Goal: Complete application form

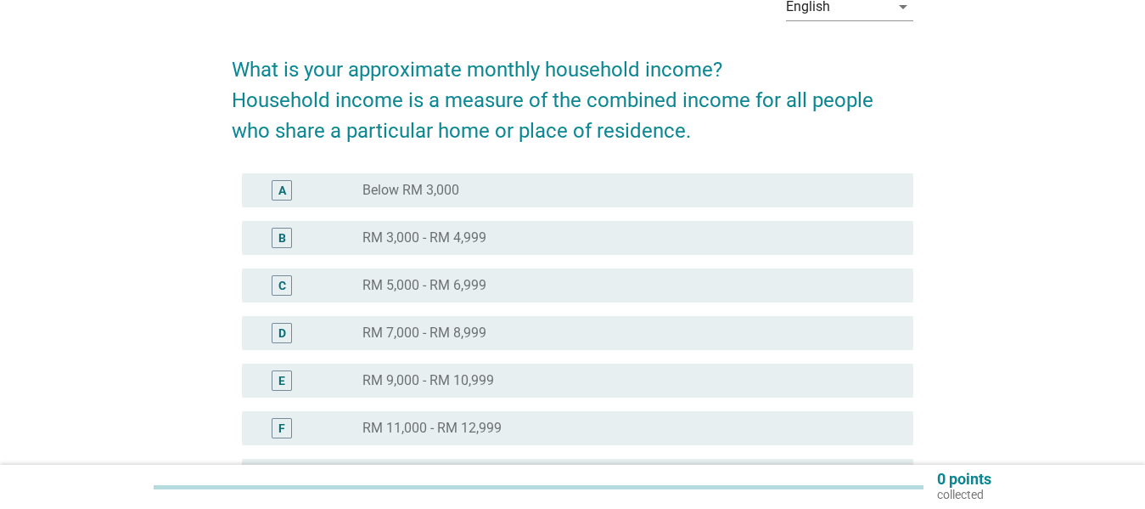
scroll to position [96, 0]
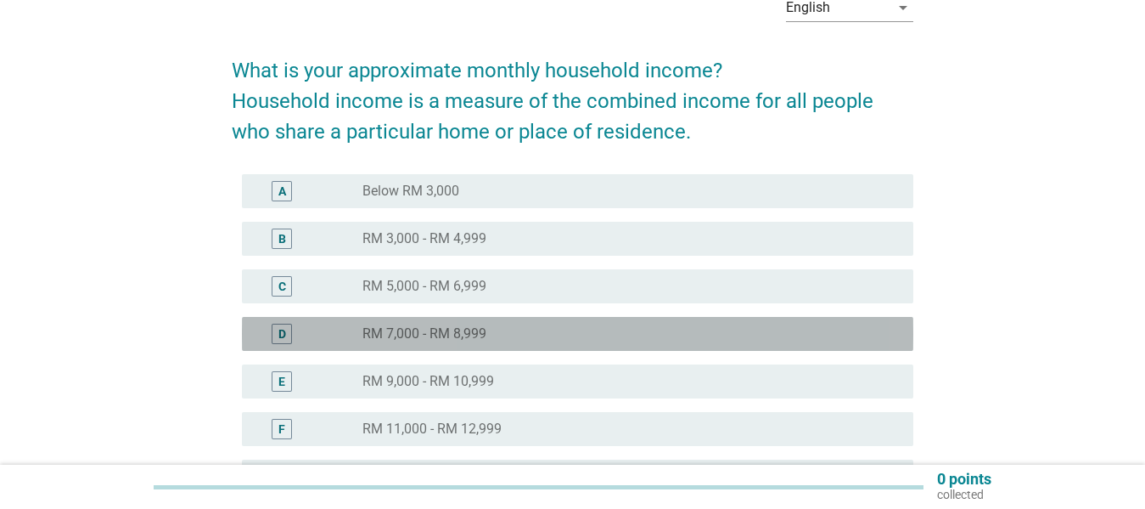
click at [644, 336] on div "radio_button_unchecked RM 7,000 - RM 8,999" at bounding box center [625, 333] width 524 height 17
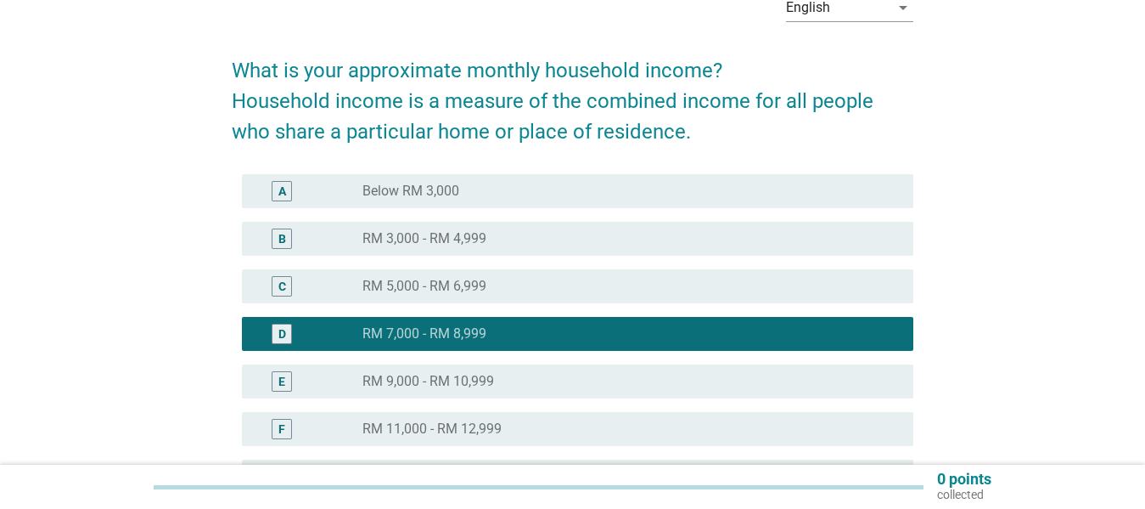
scroll to position [398, 0]
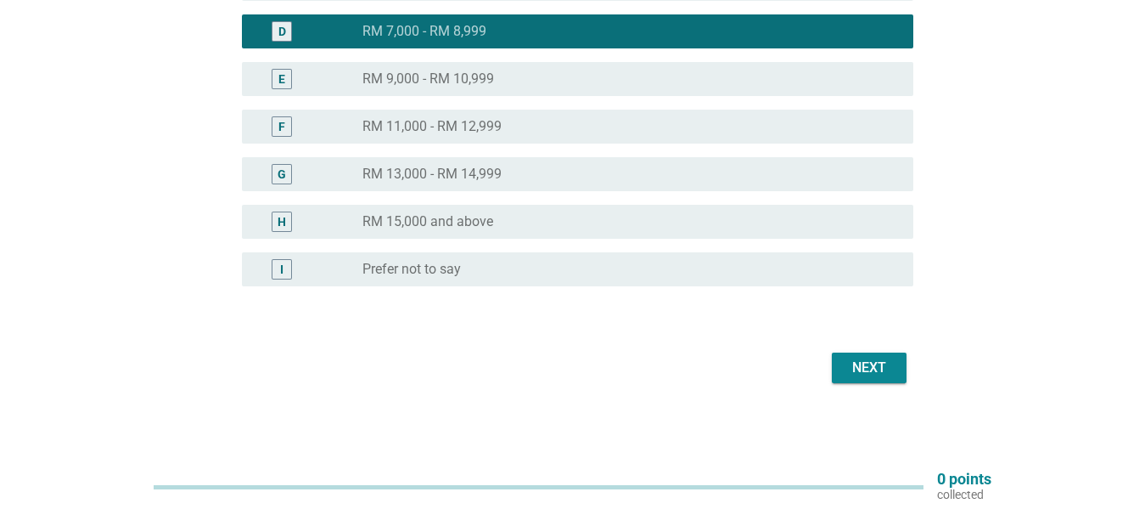
click at [866, 366] on div "Next" at bounding box center [870, 367] width 48 height 20
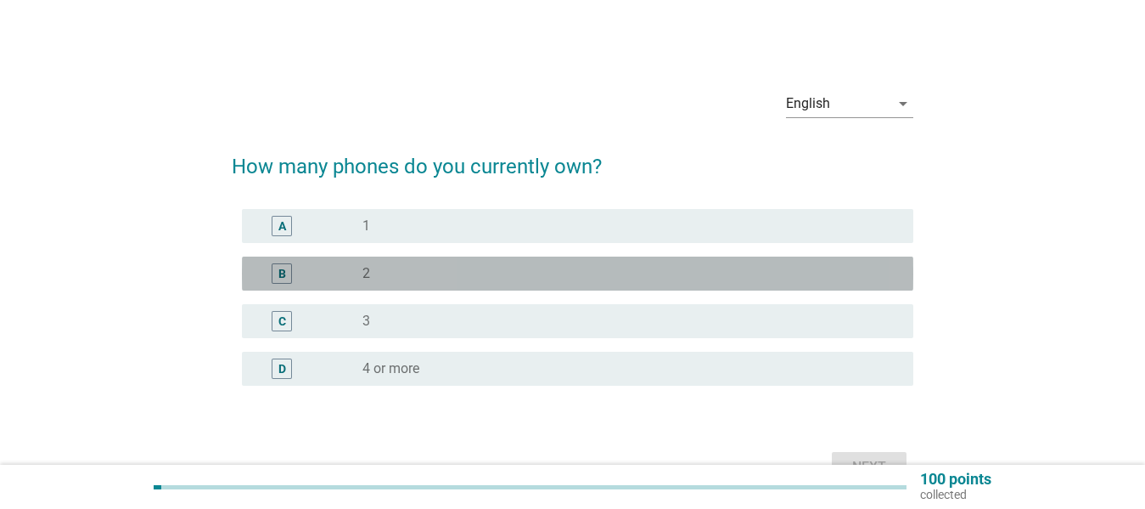
click at [674, 269] on div "radio_button_unchecked 2" at bounding box center [625, 273] width 524 height 17
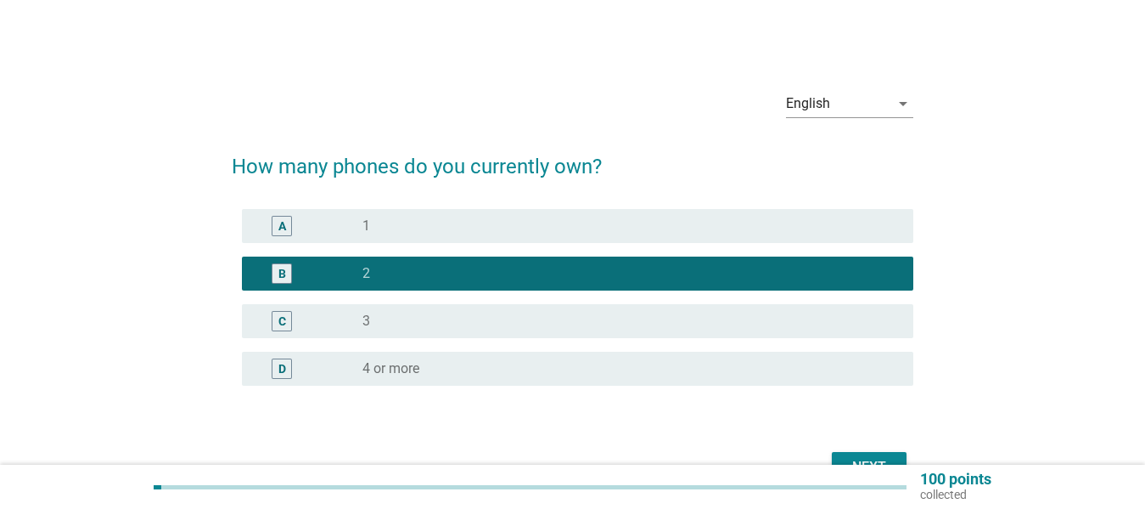
scroll to position [99, 0]
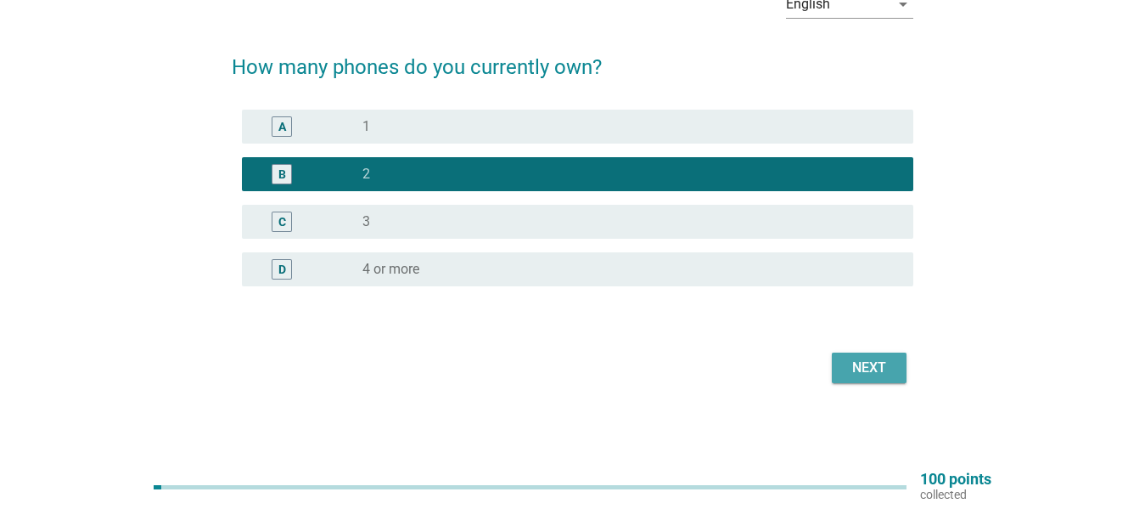
click at [868, 367] on div "Next" at bounding box center [870, 367] width 48 height 20
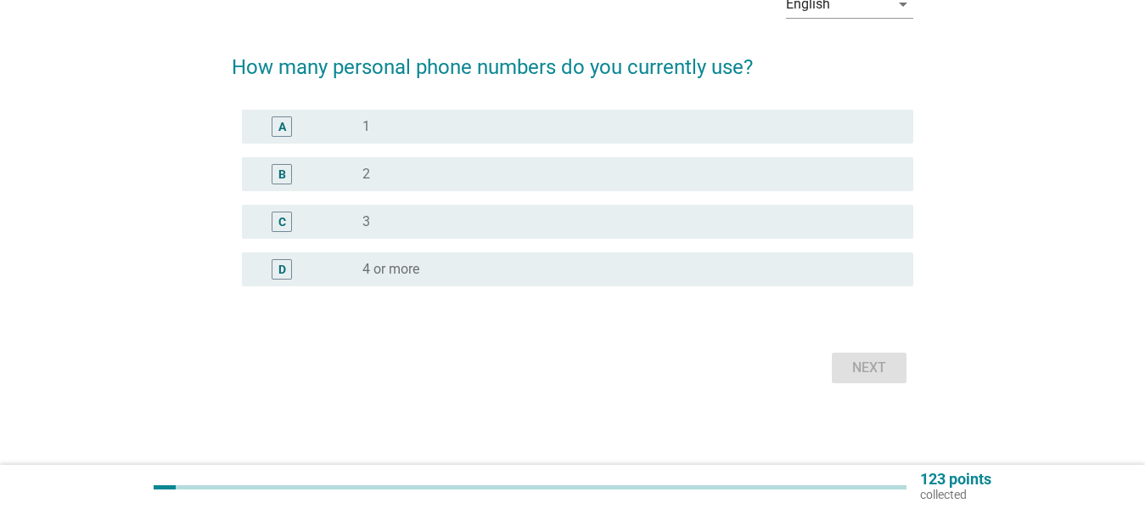
scroll to position [0, 0]
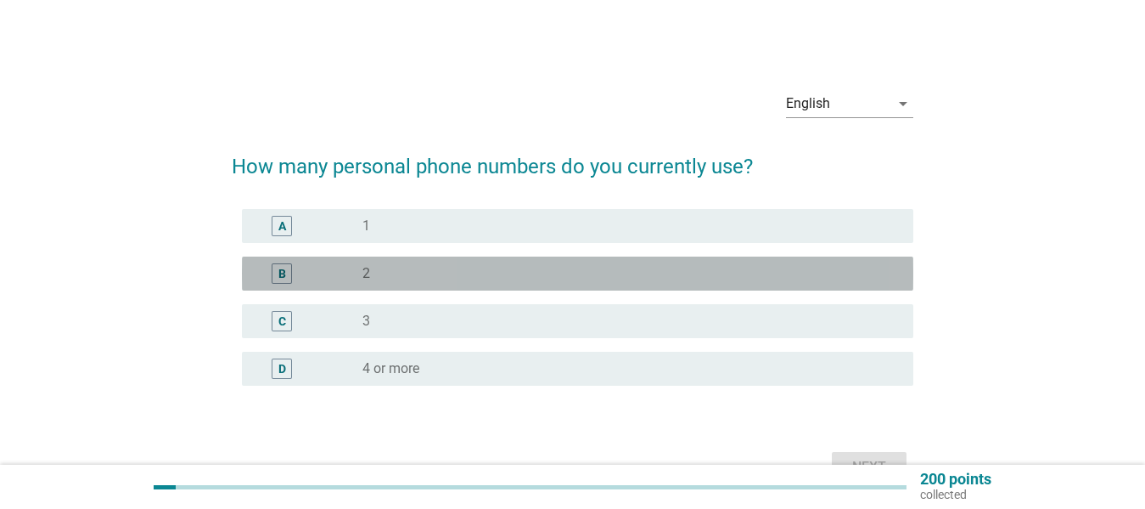
click at [706, 263] on div "radio_button_unchecked 2" at bounding box center [631, 273] width 537 height 20
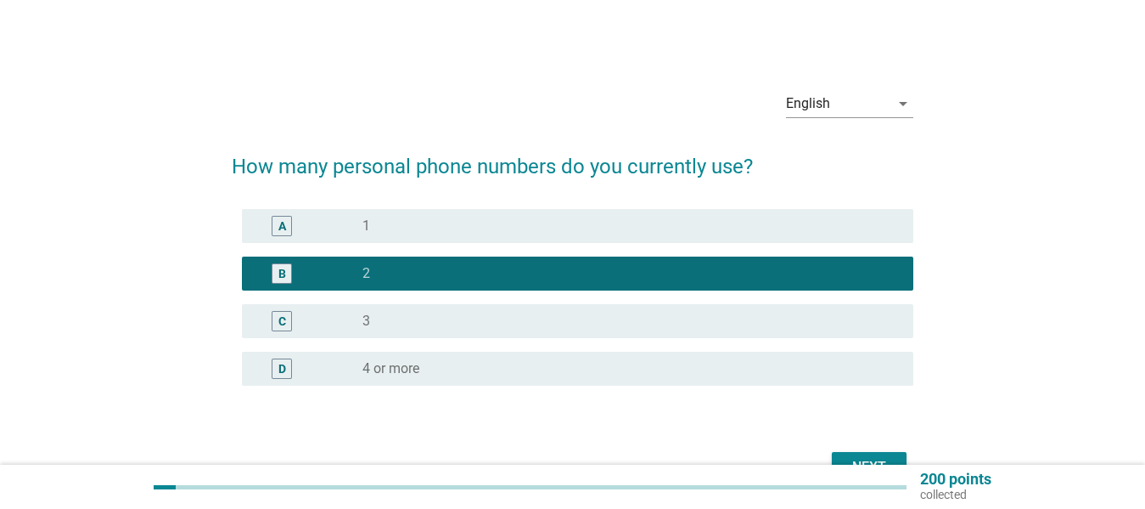
scroll to position [11, 0]
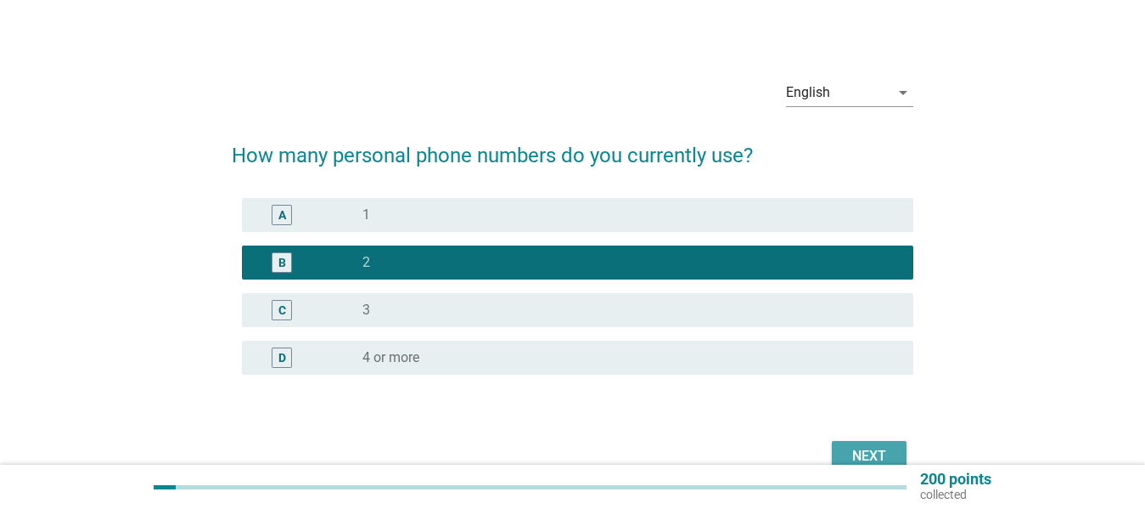
click at [868, 449] on div "Next" at bounding box center [870, 456] width 48 height 20
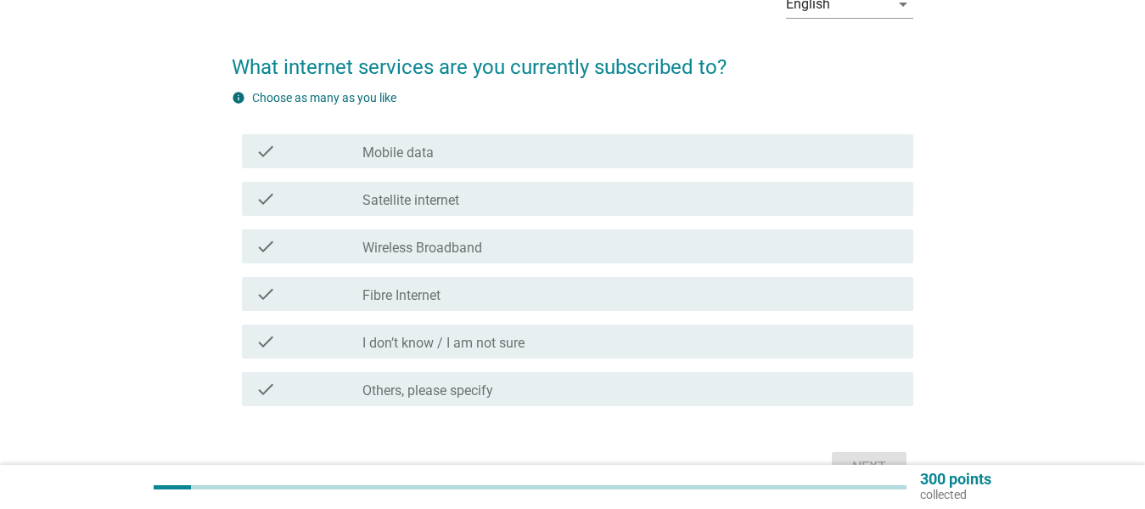
scroll to position [102, 0]
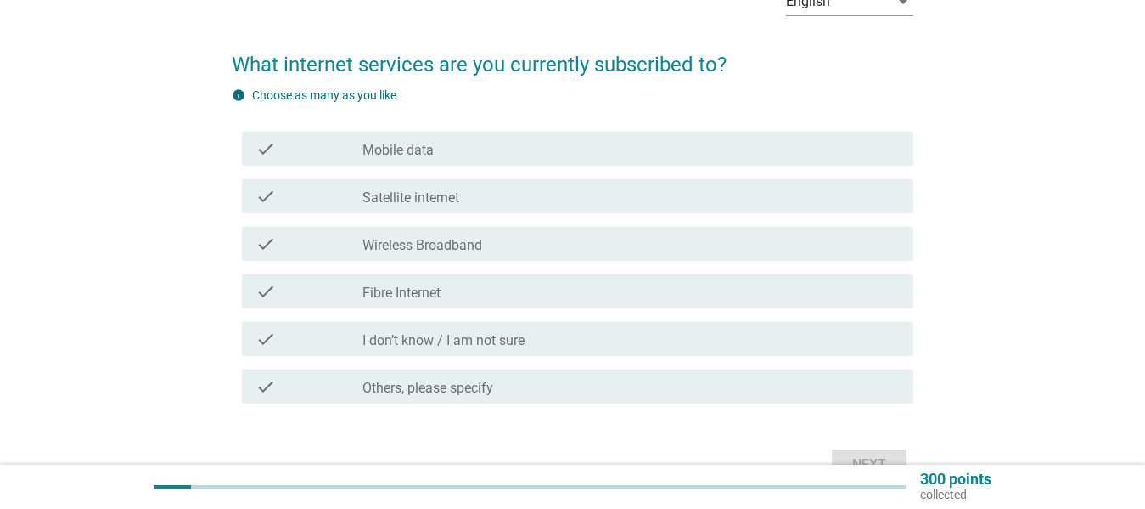
click at [688, 149] on div "check_box_outline_blank Mobile data" at bounding box center [631, 148] width 537 height 20
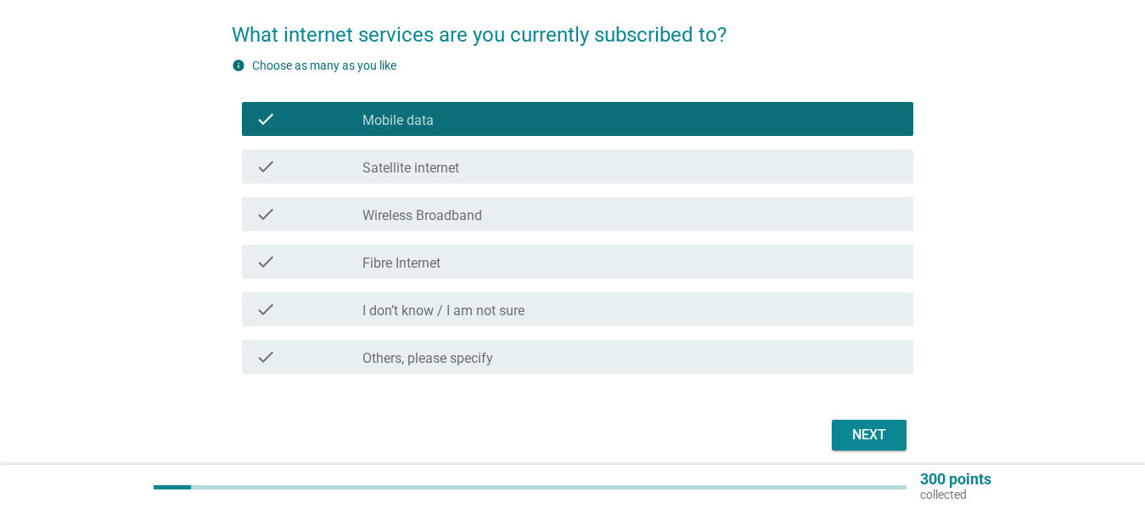
scroll to position [132, 0]
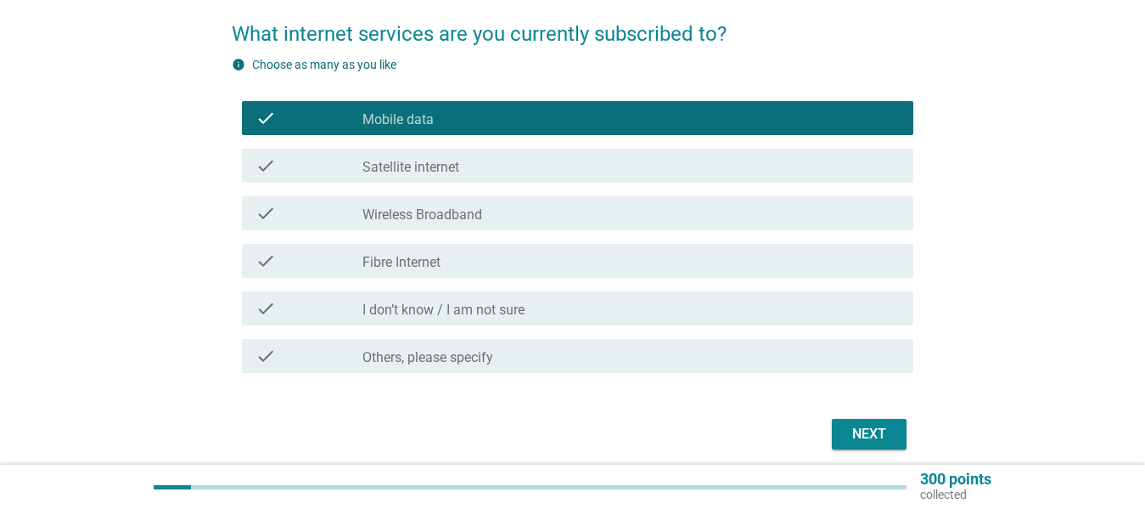
click at [867, 430] on div "Next" at bounding box center [870, 434] width 48 height 20
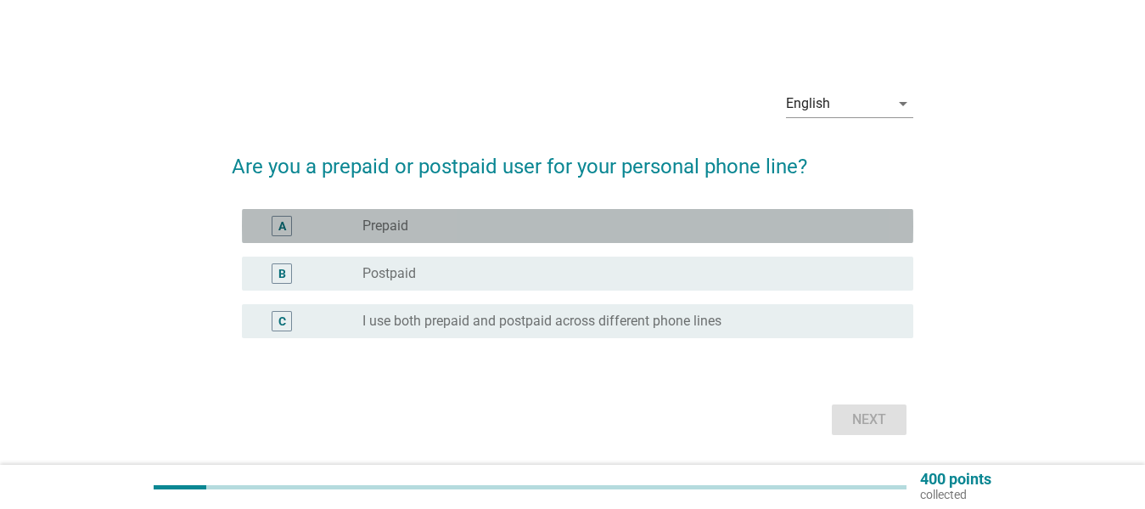
click at [640, 209] on div "A radio_button_unchecked Prepaid" at bounding box center [578, 226] width 672 height 34
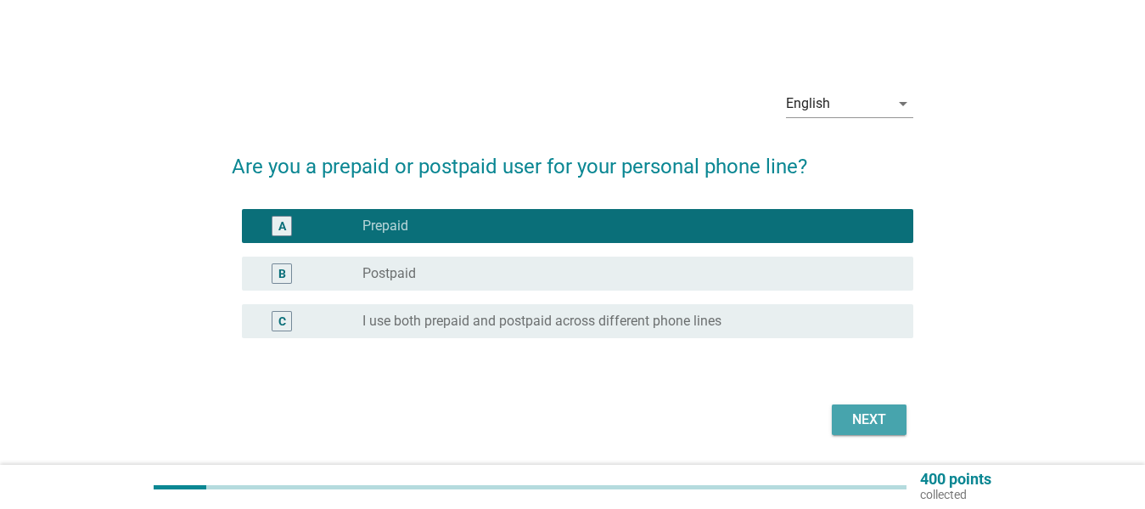
click at [850, 416] on div "Next" at bounding box center [870, 419] width 48 height 20
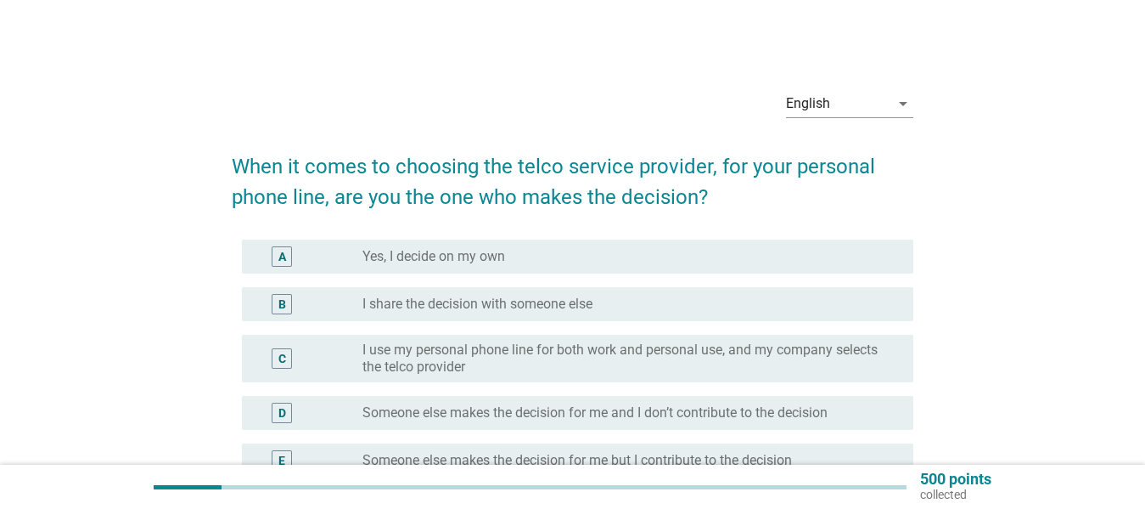
click at [733, 253] on div "radio_button_unchecked Yes, I decide on my own" at bounding box center [625, 256] width 524 height 17
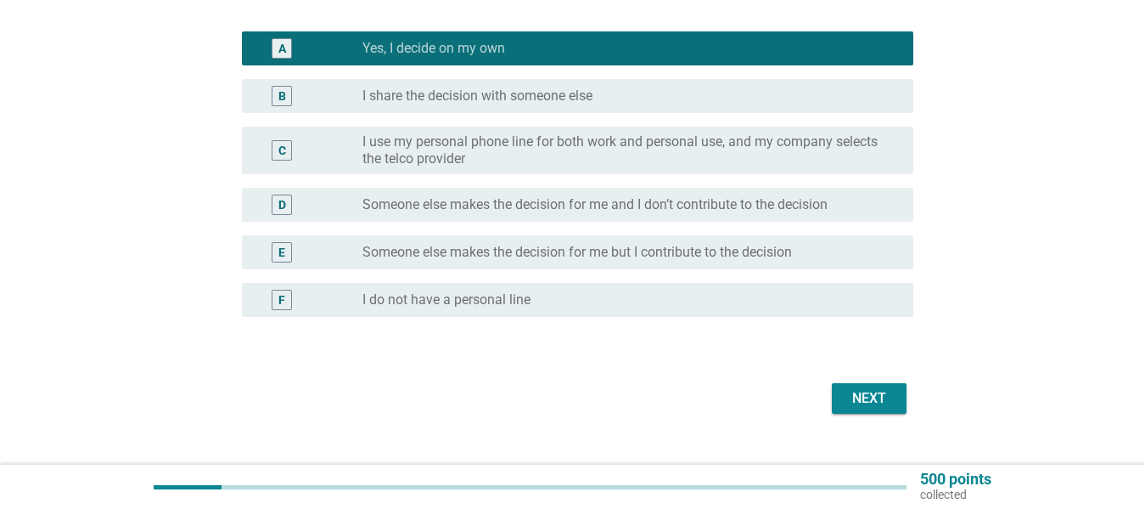
scroll to position [210, 0]
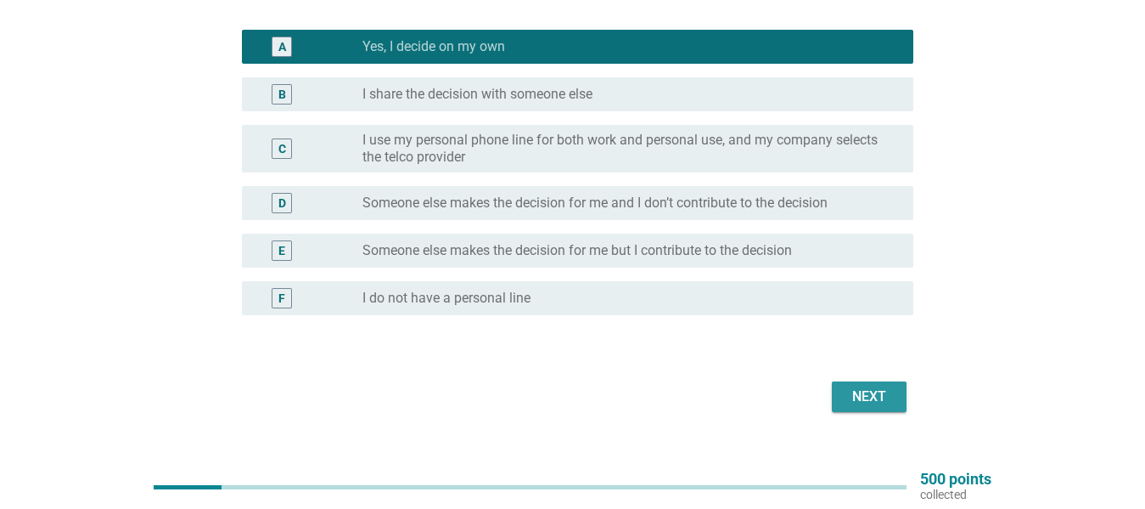
click at [856, 395] on div "Next" at bounding box center [870, 396] width 48 height 20
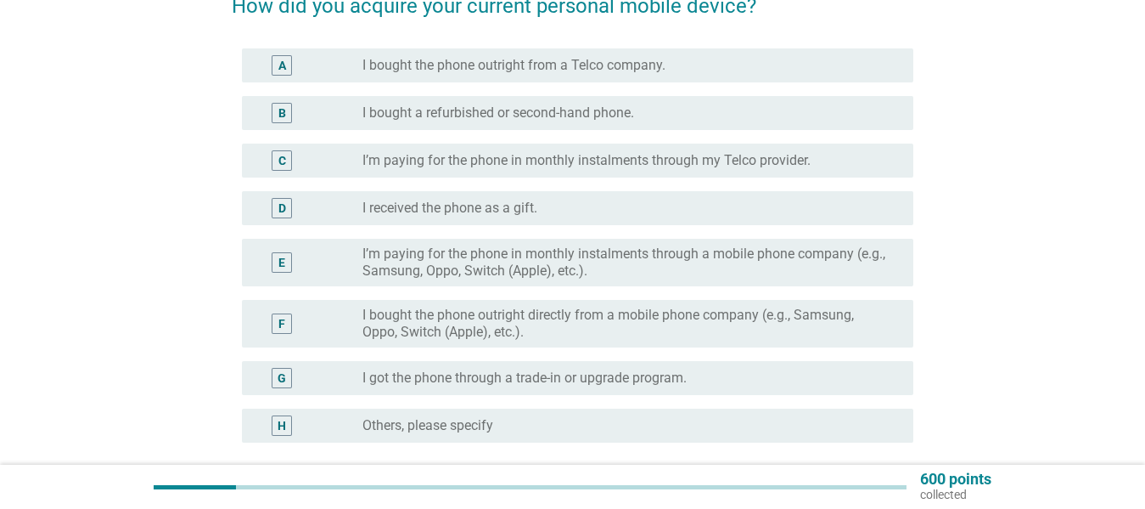
scroll to position [161, 0]
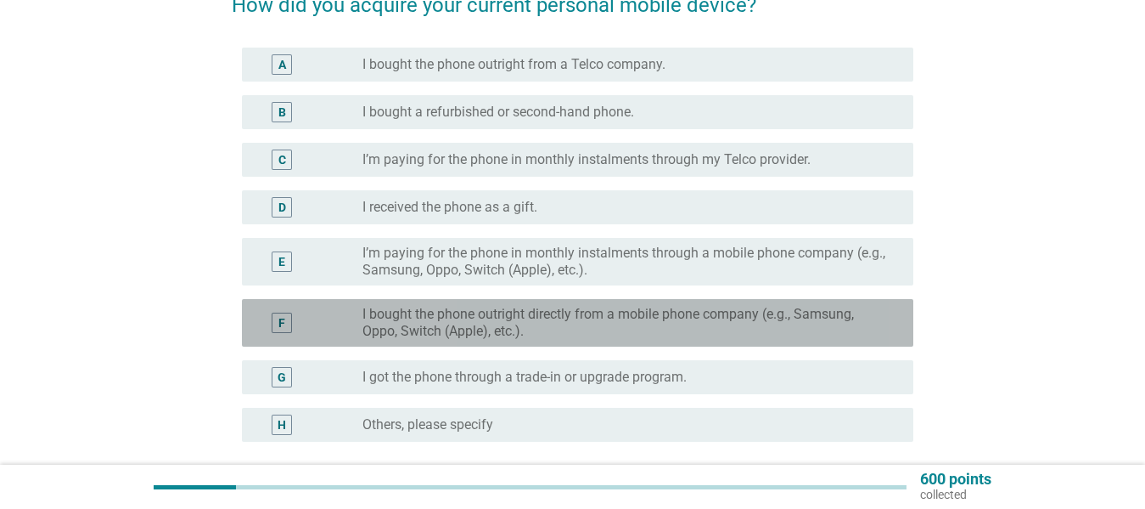
click at [689, 317] on label "I bought the phone outright directly from a mobile phone company (e.g., Samsung…" at bounding box center [625, 323] width 524 height 34
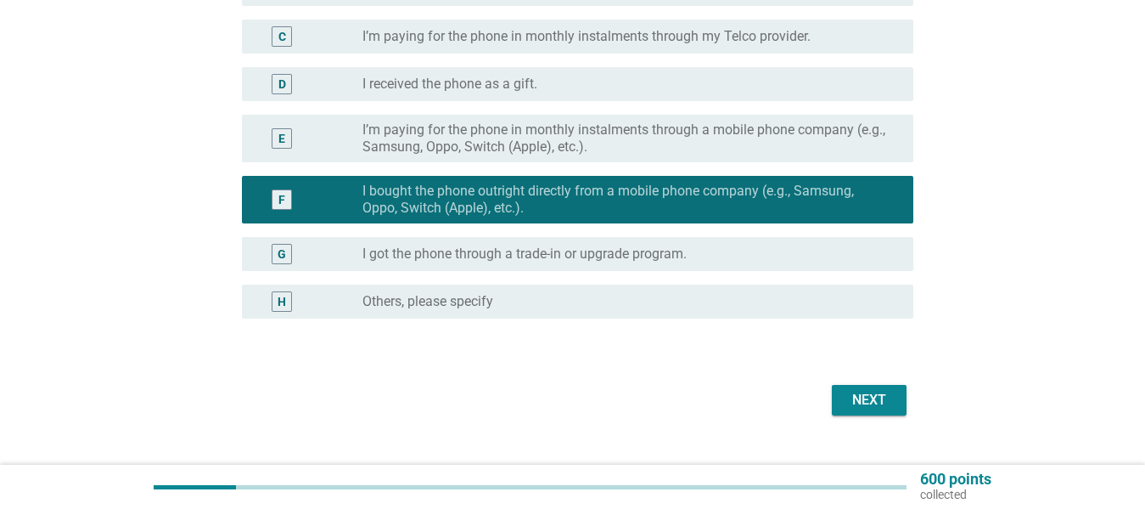
scroll to position [286, 0]
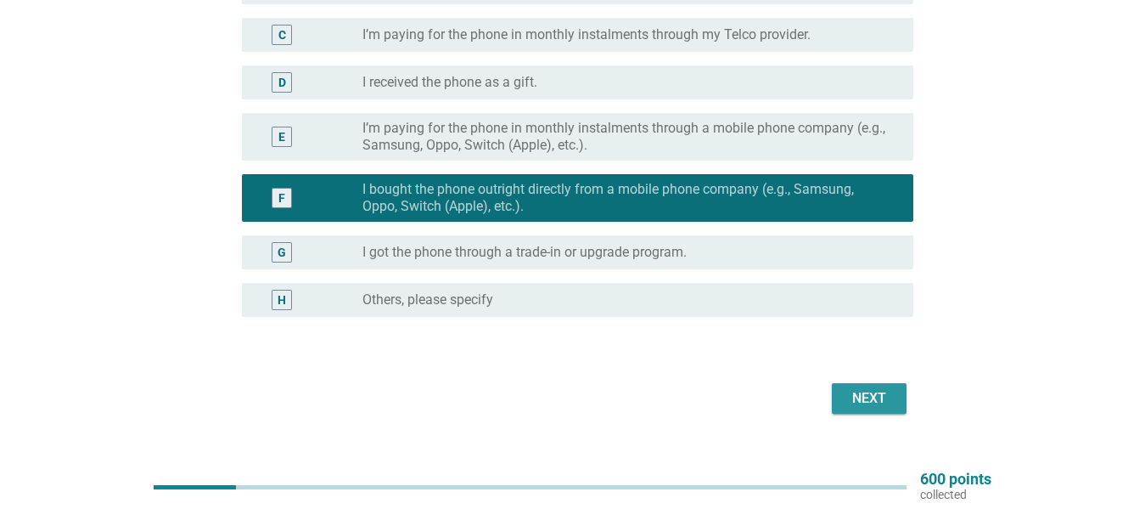
drag, startPoint x: 864, startPoint y: 393, endPoint x: 854, endPoint y: 379, distance: 17.0
click at [865, 393] on div "Next" at bounding box center [870, 398] width 48 height 20
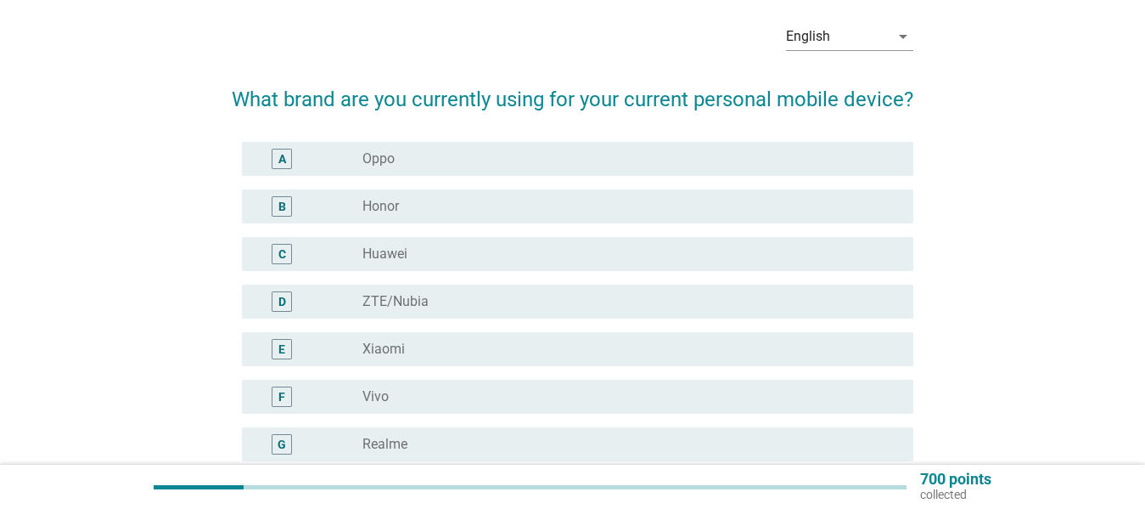
scroll to position [66, 0]
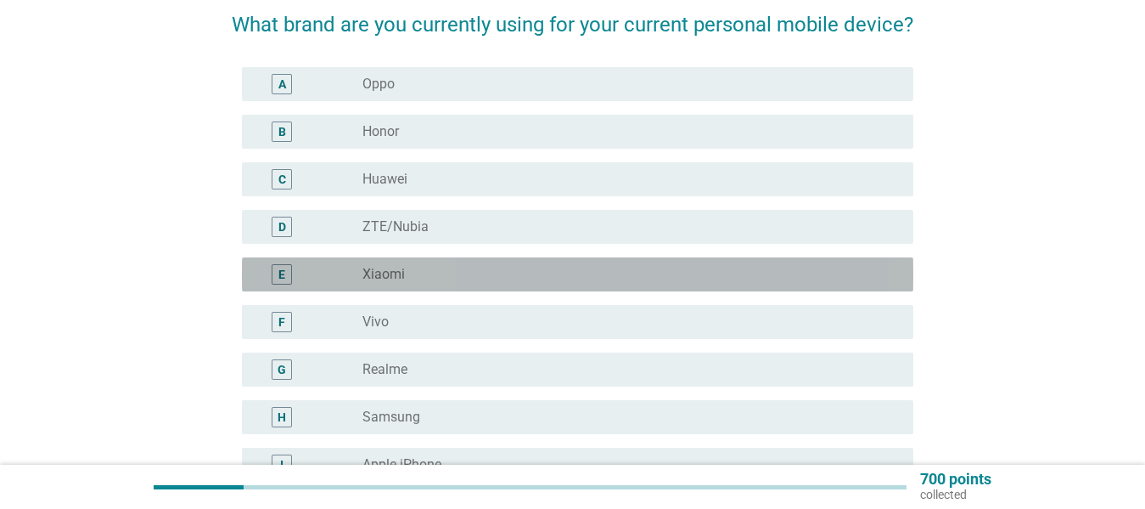
drag, startPoint x: 707, startPoint y: 269, endPoint x: 743, endPoint y: 277, distance: 36.5
click at [706, 269] on div "radio_button_unchecked Xiaomi" at bounding box center [625, 274] width 524 height 17
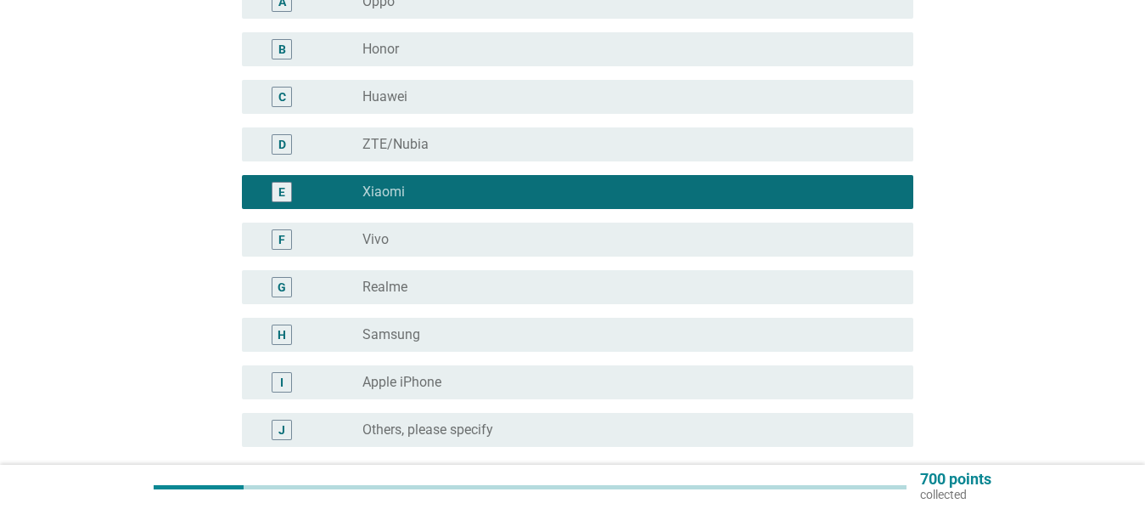
scroll to position [228, 0]
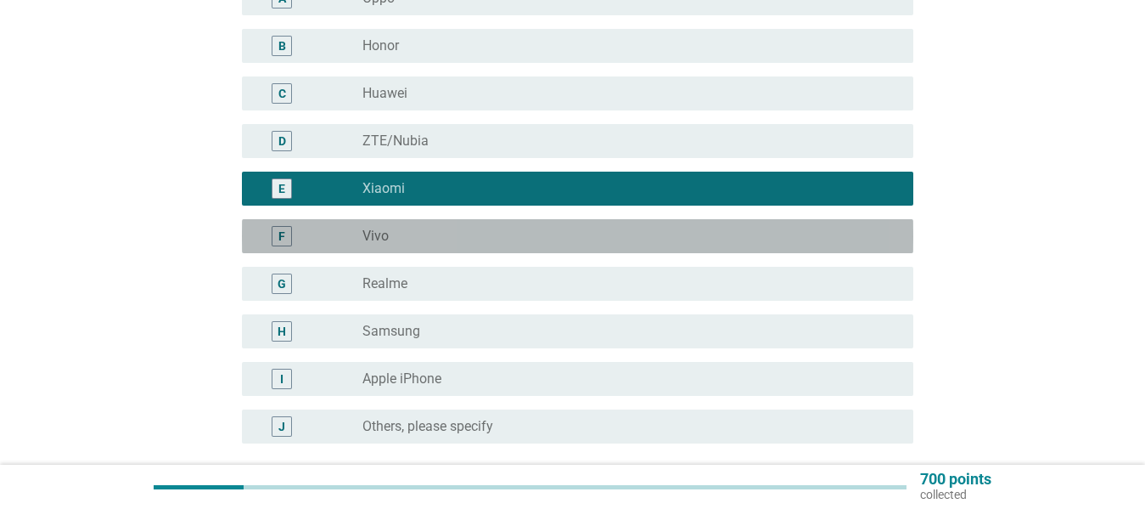
click at [709, 246] on div "F radio_button_unchecked Vivo" at bounding box center [578, 236] width 672 height 34
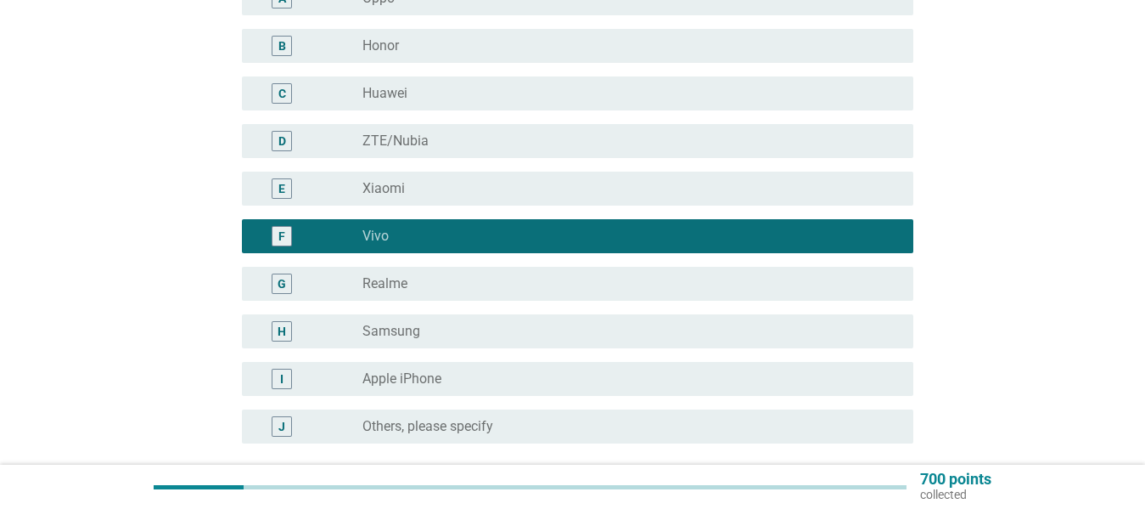
click at [732, 207] on div "E radio_button_unchecked Xiaomi" at bounding box center [573, 189] width 682 height 48
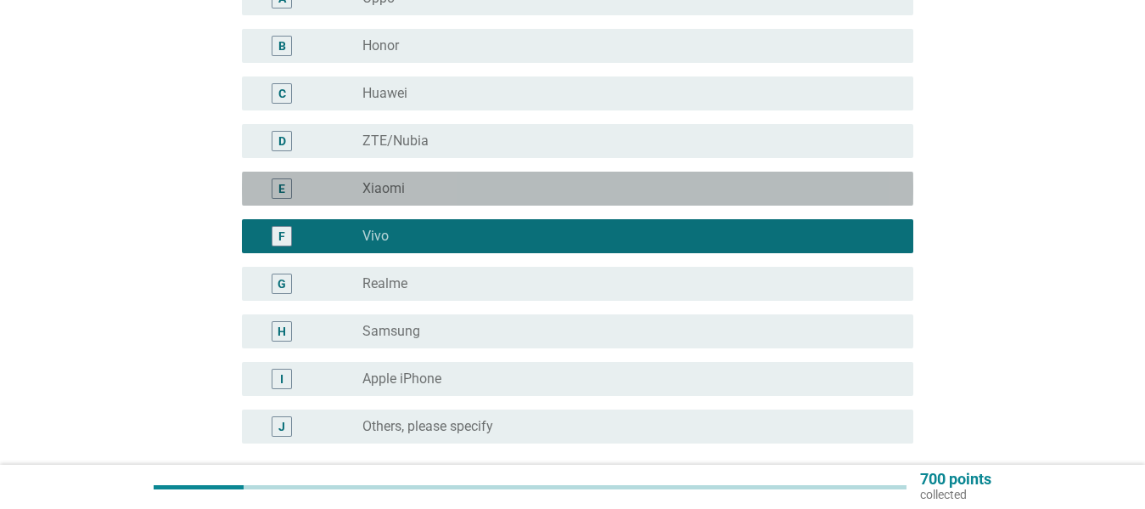
click at [713, 187] on div "radio_button_unchecked Xiaomi" at bounding box center [625, 188] width 524 height 17
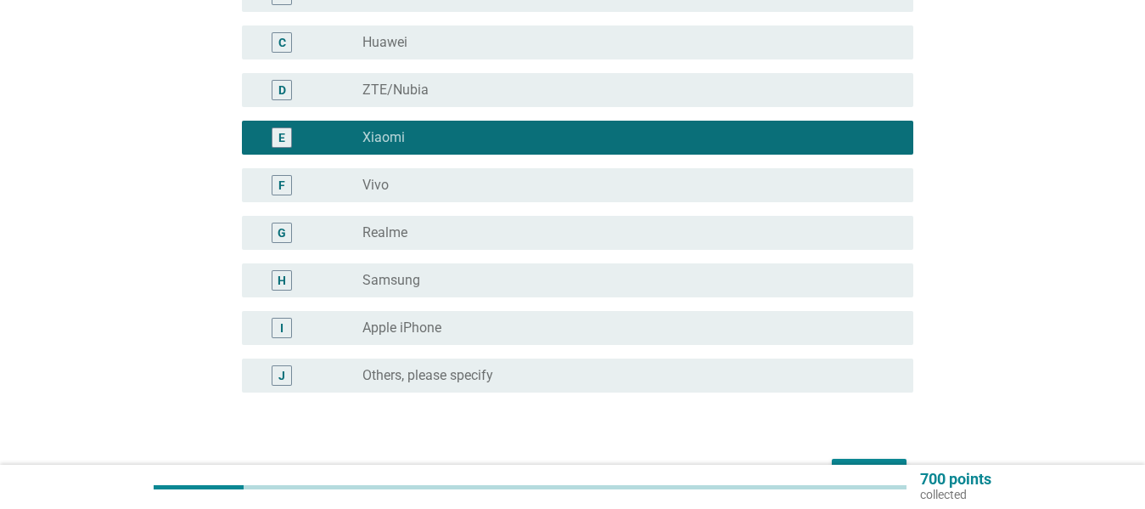
scroll to position [279, 0]
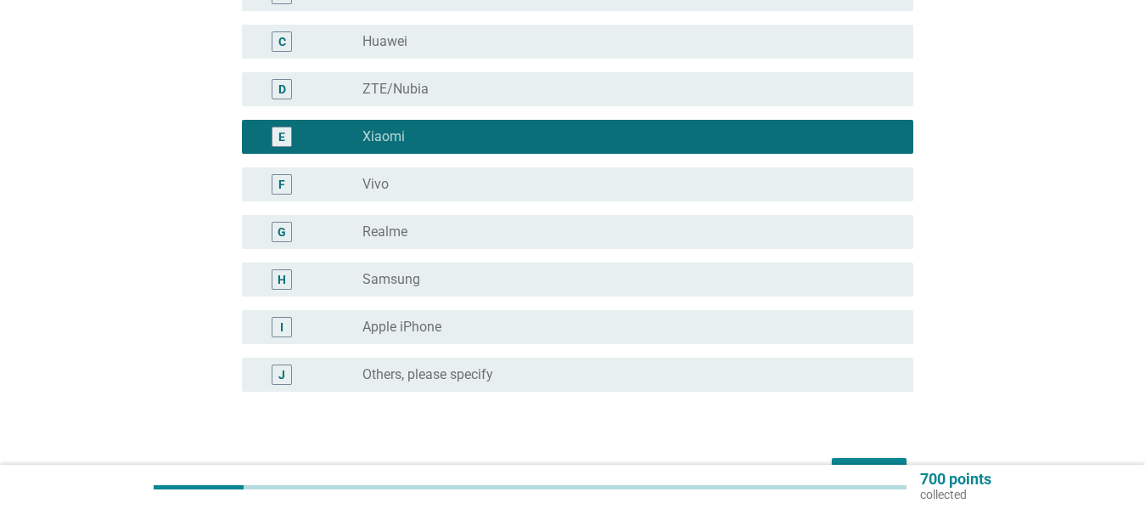
click at [670, 230] on div "radio_button_unchecked Realme" at bounding box center [625, 231] width 524 height 17
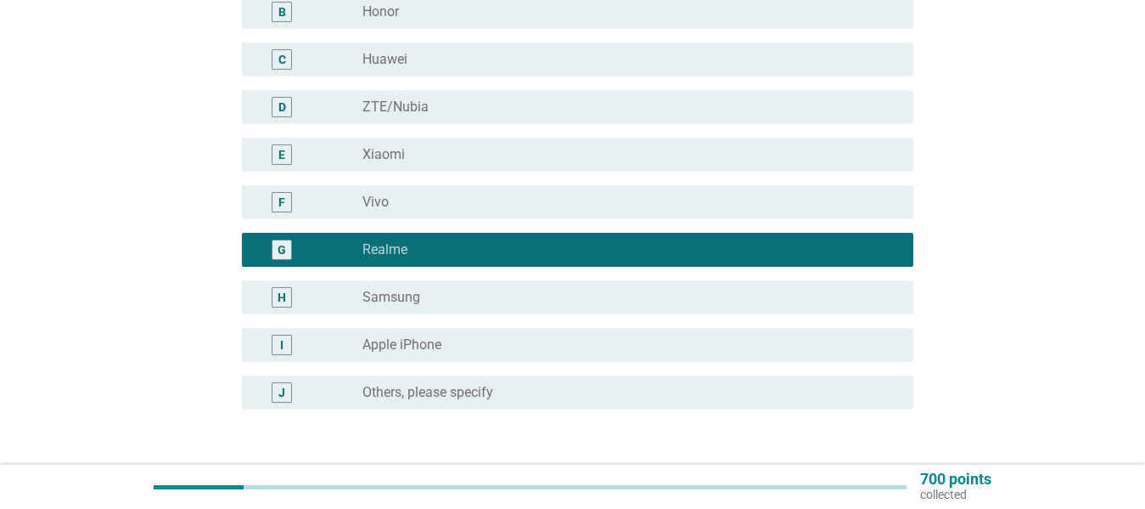
scroll to position [385, 0]
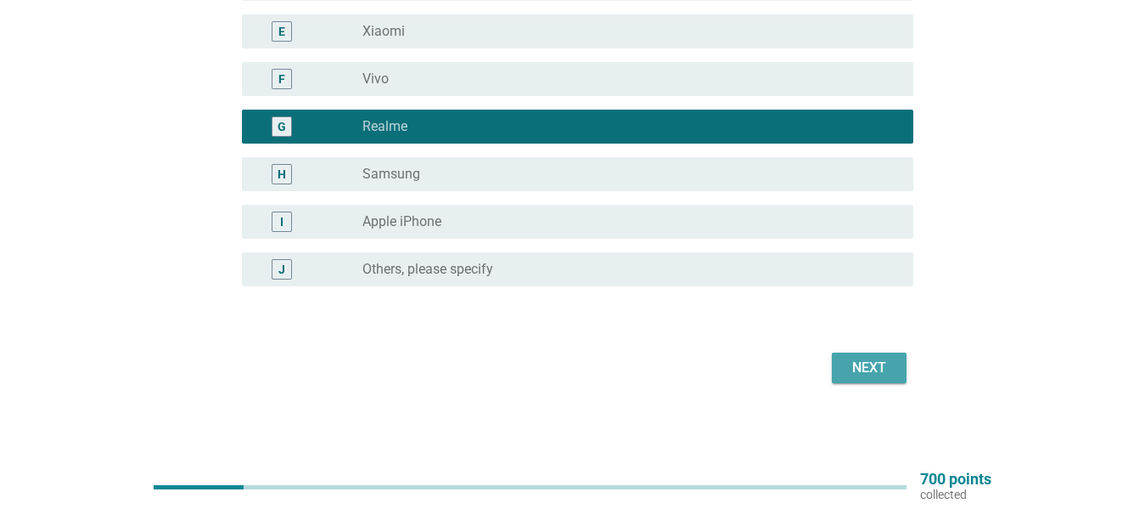
click at [863, 365] on div "Next" at bounding box center [870, 367] width 48 height 20
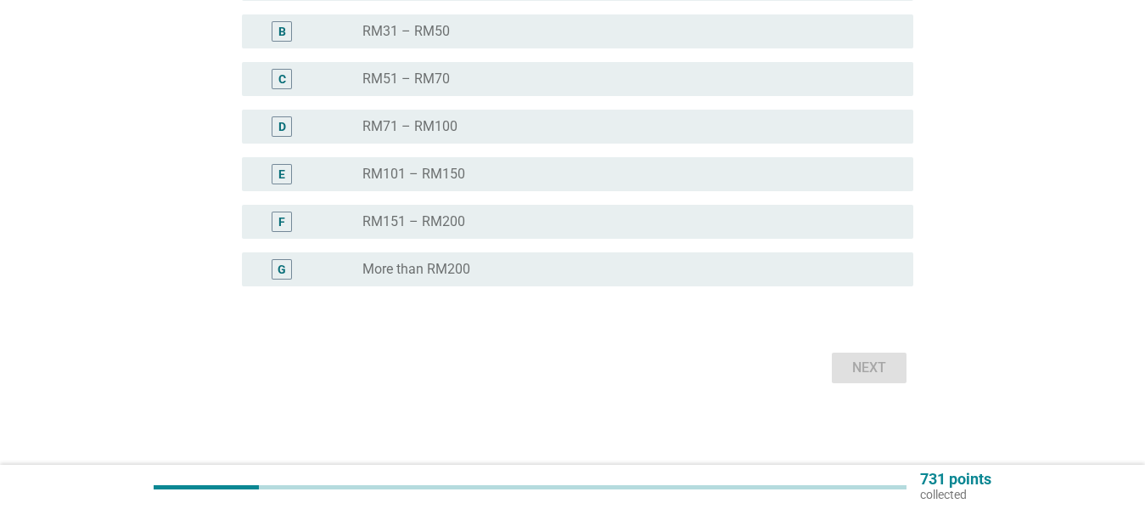
scroll to position [0, 0]
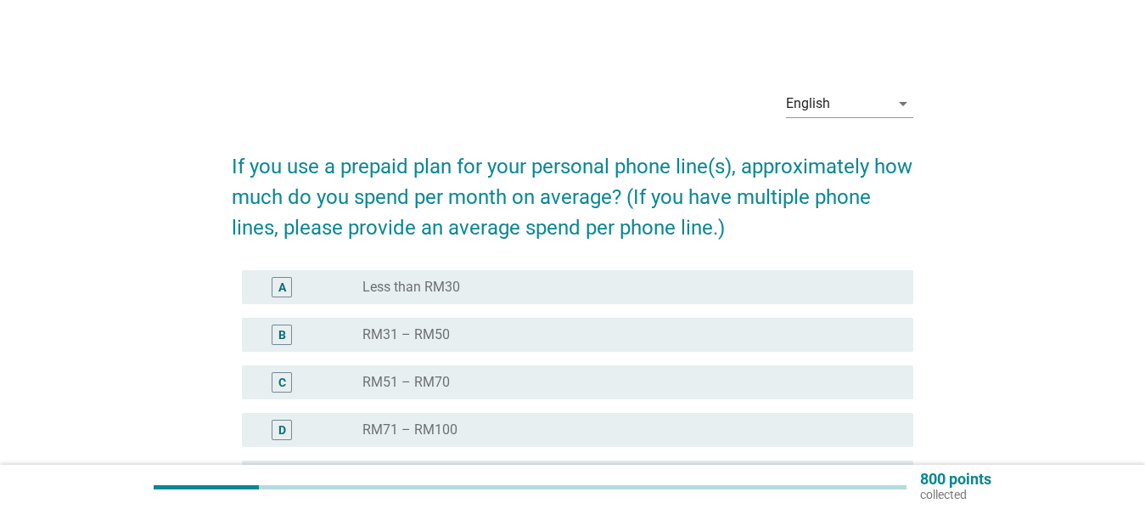
click at [831, 327] on div "radio_button_unchecked RM31 – RM50" at bounding box center [625, 334] width 524 height 17
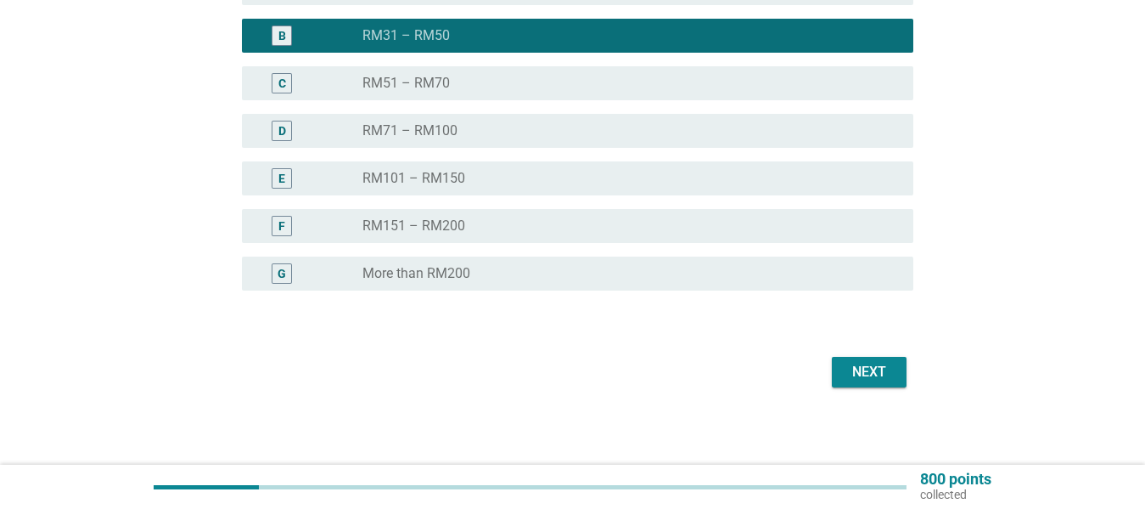
scroll to position [303, 0]
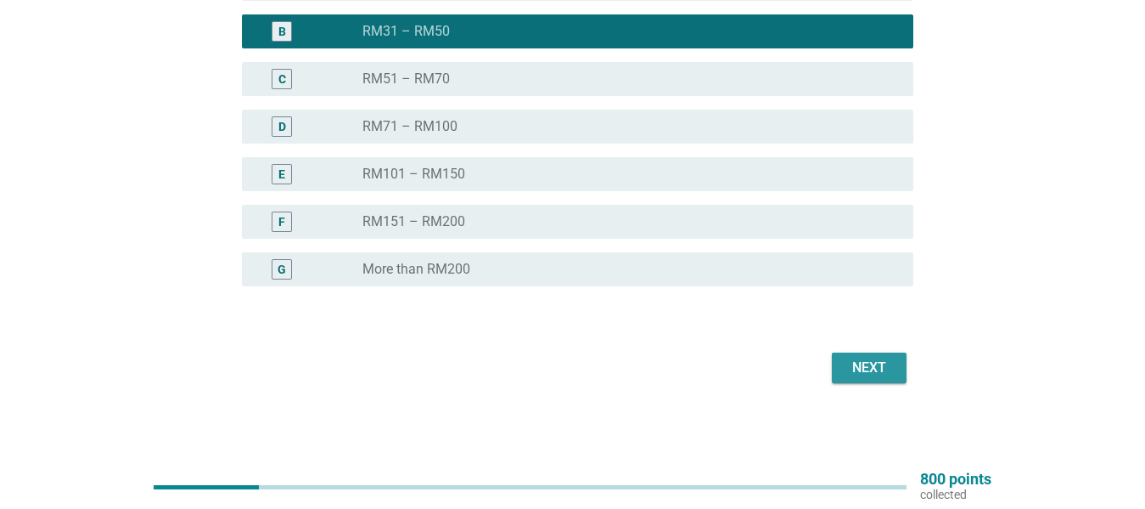
drag, startPoint x: 861, startPoint y: 369, endPoint x: 866, endPoint y: 358, distance: 12.2
click at [862, 368] on div "Next" at bounding box center [870, 367] width 48 height 20
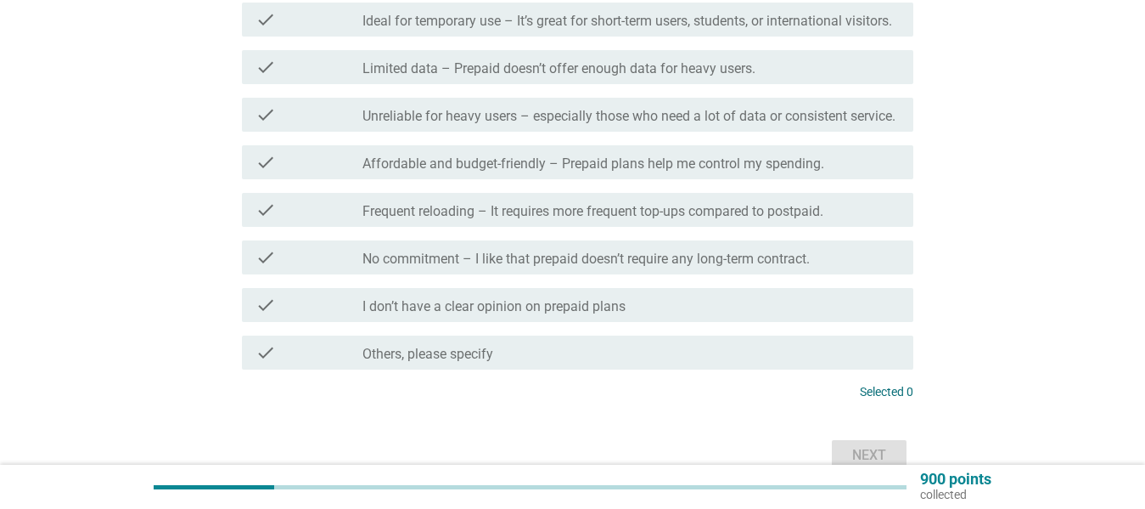
scroll to position [594, 0]
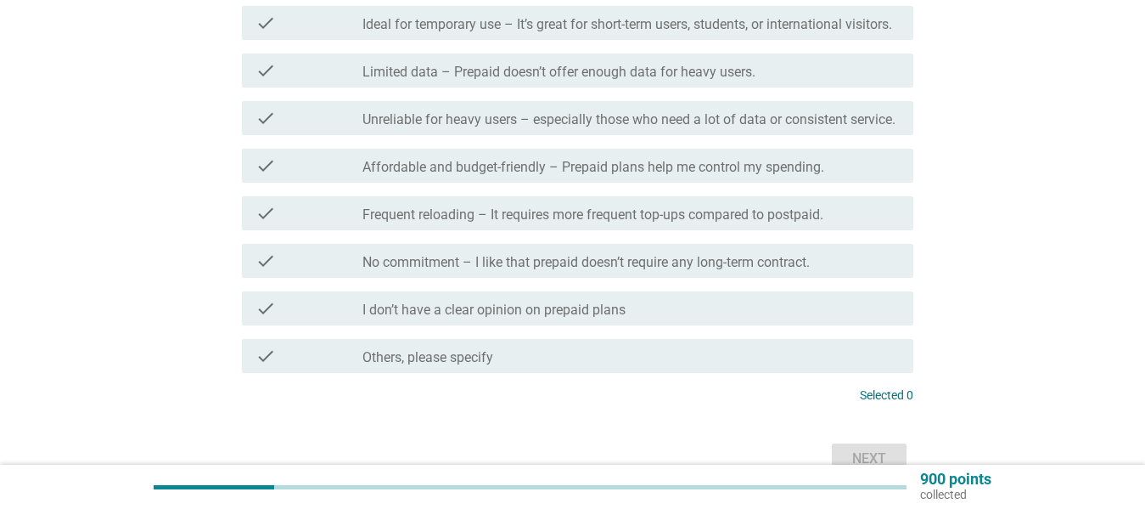
click at [877, 176] on div "check_box_outline_blank Affordable and budget-friendly – Prepaid plans help me …" at bounding box center [631, 165] width 537 height 20
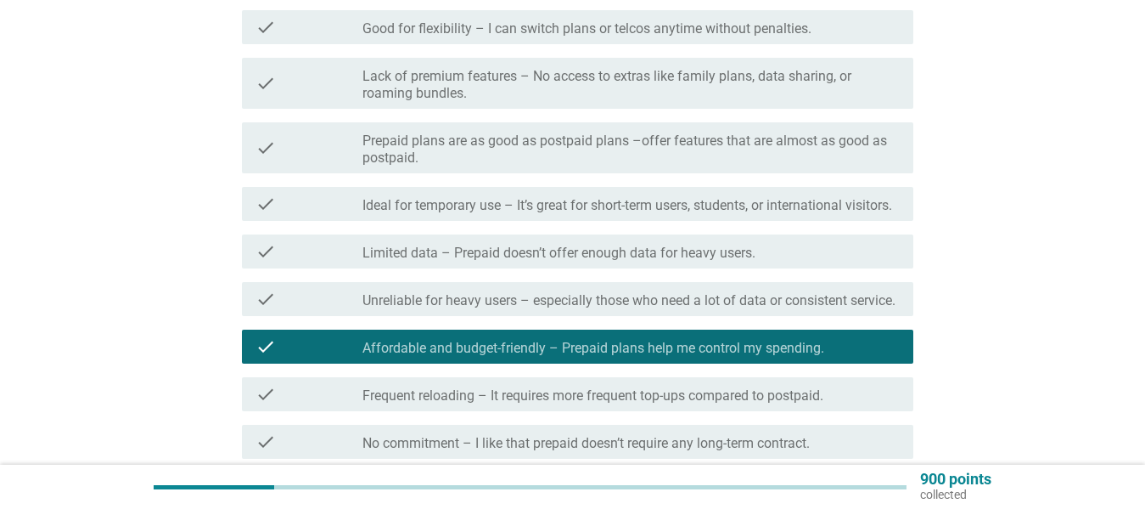
scroll to position [408, 0]
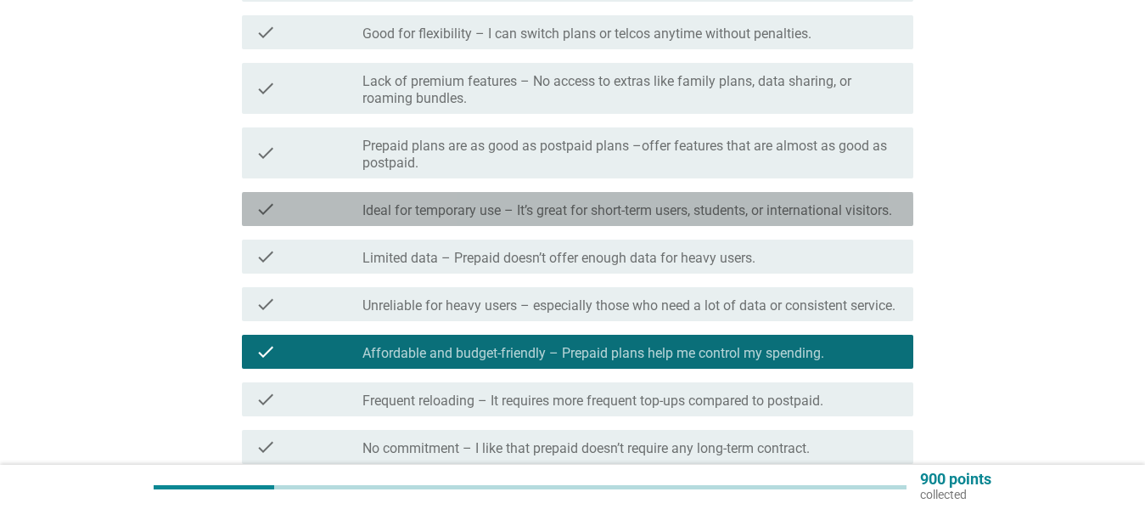
click at [856, 206] on label "Ideal for temporary use – It’s great for short-term users, students, or interna…" at bounding box center [628, 210] width 530 height 17
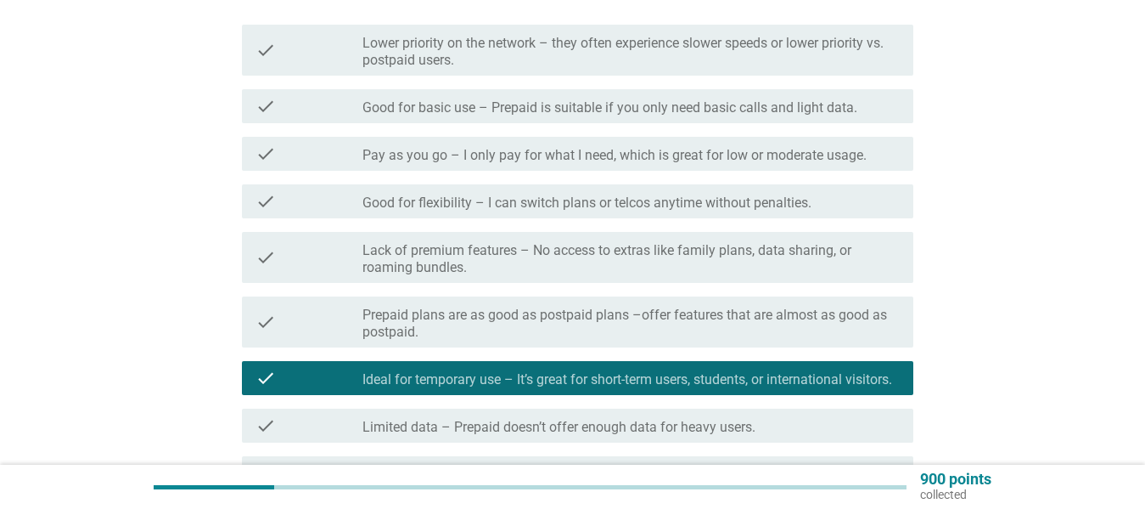
scroll to position [211, 0]
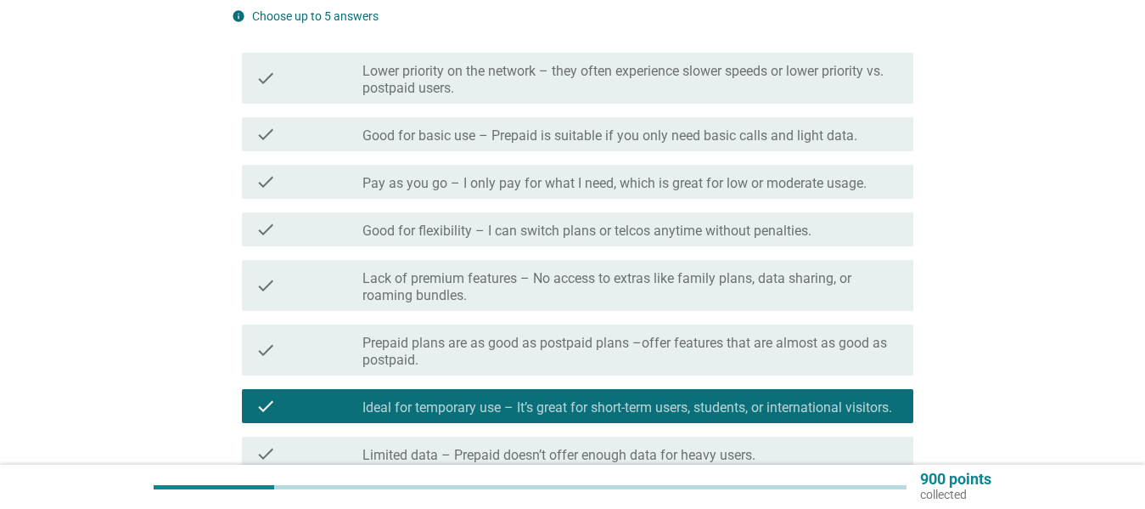
click at [791, 233] on label "Good for flexibility – I can switch plans or telcos anytime without penalties." at bounding box center [587, 230] width 449 height 17
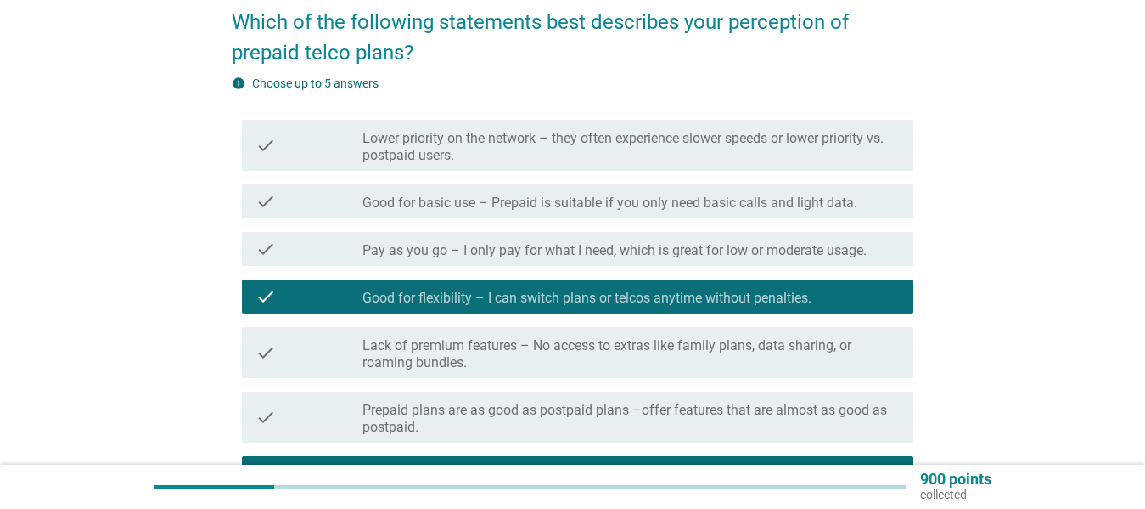
scroll to position [143, 0]
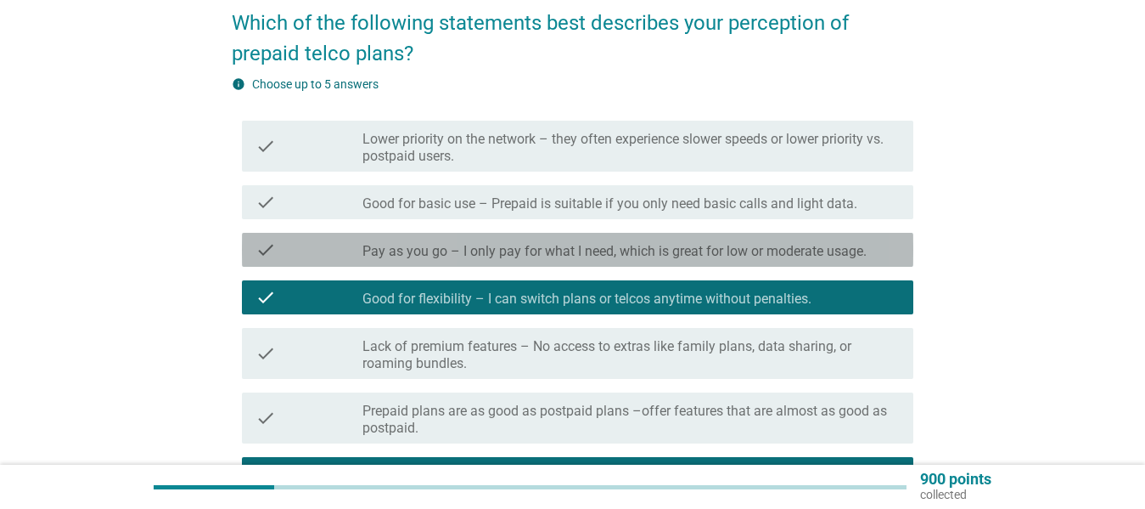
click at [853, 254] on label "Pay as you go – I only pay for what I need, which is great for low or moderate …" at bounding box center [615, 251] width 504 height 17
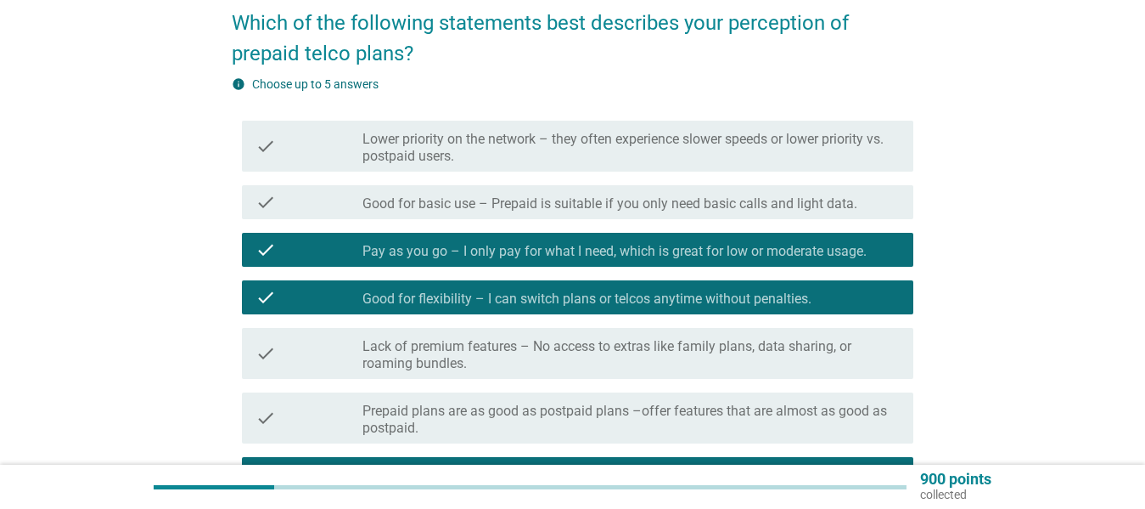
click at [818, 199] on label "Good for basic use – Prepaid is suitable if you only need basic calls and light…" at bounding box center [610, 203] width 495 height 17
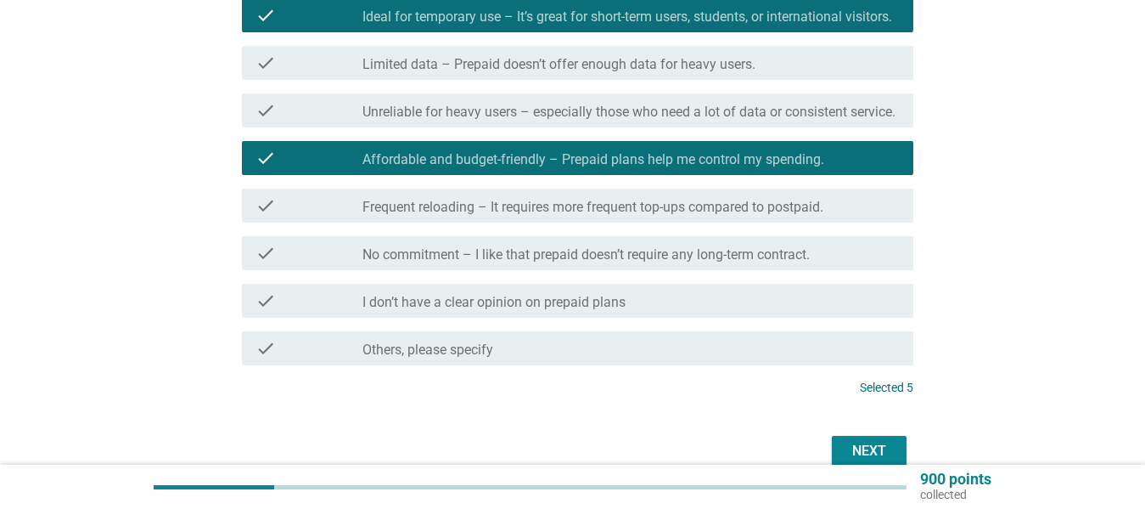
scroll to position [719, 0]
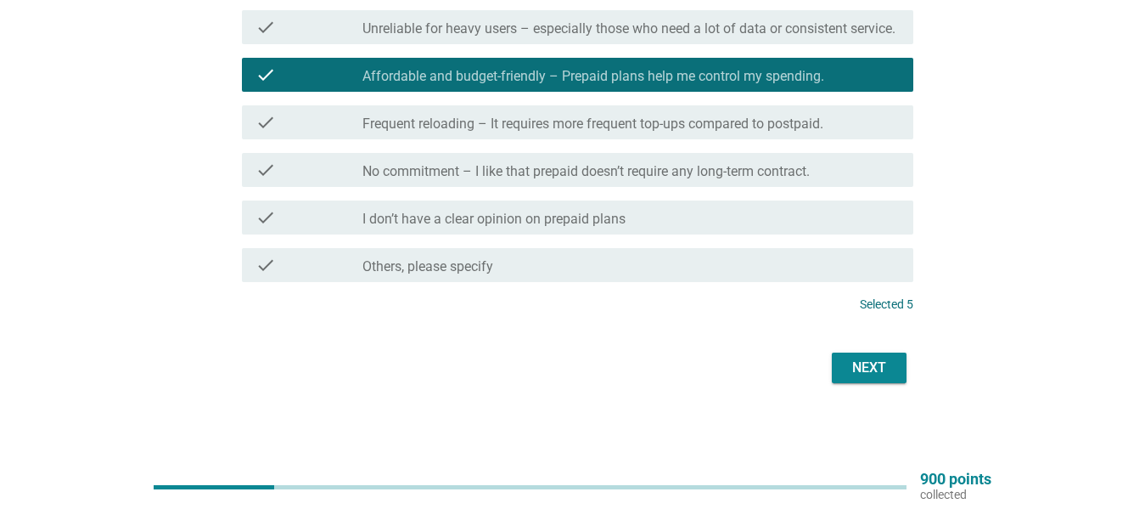
click at [865, 362] on div "Next" at bounding box center [870, 367] width 48 height 20
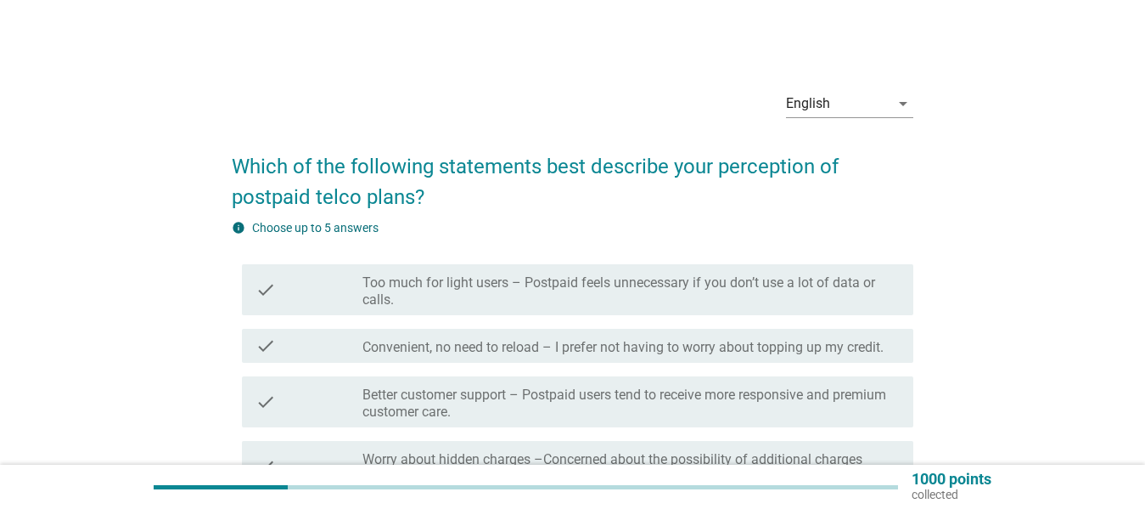
click at [790, 288] on label "Too much for light users – Postpaid feels unnecessary if you don’t use a lot of…" at bounding box center [631, 291] width 537 height 34
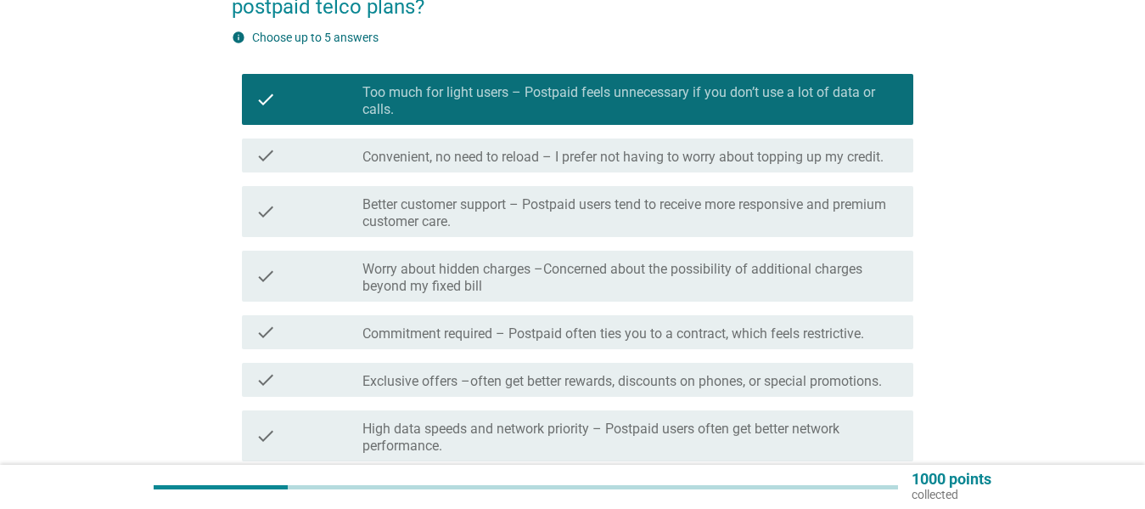
scroll to position [194, 0]
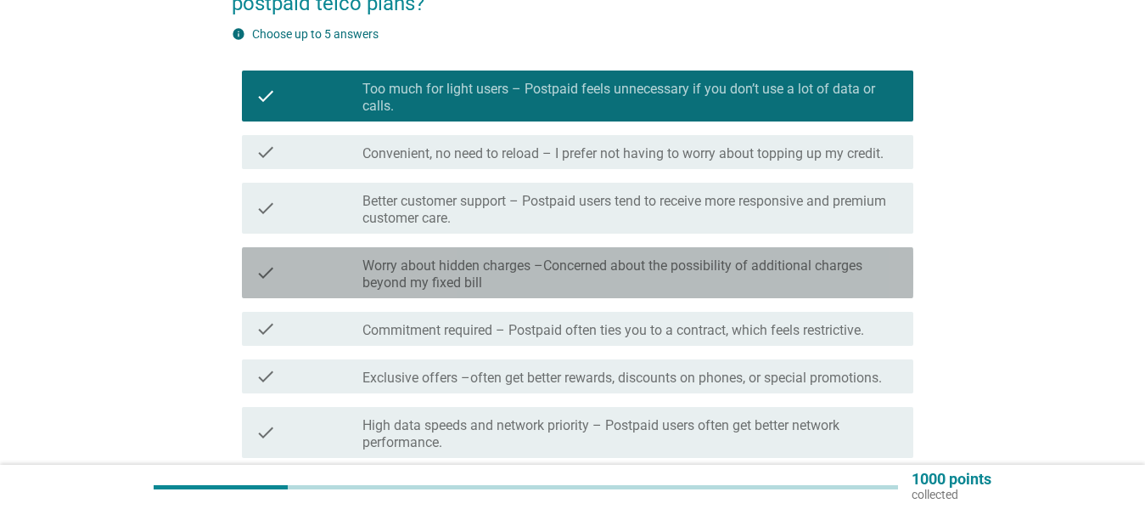
click at [852, 253] on div "check check_box_outline_blank Worry about hidden charges –Concerned about the p…" at bounding box center [578, 272] width 672 height 51
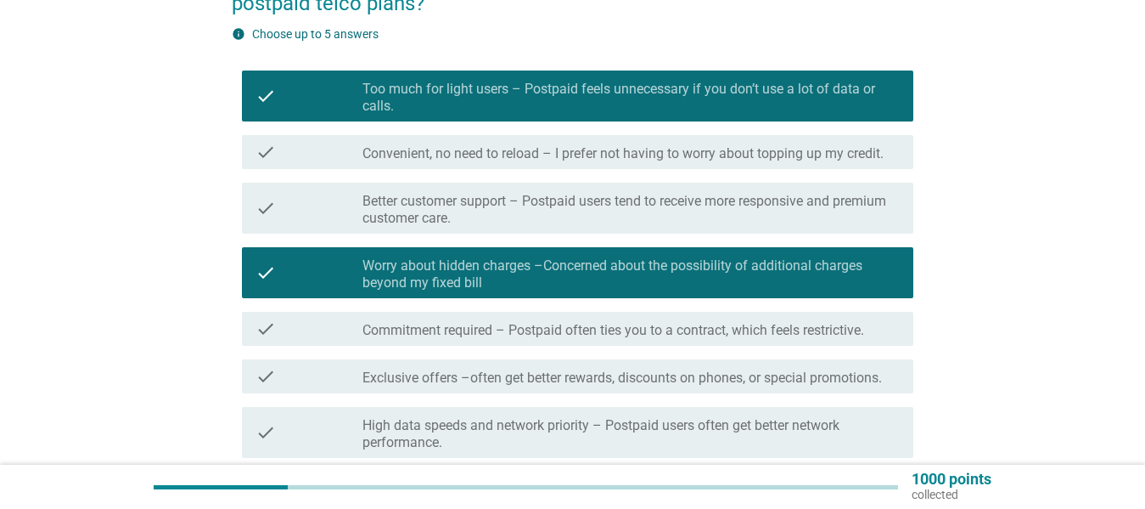
click at [852, 328] on label "Commitment required – Postpaid often ties you to a contract, which feels restri…" at bounding box center [614, 330] width 502 height 17
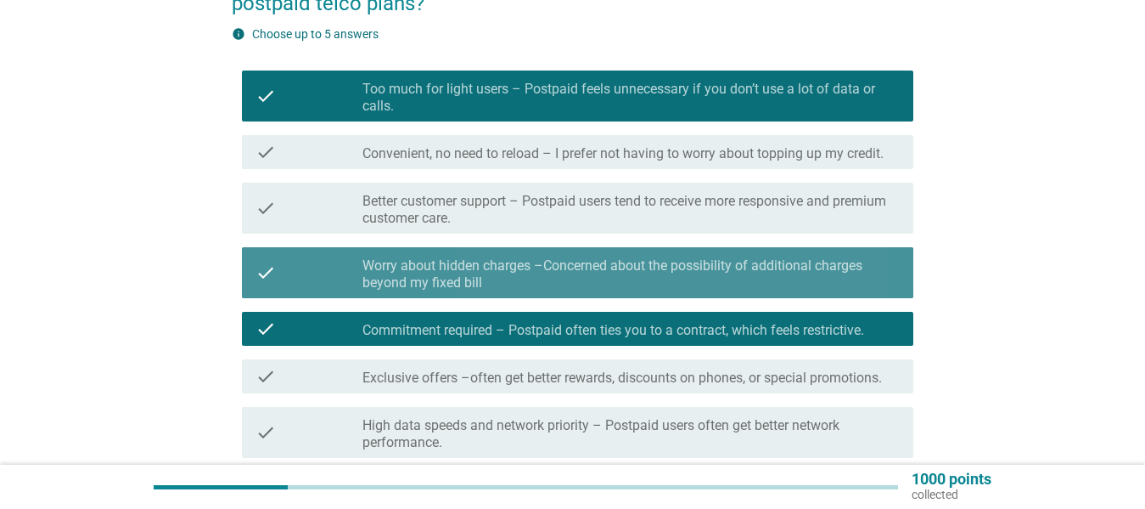
click at [846, 266] on label "Worry about hidden charges –Concerned about the possibility of additional charg…" at bounding box center [631, 274] width 537 height 34
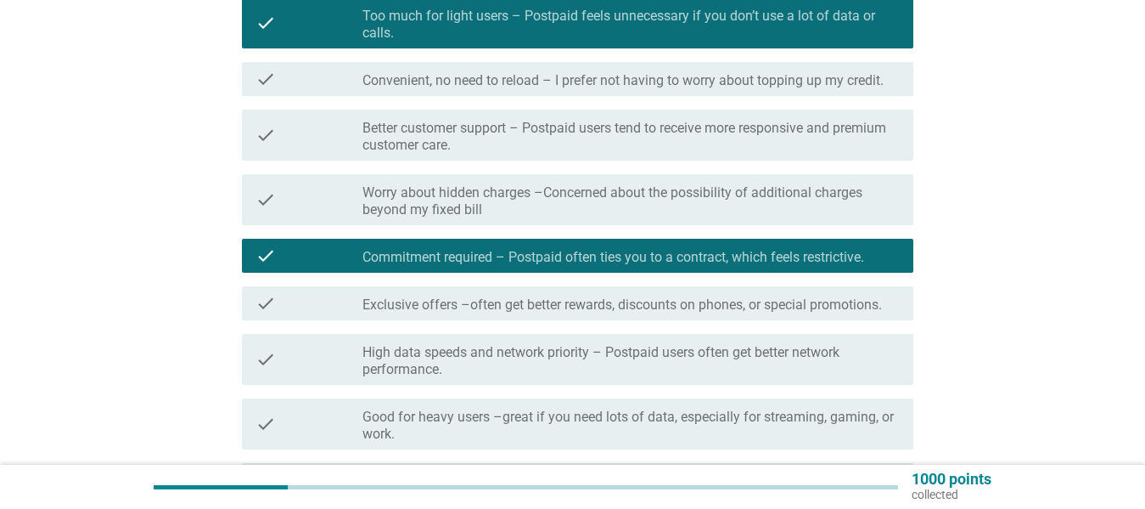
scroll to position [281, 0]
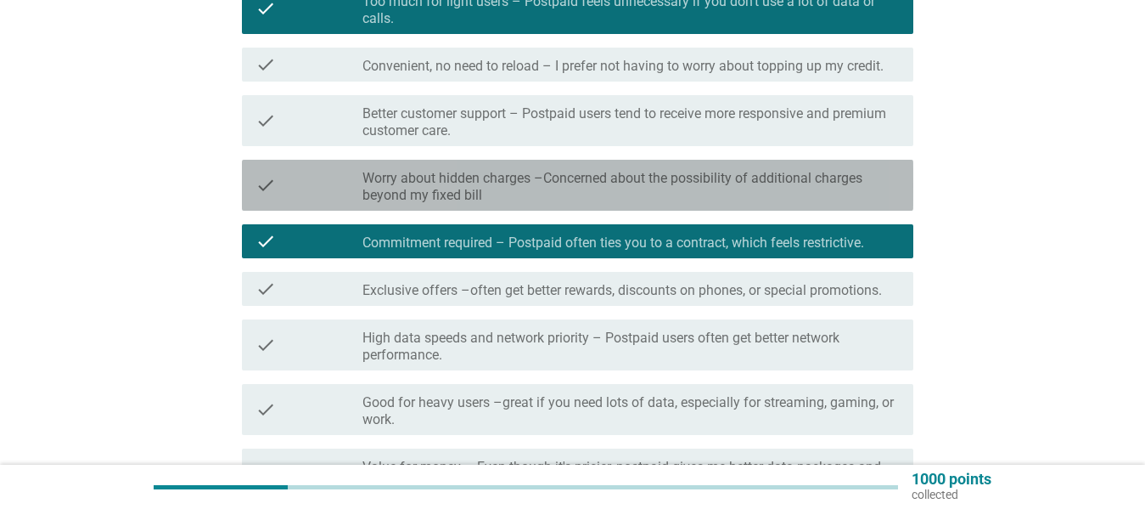
click at [845, 171] on label "Worry about hidden charges –Concerned about the possibility of additional charg…" at bounding box center [631, 187] width 537 height 34
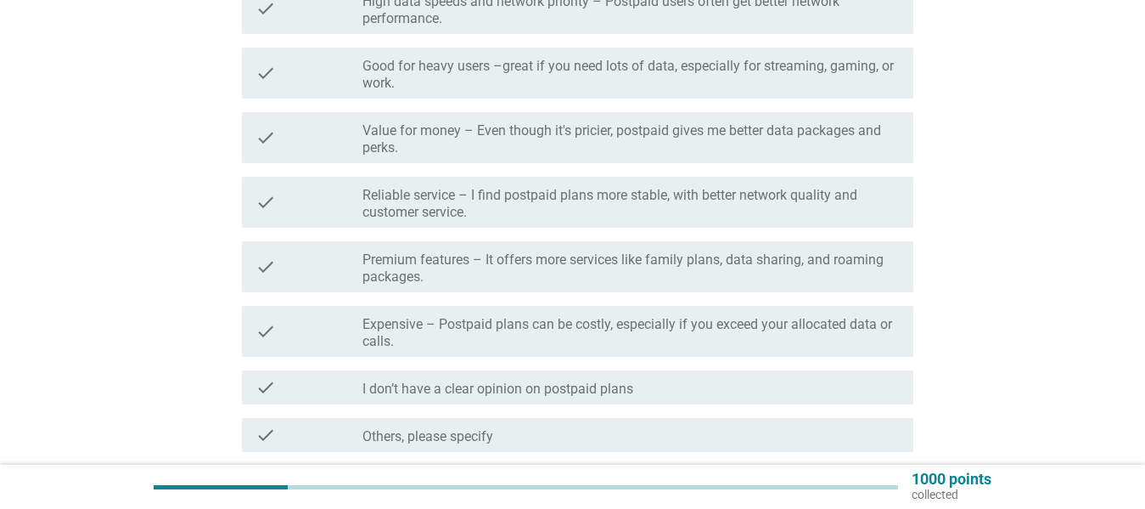
scroll to position [620, 0]
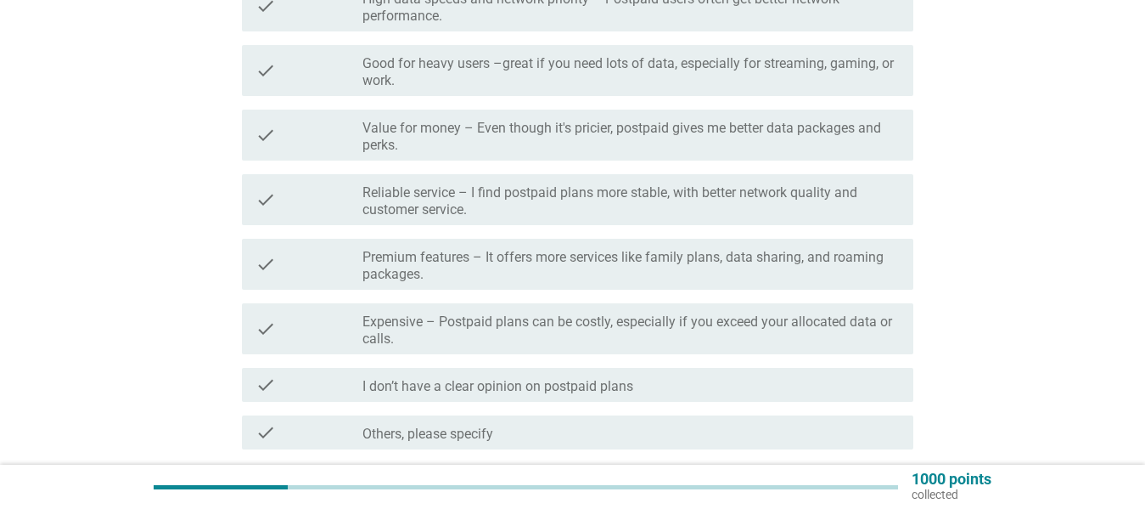
click at [843, 323] on label "Expensive – Postpaid plans can be costly, especially if you exceed your allocat…" at bounding box center [631, 330] width 537 height 34
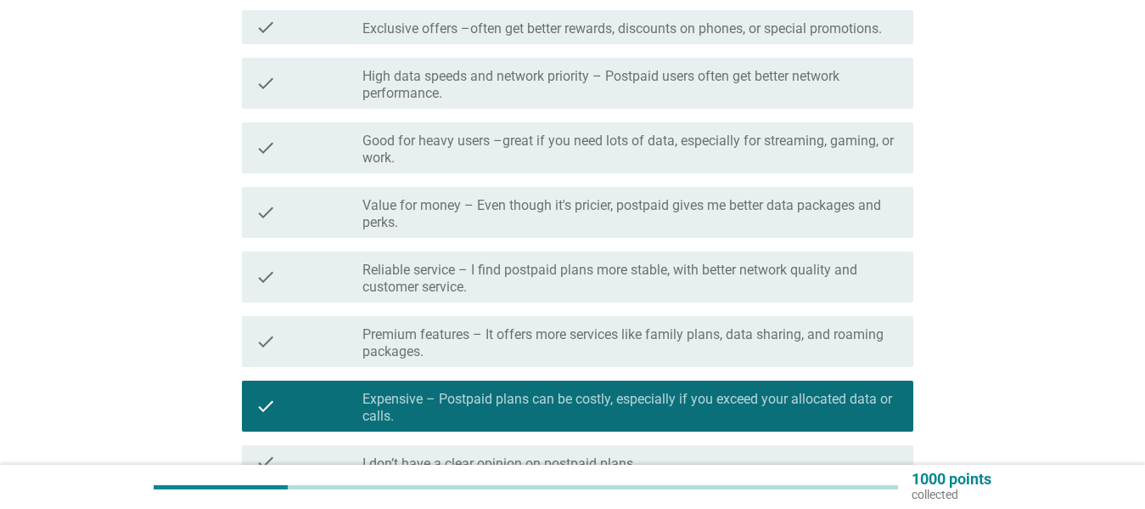
scroll to position [545, 0]
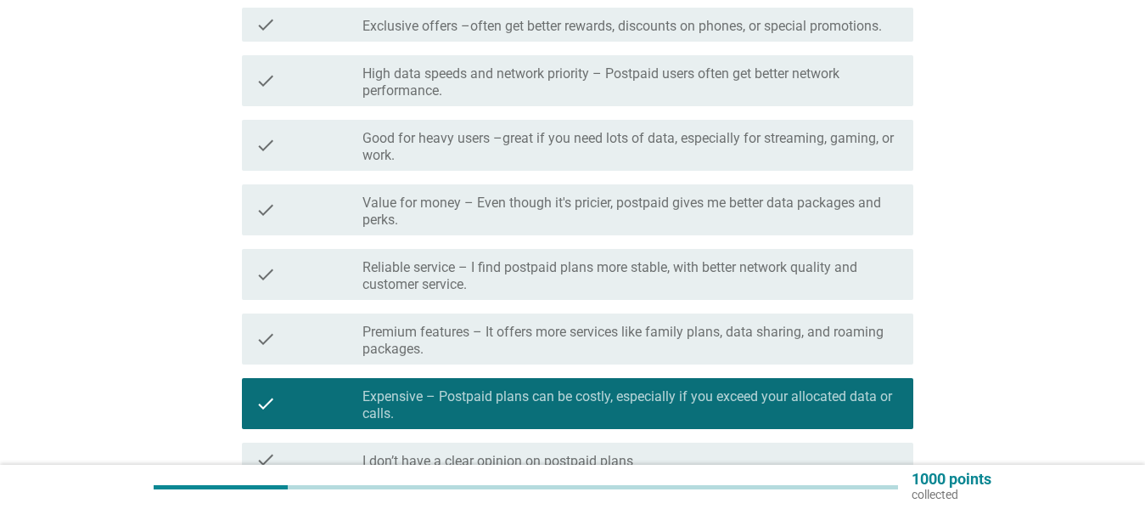
drag, startPoint x: 842, startPoint y: 341, endPoint x: 844, endPoint y: 333, distance: 8.7
click at [842, 340] on label "Premium features – It offers more services like family plans, data sharing, and…" at bounding box center [631, 340] width 537 height 34
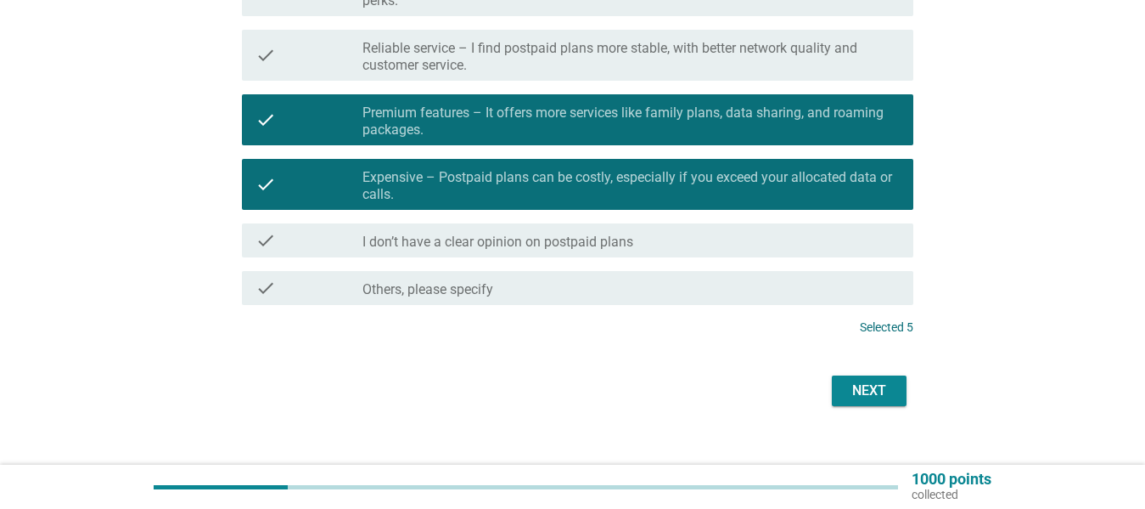
scroll to position [787, 0]
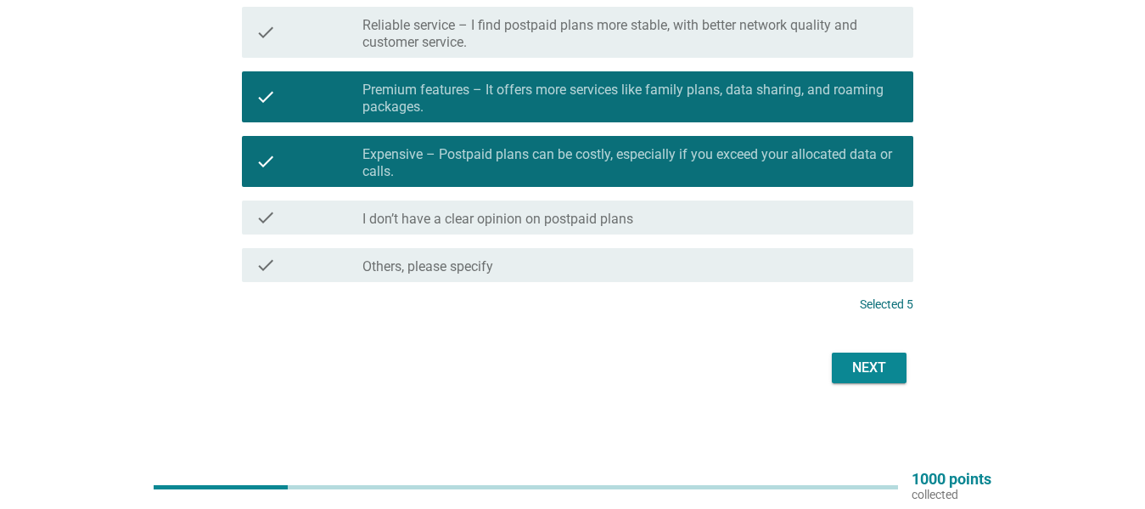
click at [866, 363] on div "Next" at bounding box center [870, 367] width 48 height 20
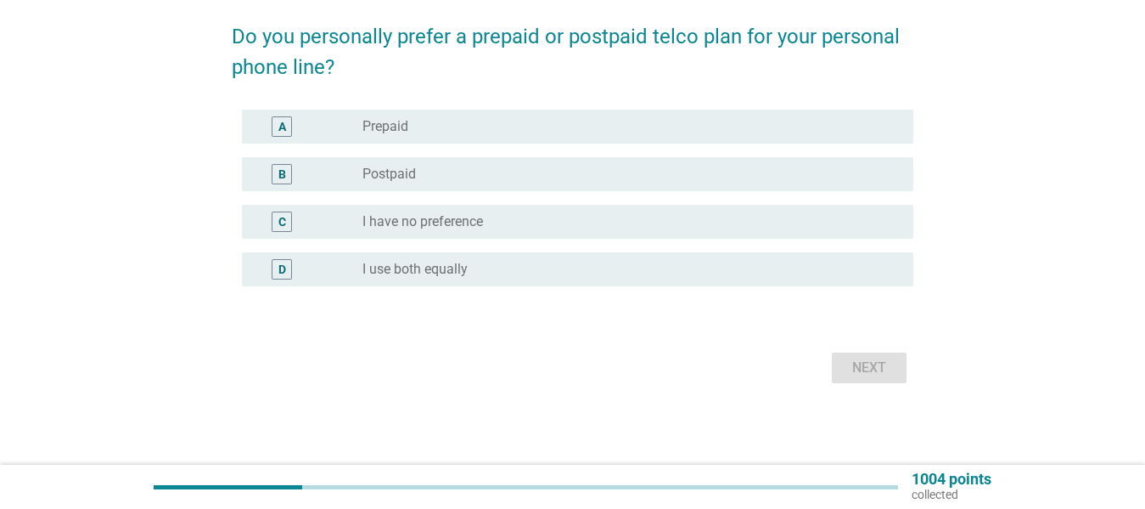
scroll to position [0, 0]
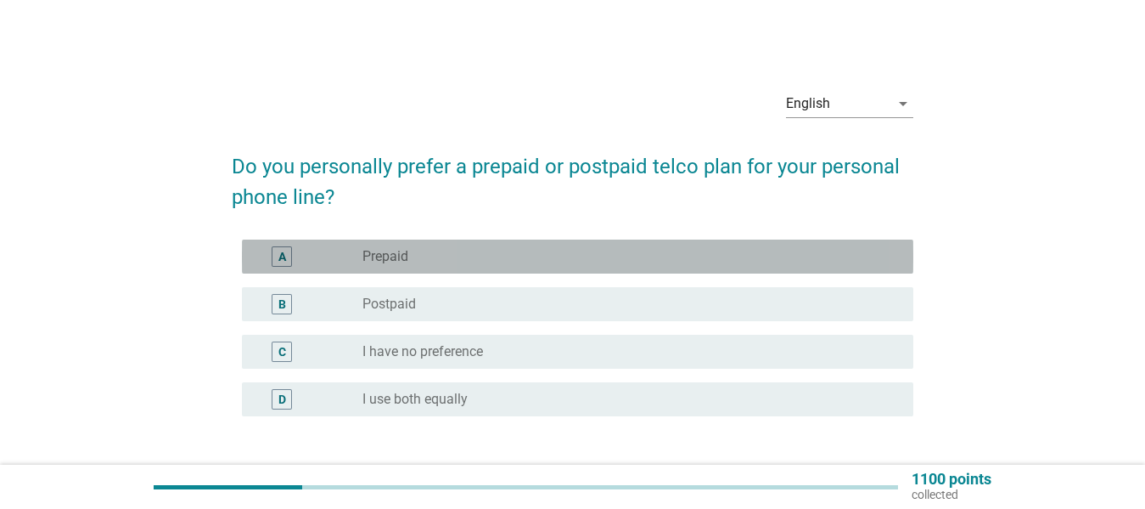
click at [654, 249] on div "radio_button_unchecked Prepaid" at bounding box center [625, 256] width 524 height 17
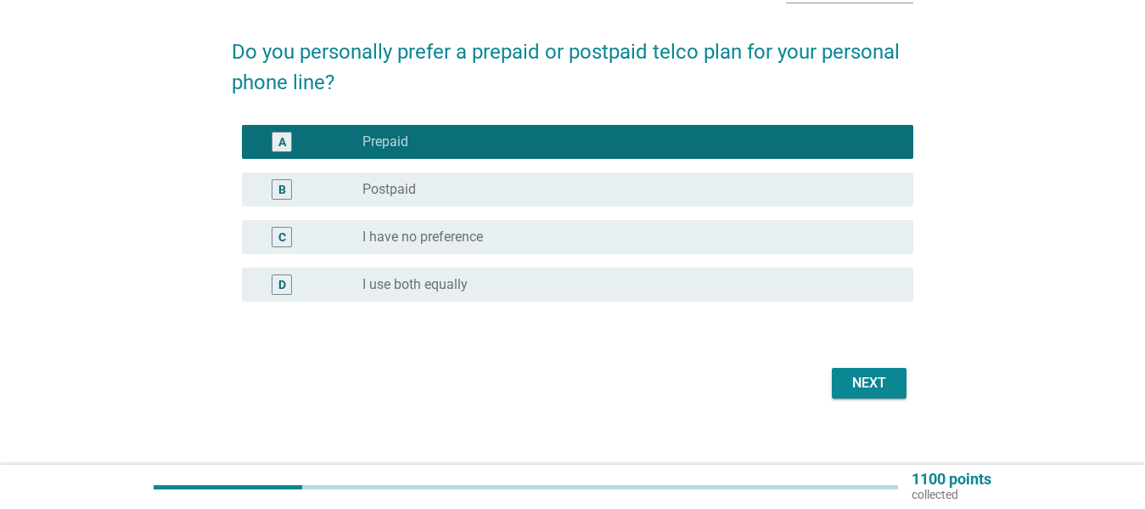
scroll to position [115, 0]
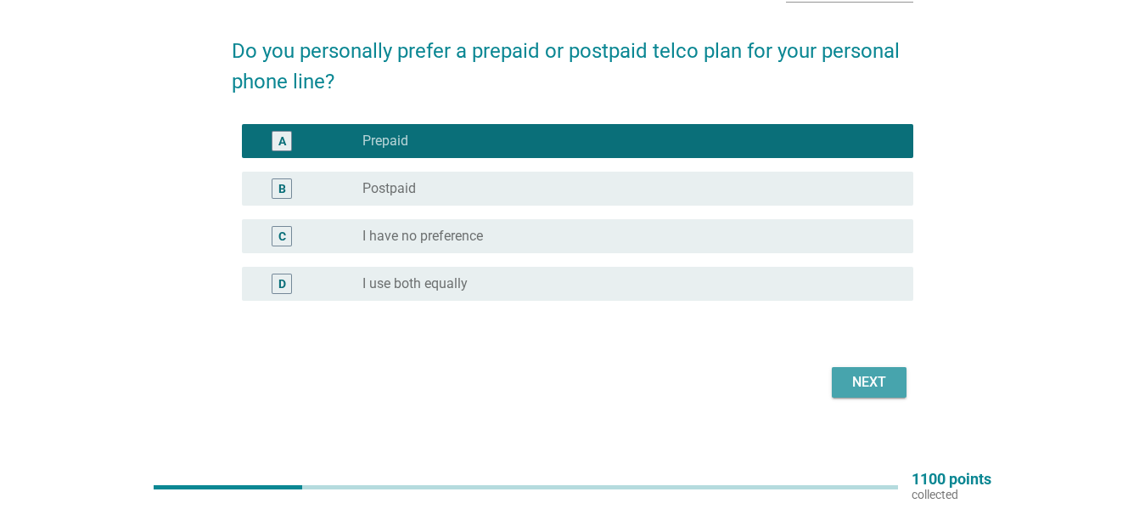
click at [863, 387] on div "Next" at bounding box center [870, 382] width 48 height 20
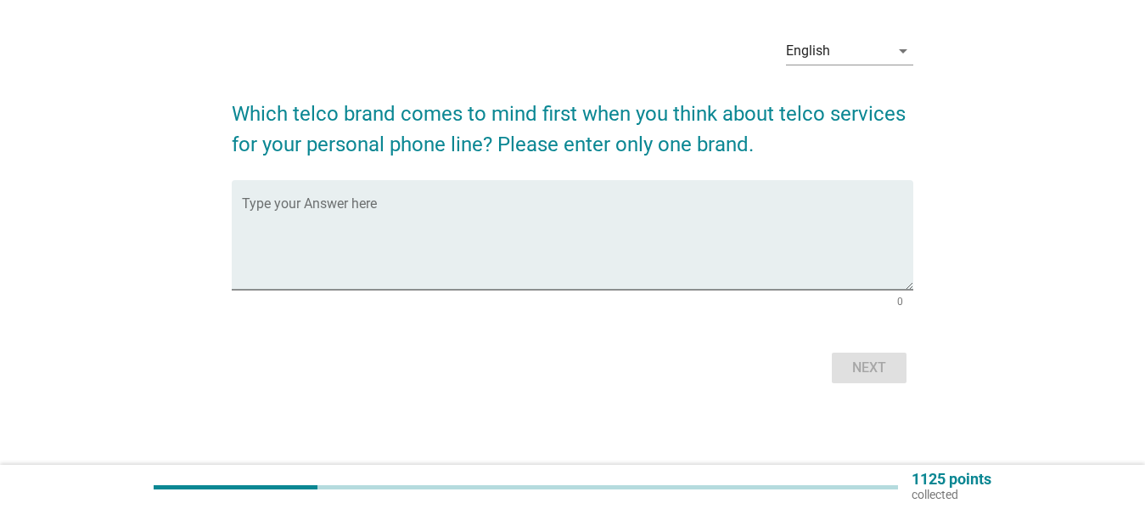
scroll to position [0, 0]
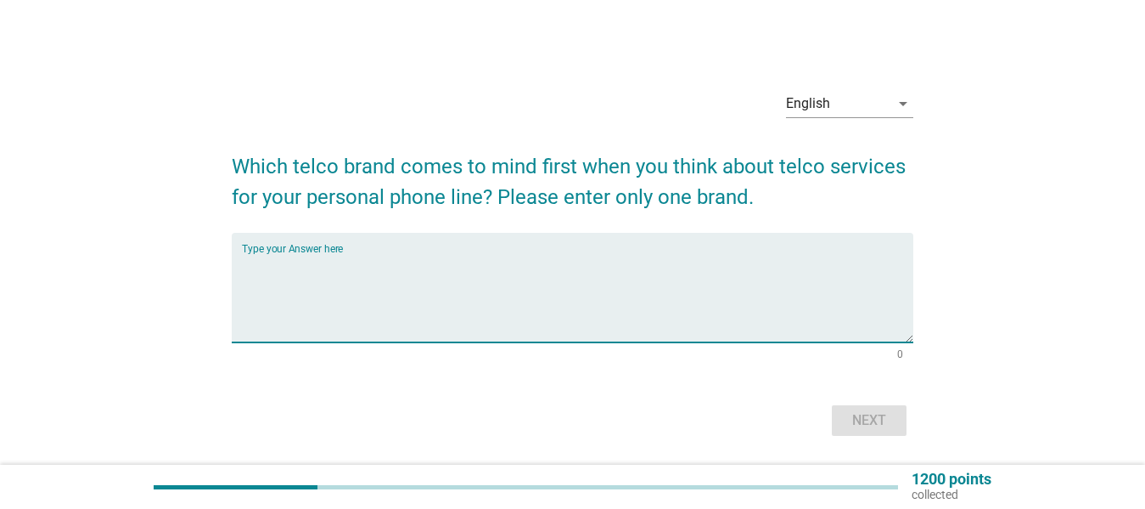
click at [814, 269] on textarea "Type your Answer here" at bounding box center [578, 297] width 672 height 89
type textarea "digi celcom"
click at [863, 416] on div "Next" at bounding box center [870, 420] width 48 height 20
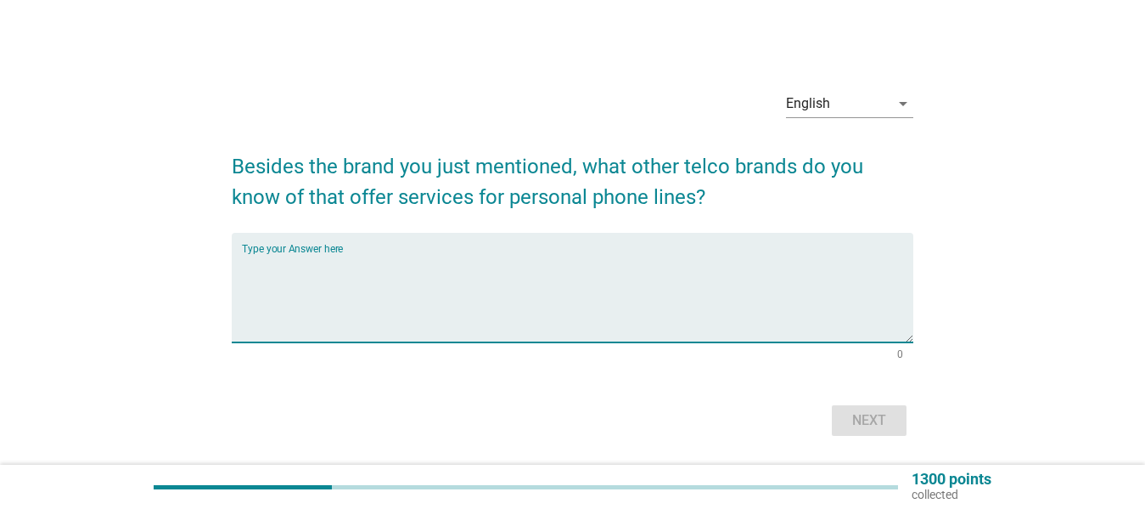
click at [815, 273] on textarea "Type your Answer here" at bounding box center [578, 297] width 672 height 89
type textarea "hotlink"
click at [873, 420] on div "Next" at bounding box center [870, 420] width 48 height 20
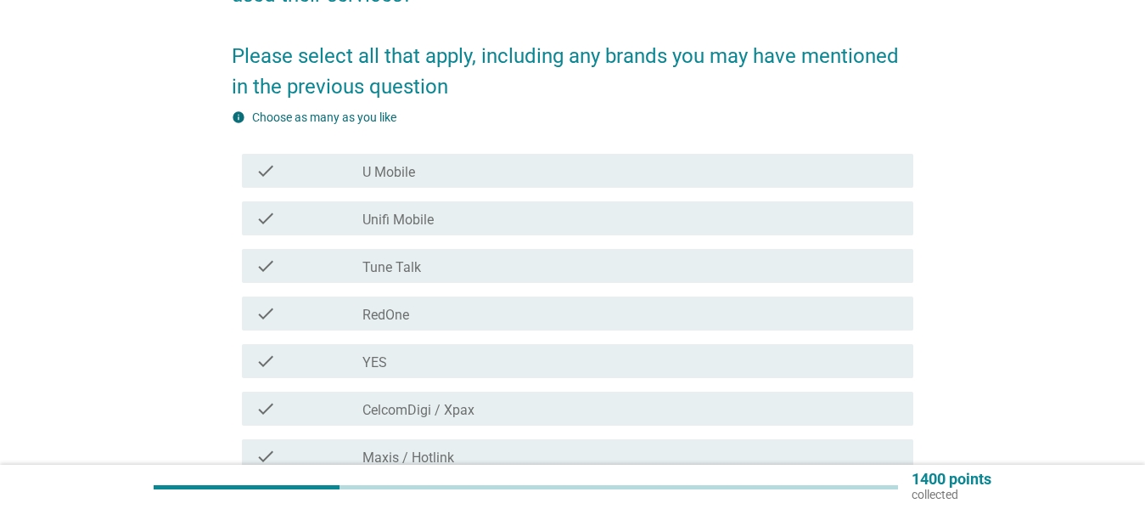
scroll to position [205, 0]
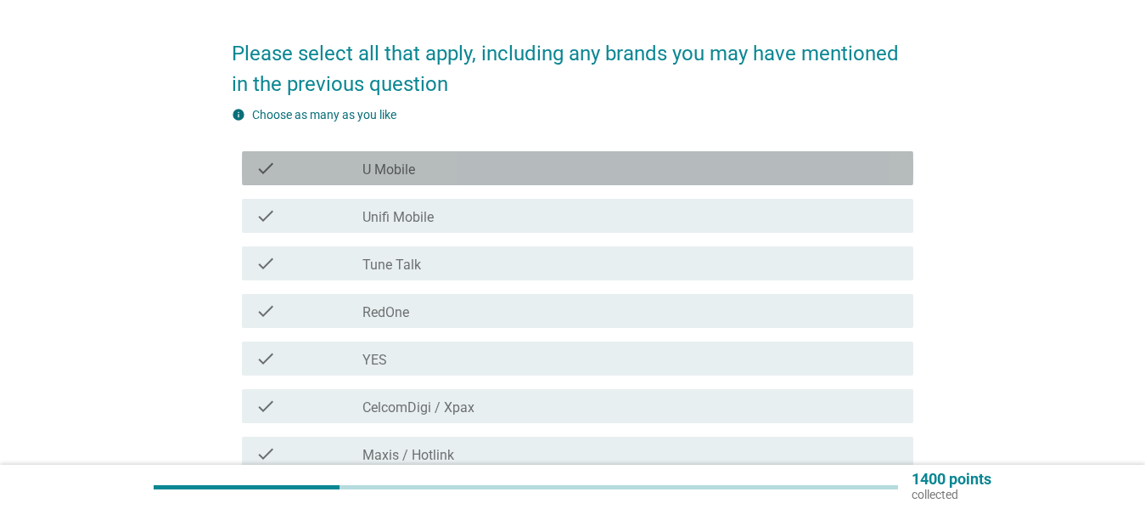
click at [660, 161] on div "check_box_outline_blank U Mobile" at bounding box center [631, 168] width 537 height 20
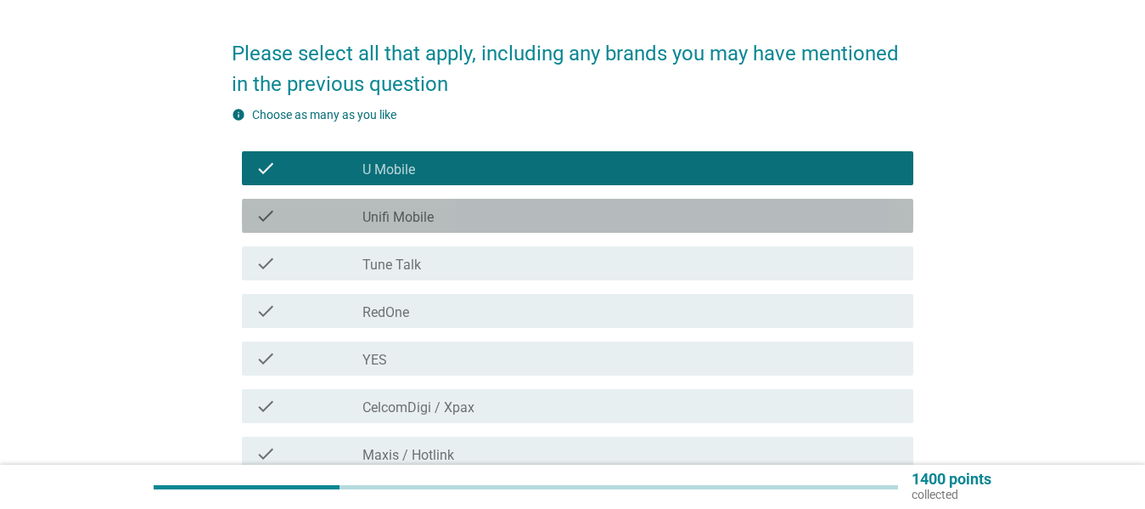
click at [656, 207] on div "check_box_outline_blank Unifi Mobile" at bounding box center [631, 215] width 537 height 20
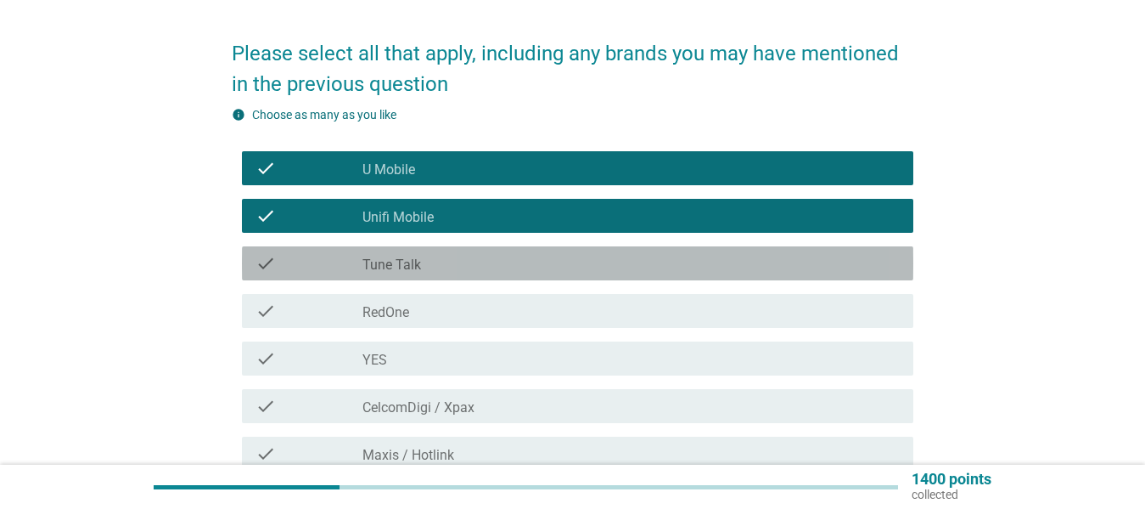
drag, startPoint x: 665, startPoint y: 257, endPoint x: 664, endPoint y: 270, distance: 12.8
click at [664, 258] on div "check_box_outline_blank Tune Talk" at bounding box center [631, 263] width 537 height 20
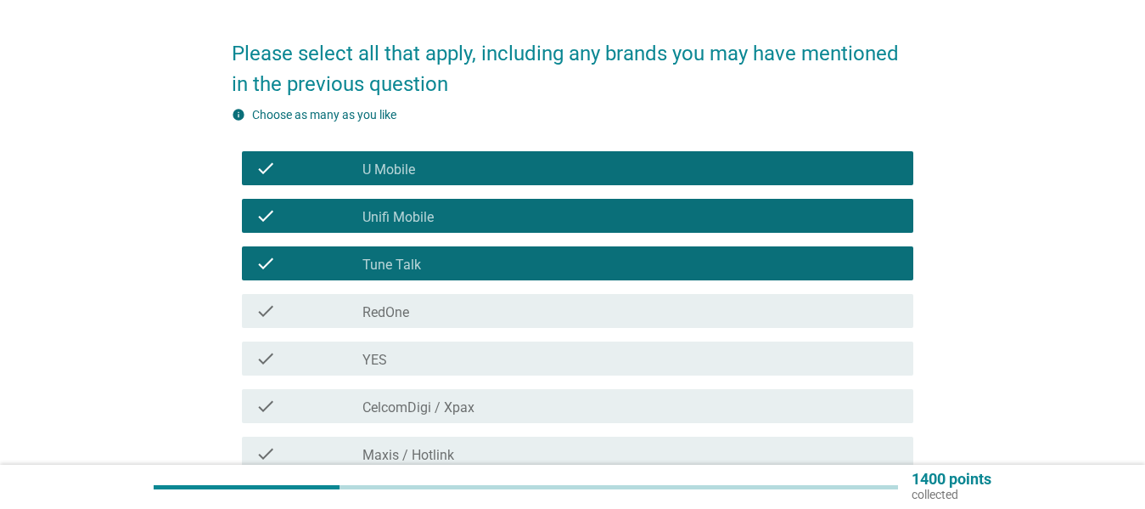
click at [659, 322] on div "check check_box_outline_blank RedOne" at bounding box center [578, 311] width 672 height 34
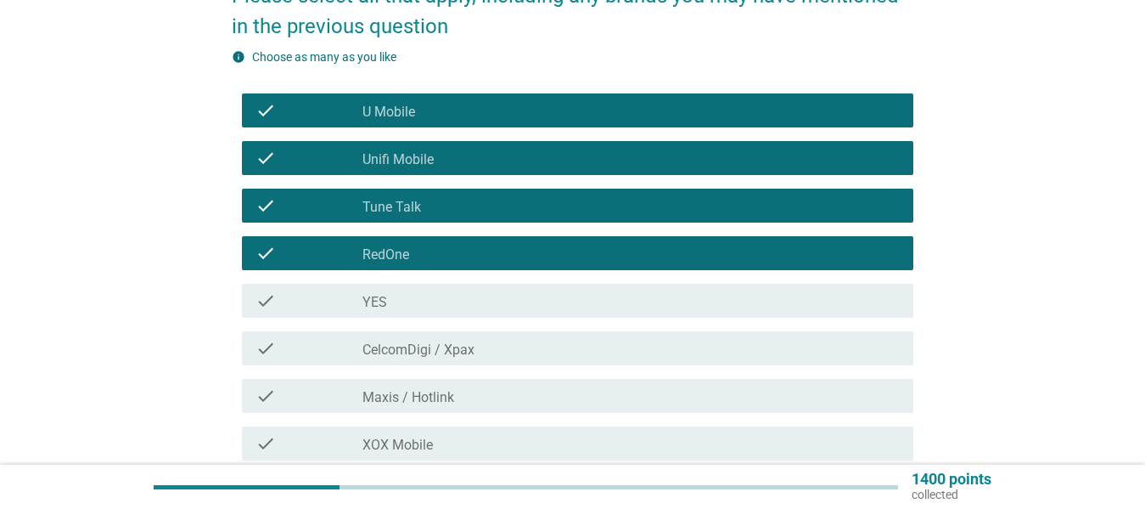
scroll to position [266, 0]
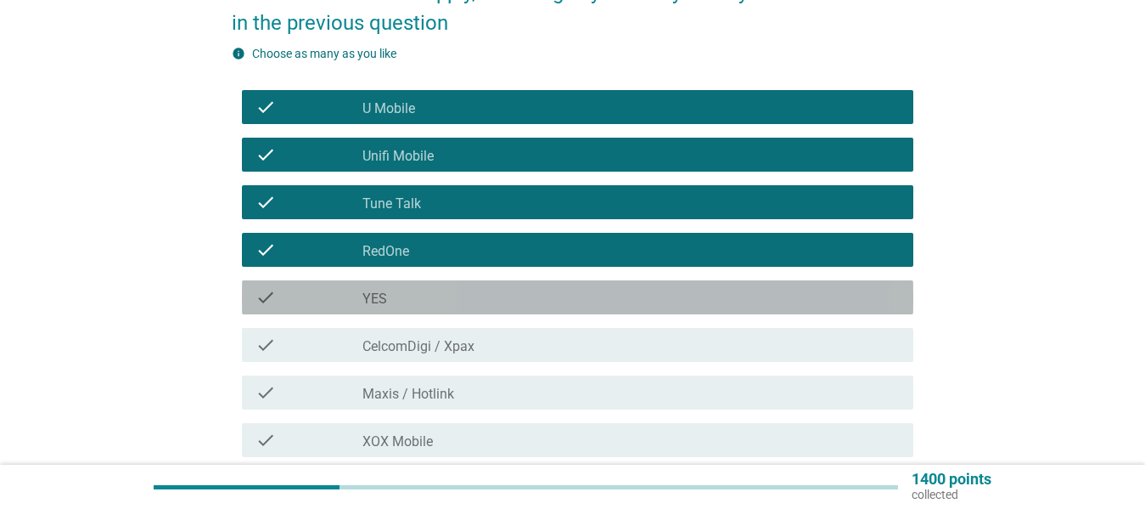
click at [643, 299] on div "check_box_outline_blank YES" at bounding box center [631, 297] width 537 height 20
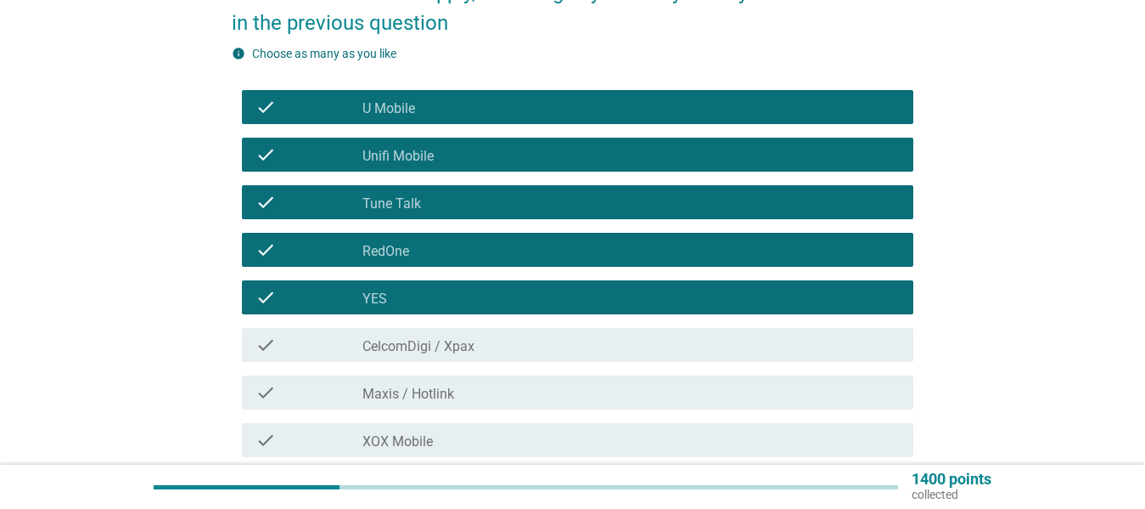
click at [673, 351] on div "check_box_outline_blank CelcomDigi / Xpax" at bounding box center [631, 344] width 537 height 20
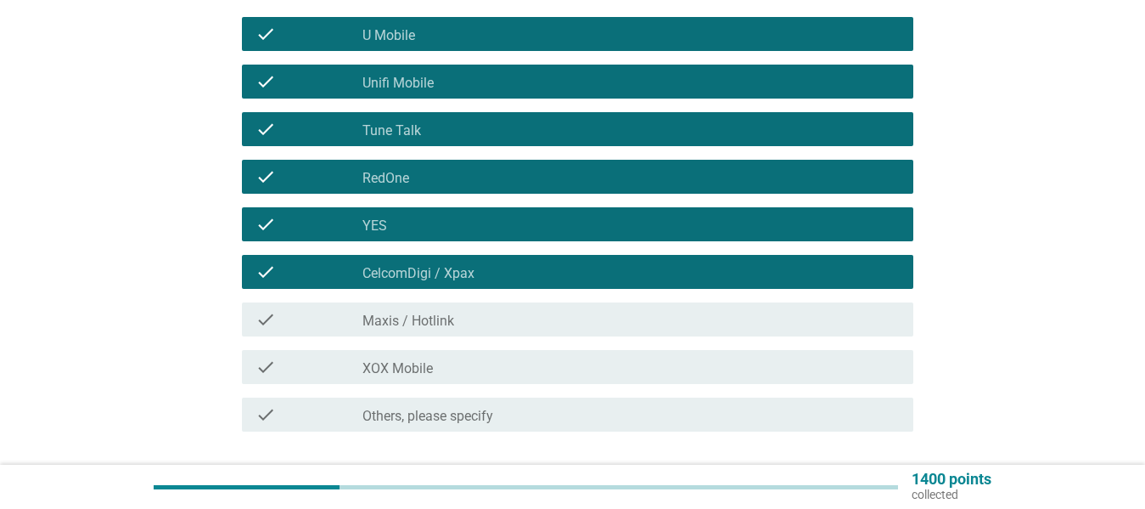
scroll to position [340, 0]
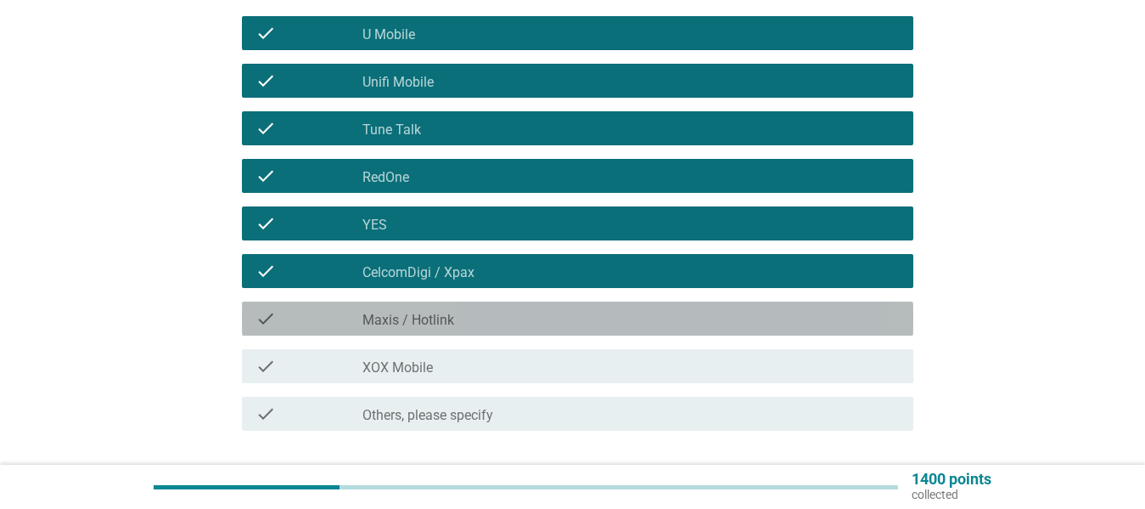
drag, startPoint x: 649, startPoint y: 329, endPoint x: 679, endPoint y: 330, distance: 30.6
click at [649, 328] on div "check check_box_outline_blank Maxis / Hotlink" at bounding box center [578, 318] width 672 height 34
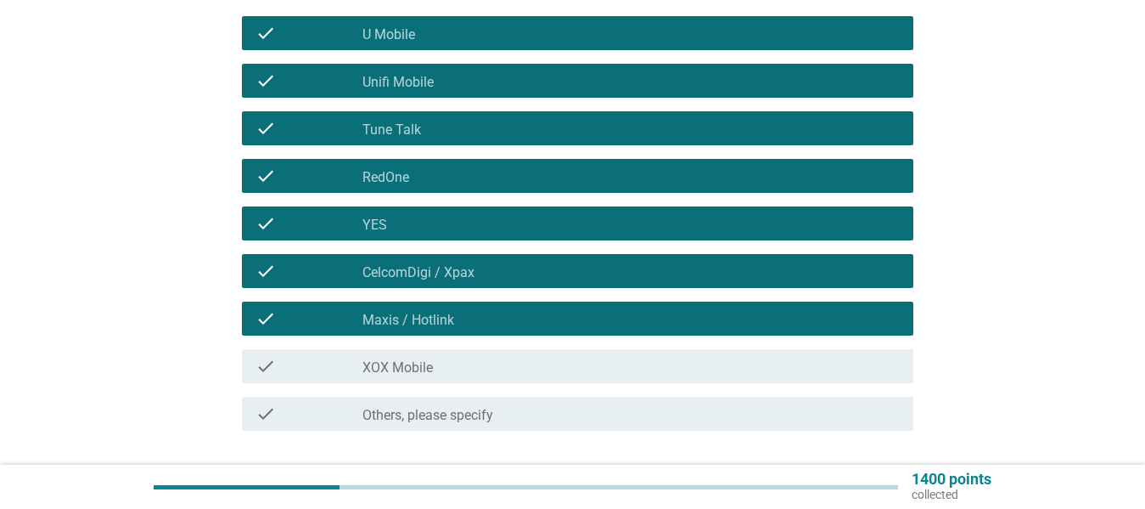
click at [661, 368] on div "check_box_outline_blank XOX Mobile" at bounding box center [631, 366] width 537 height 20
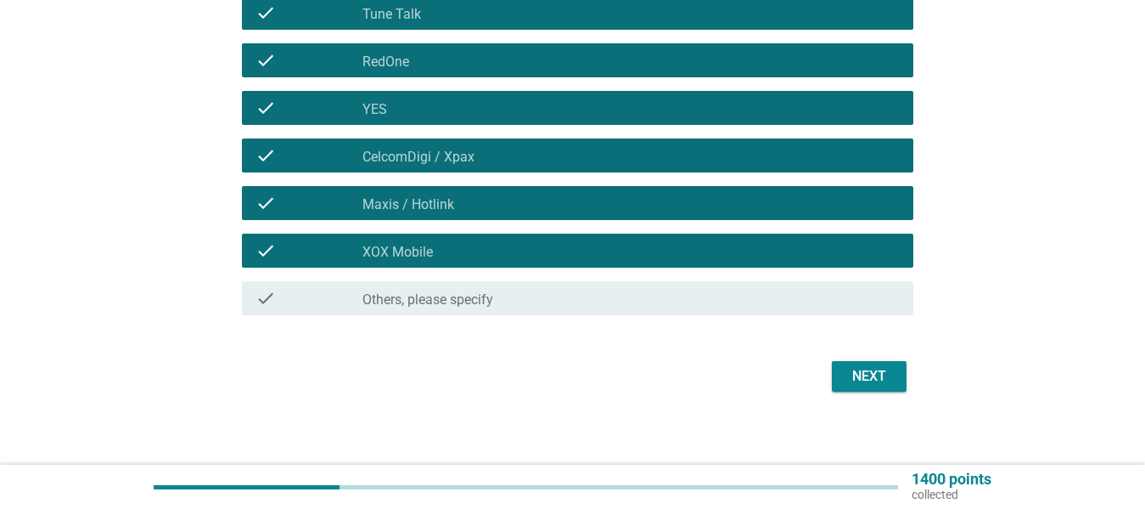
scroll to position [462, 0]
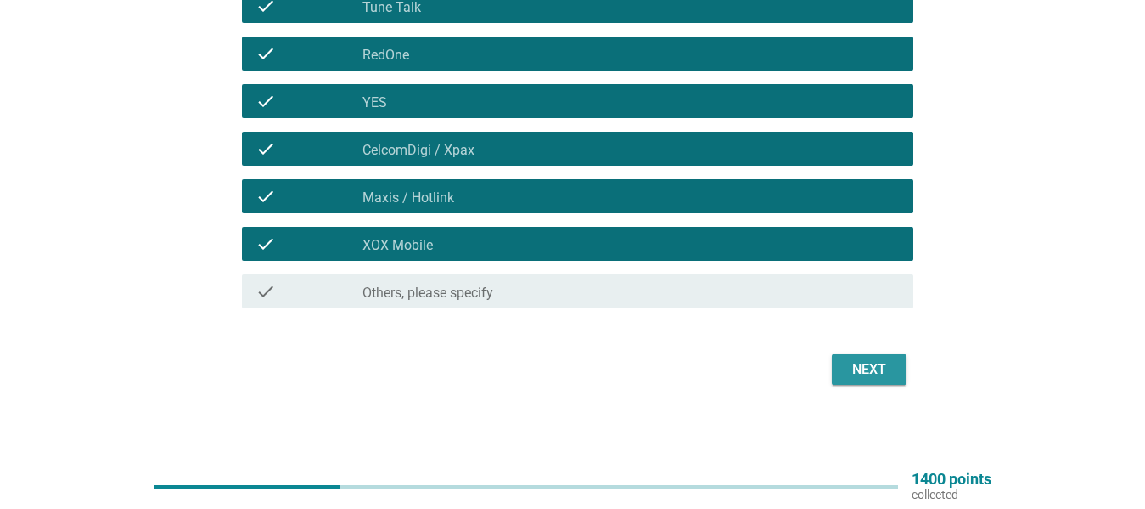
click at [868, 372] on div "Next" at bounding box center [870, 369] width 48 height 20
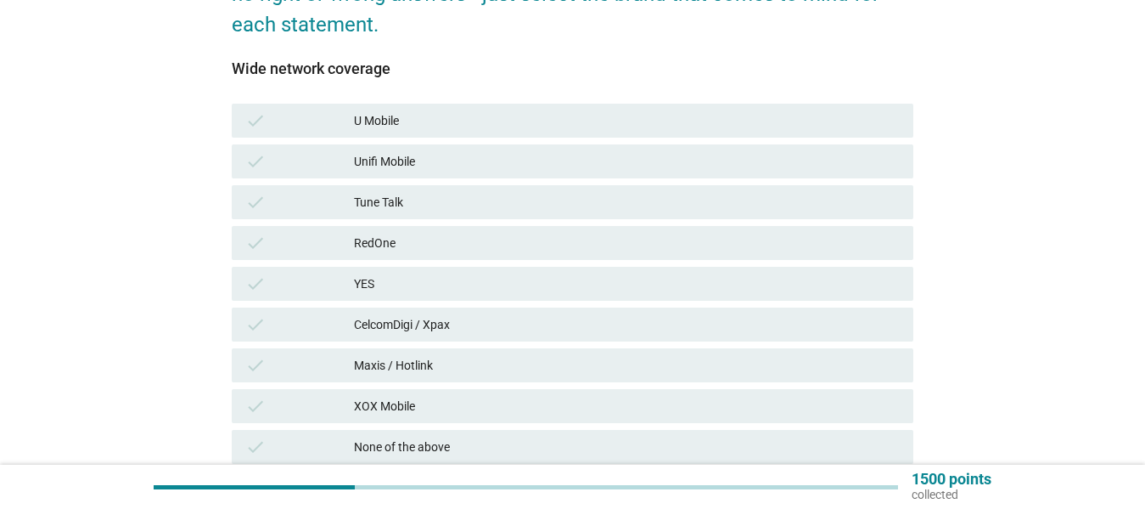
scroll to position [273, 0]
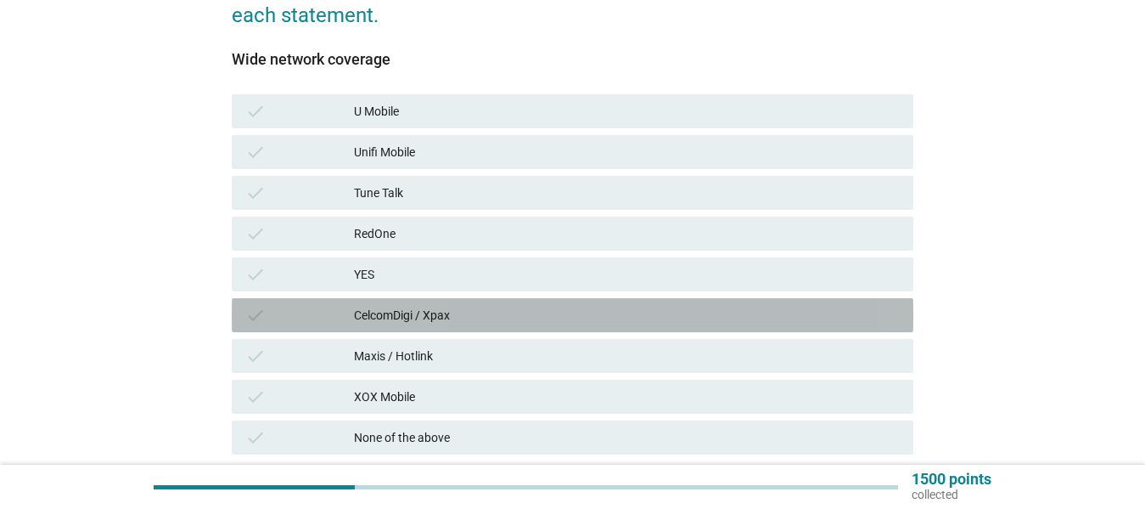
click at [676, 315] on div "CelcomDigi / Xpax" at bounding box center [627, 315] width 546 height 20
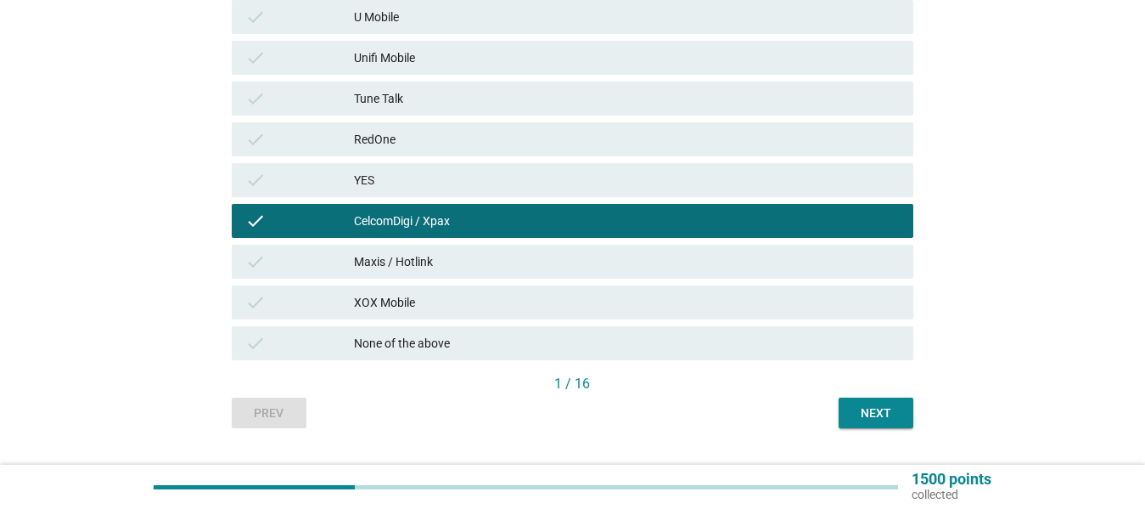
scroll to position [408, 0]
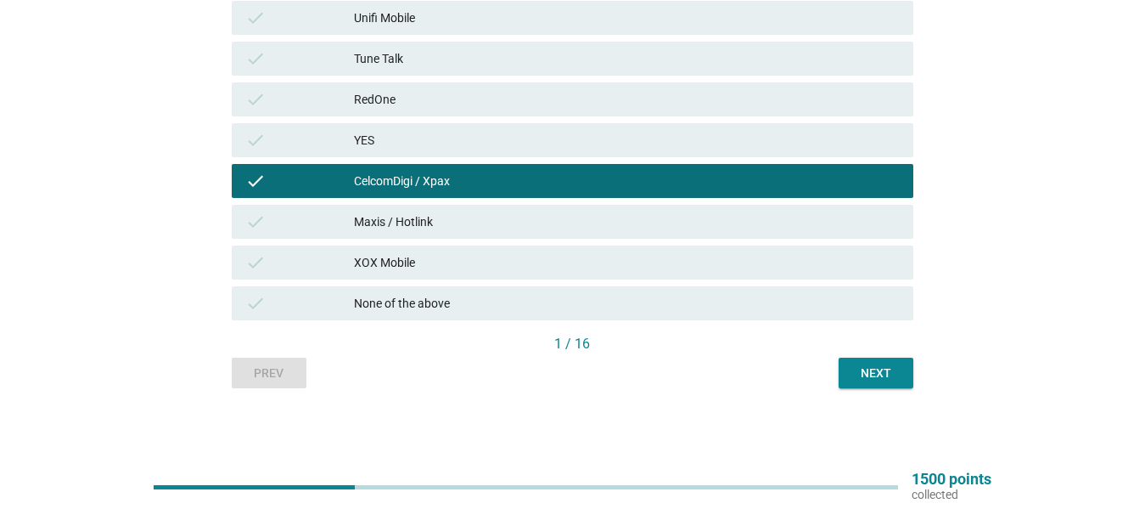
click at [875, 364] on div "Next" at bounding box center [876, 373] width 48 height 18
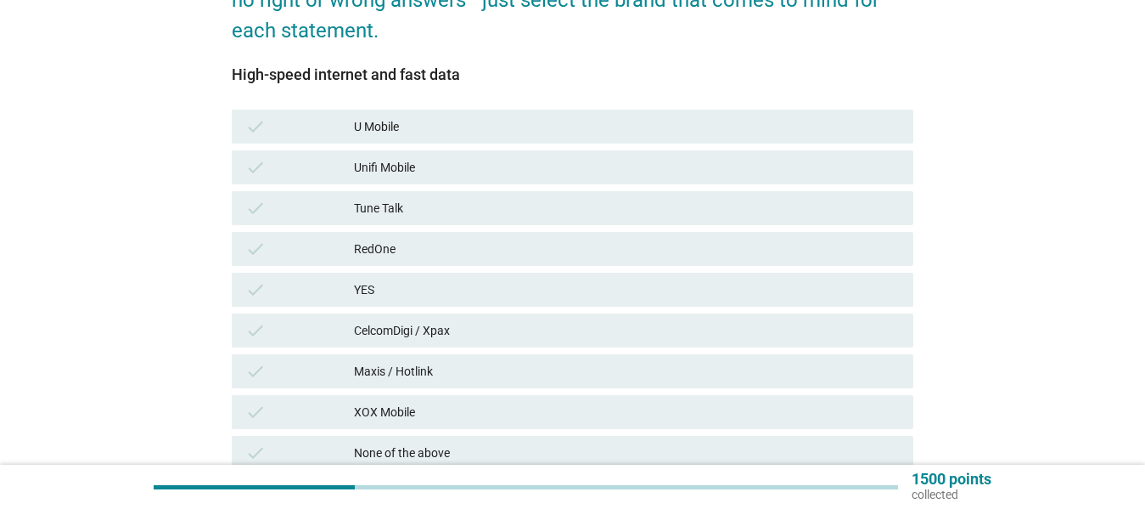
scroll to position [259, 0]
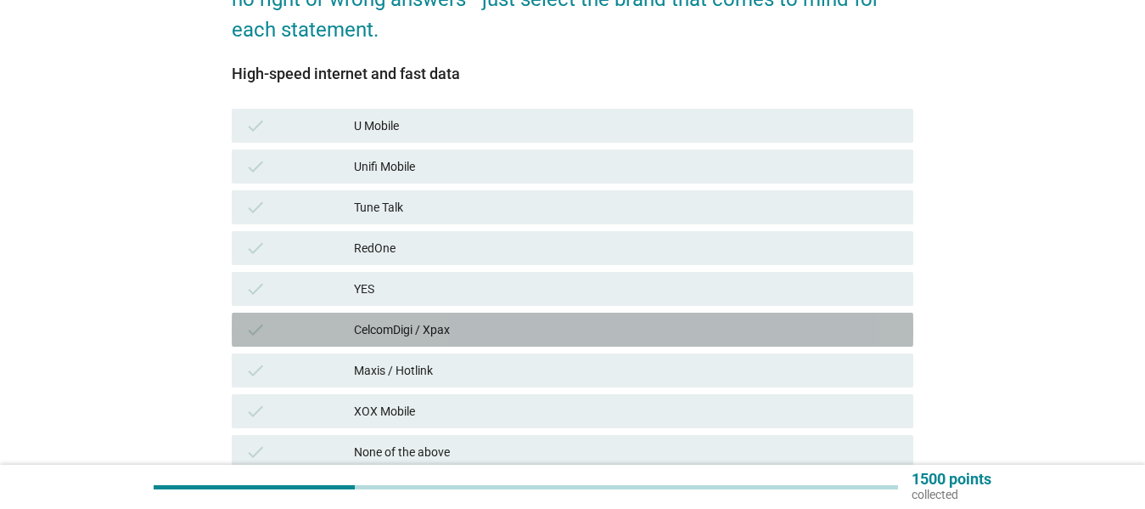
click at [717, 327] on div "CelcomDigi / Xpax" at bounding box center [627, 329] width 546 height 20
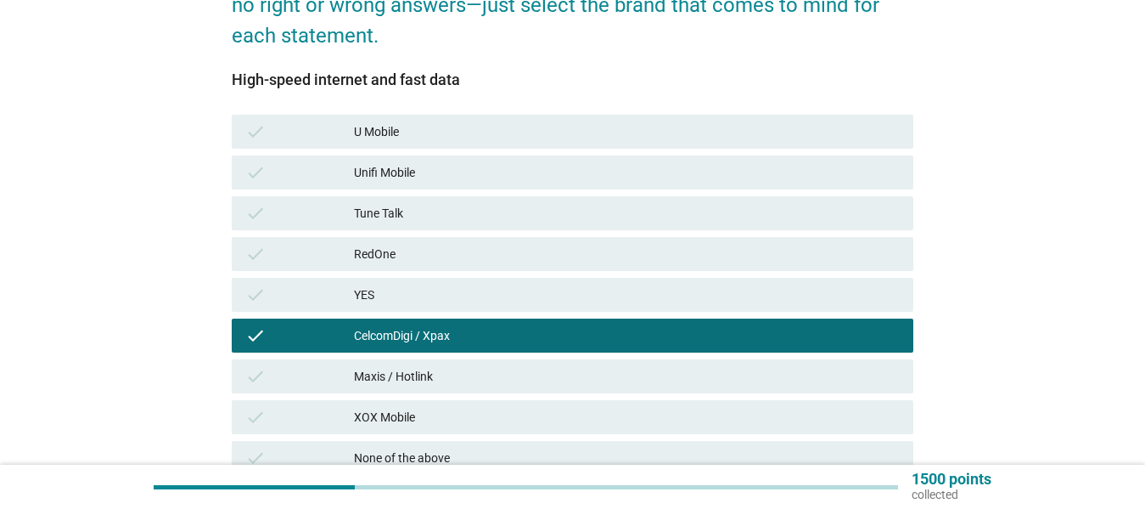
scroll to position [408, 0]
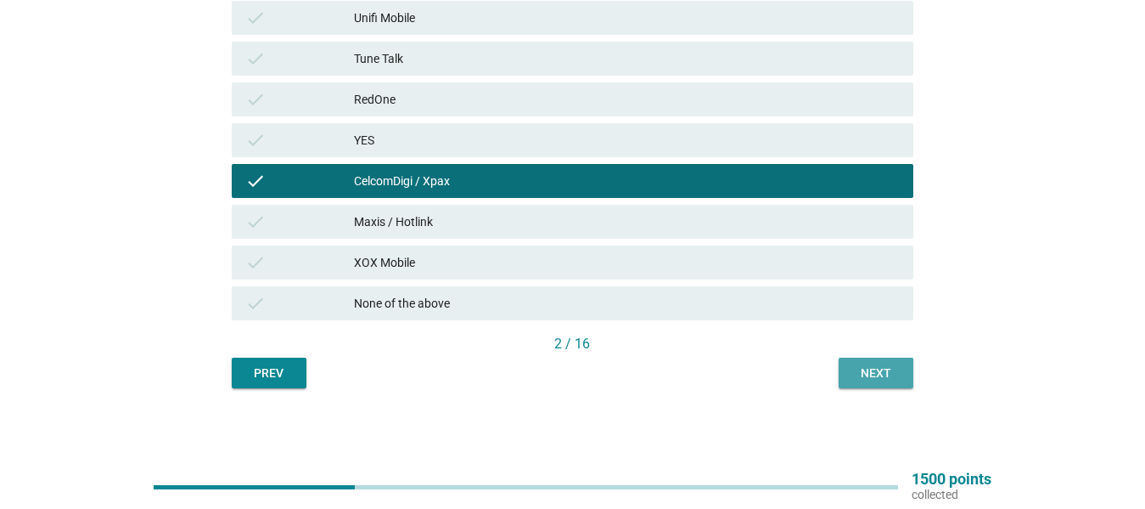
click at [880, 373] on div "Next" at bounding box center [876, 373] width 48 height 18
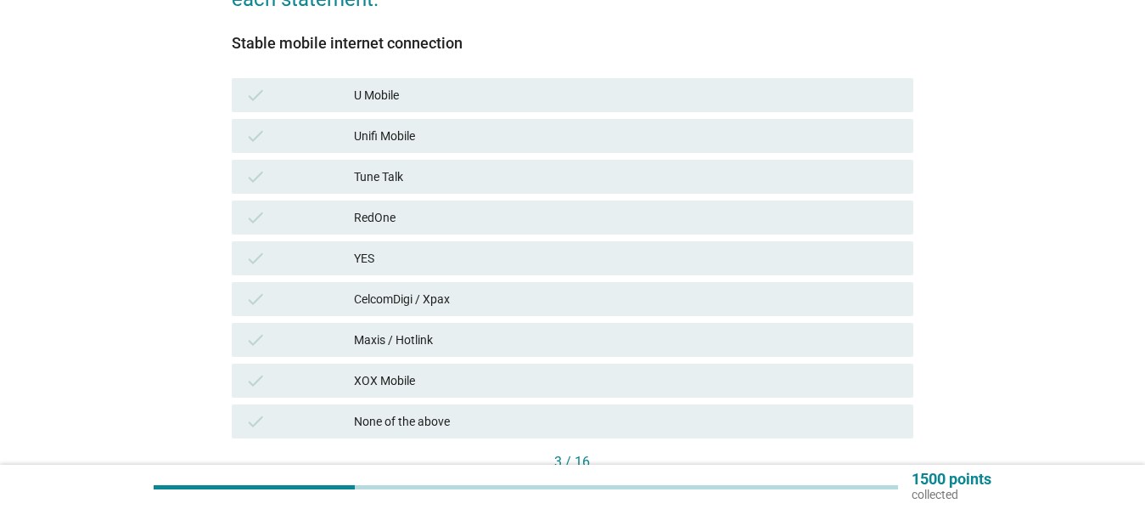
scroll to position [290, 0]
click at [756, 338] on div "Maxis / Hotlink" at bounding box center [627, 339] width 546 height 20
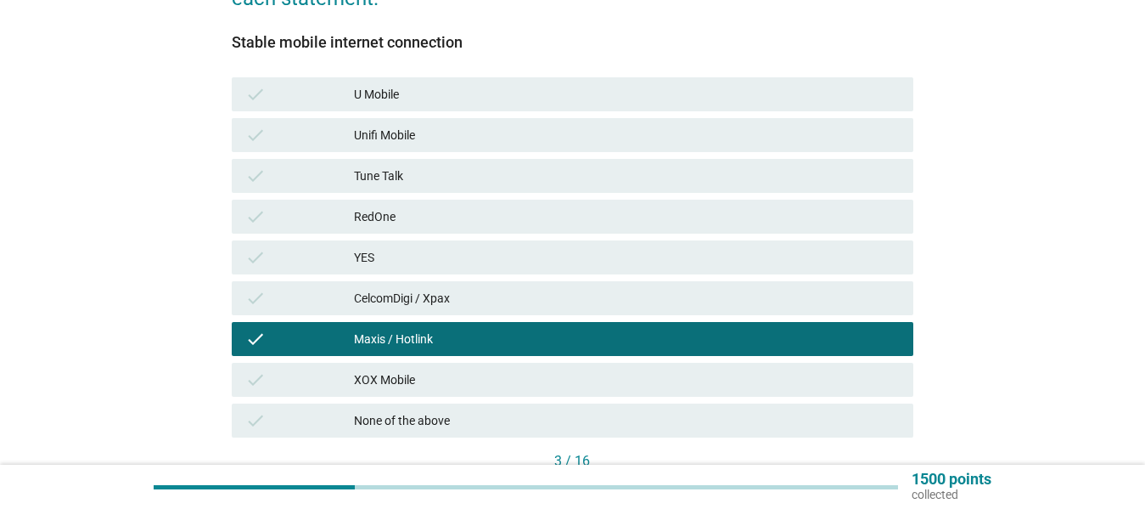
scroll to position [408, 0]
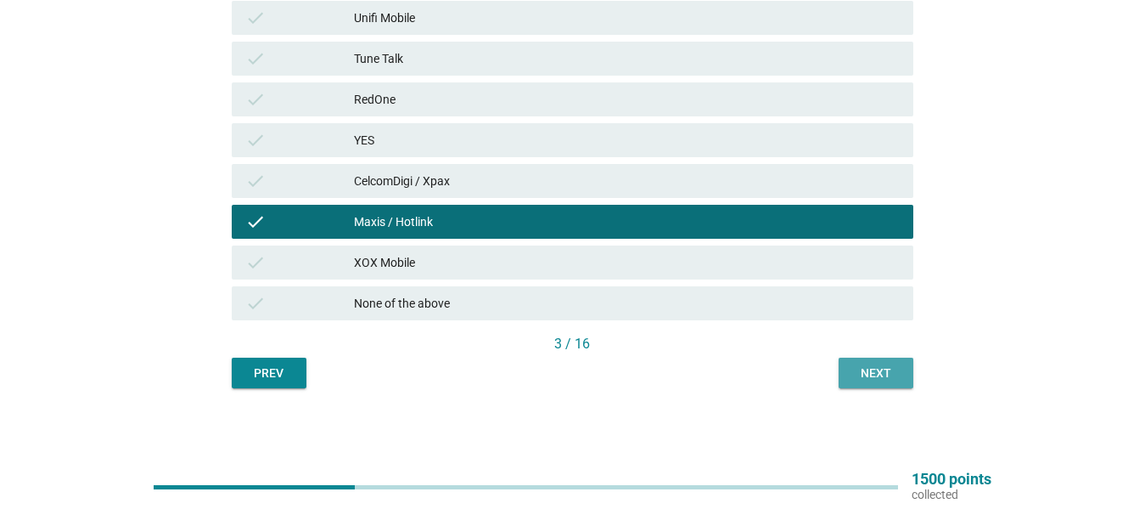
click at [874, 376] on div "Next" at bounding box center [876, 373] width 48 height 18
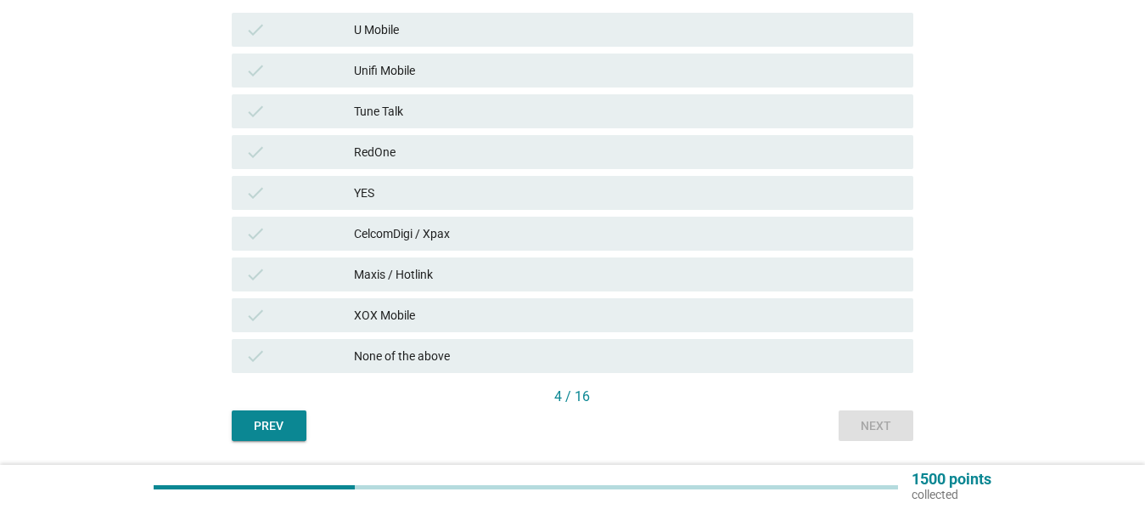
scroll to position [358, 0]
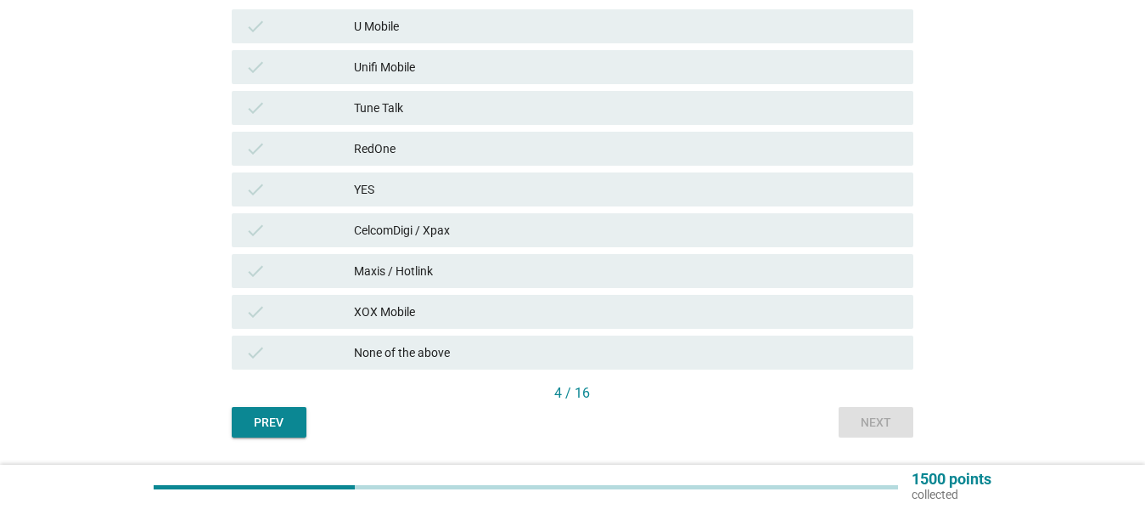
click at [687, 365] on div "check None of the above" at bounding box center [573, 352] width 682 height 34
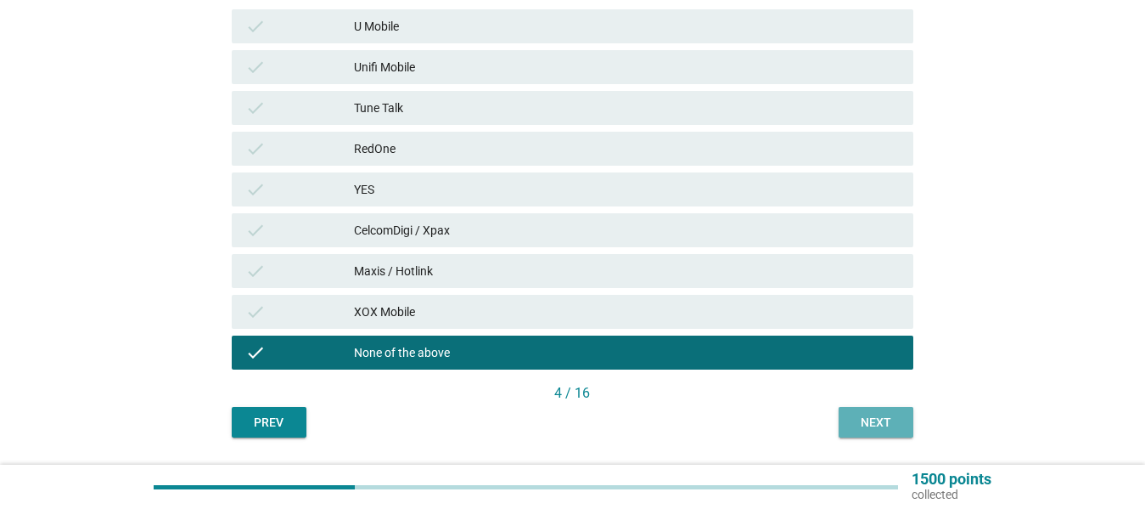
drag, startPoint x: 870, startPoint y: 424, endPoint x: 877, endPoint y: 398, distance: 27.2
click at [870, 421] on div "Next" at bounding box center [876, 422] width 48 height 18
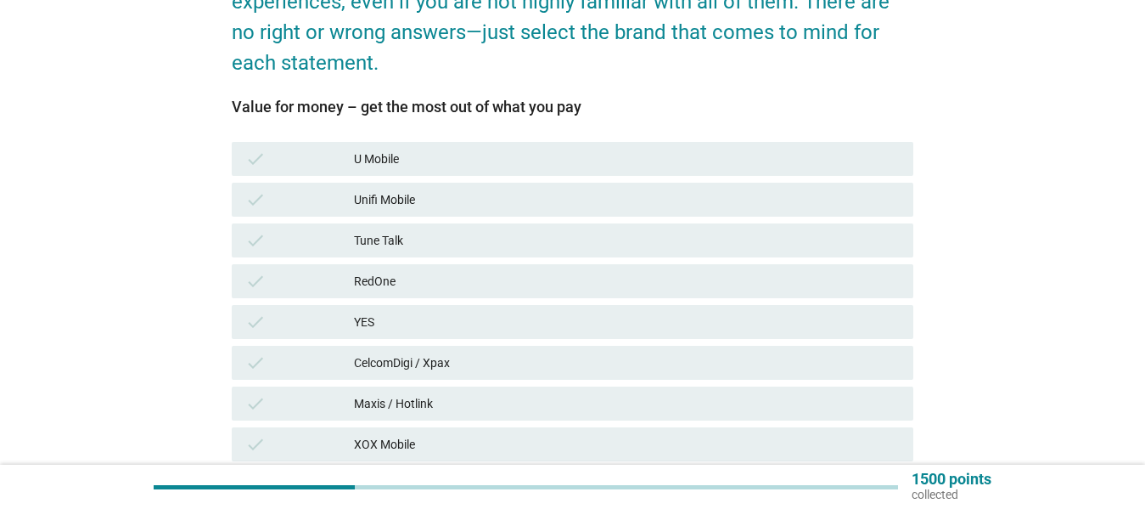
scroll to position [233, 0]
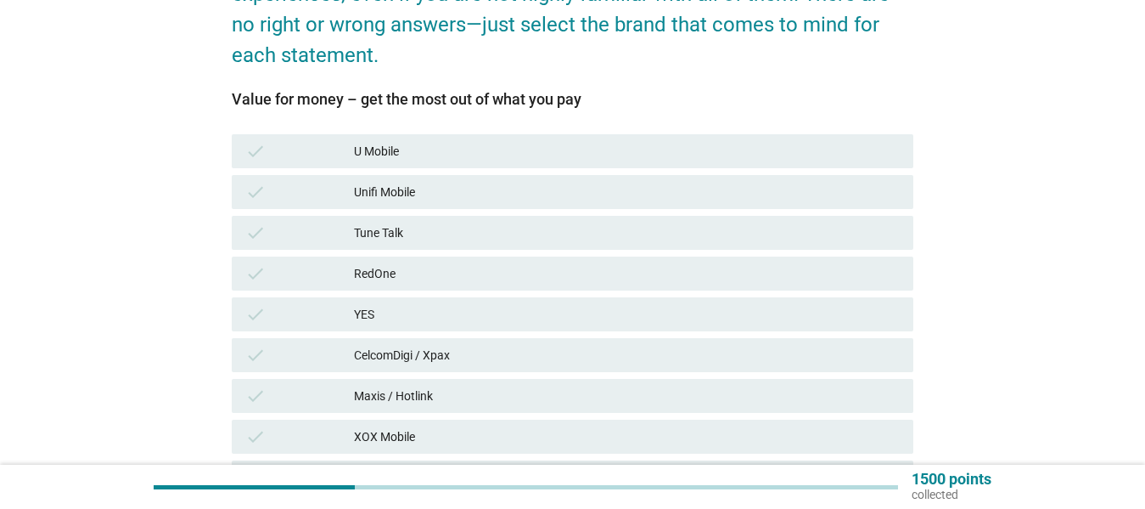
drag, startPoint x: 634, startPoint y: 357, endPoint x: 649, endPoint y: 356, distance: 15.3
click at [633, 357] on div "CelcomDigi / Xpax" at bounding box center [627, 355] width 546 height 20
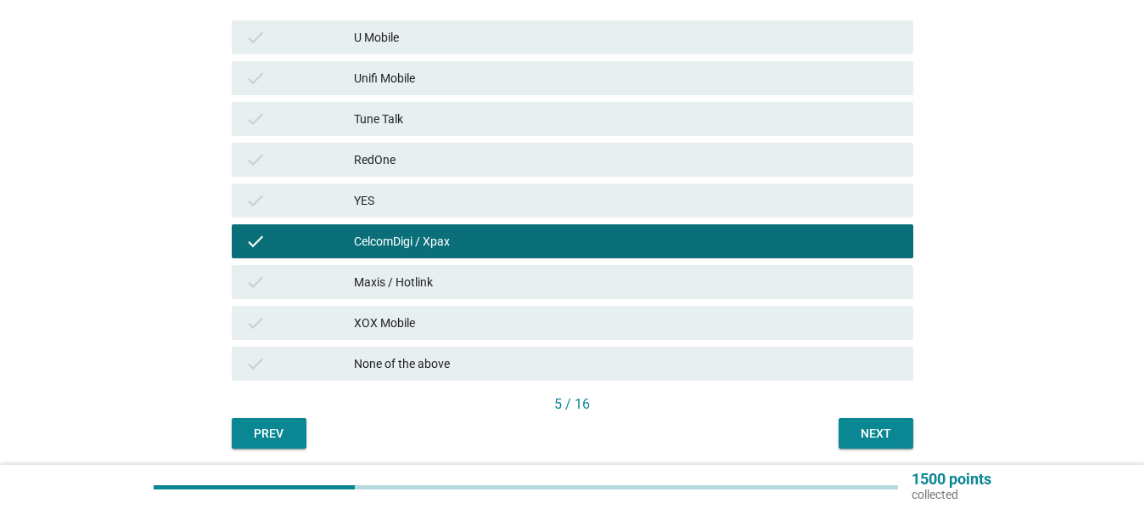
scroll to position [348, 0]
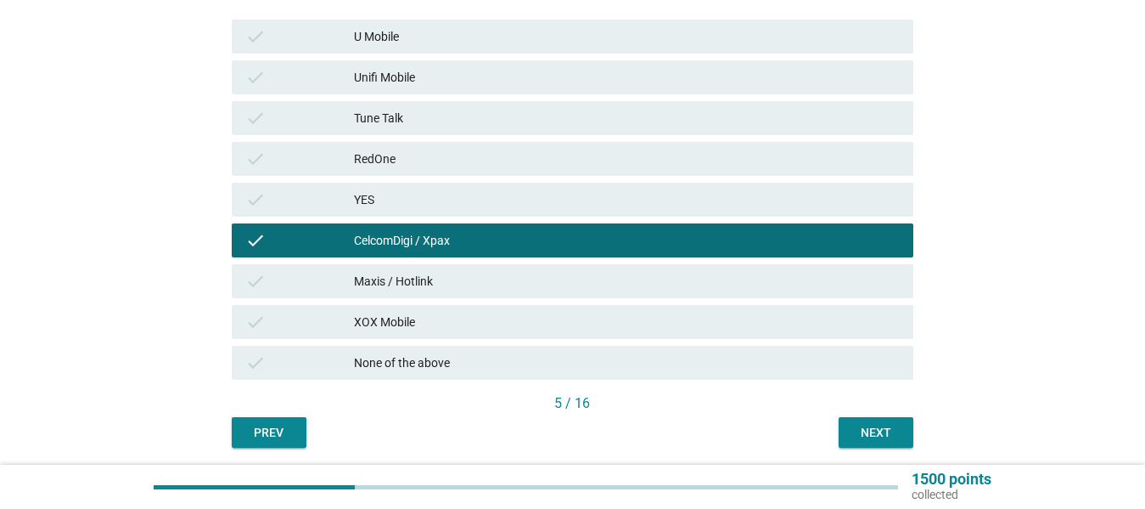
click at [878, 430] on div "Next" at bounding box center [876, 433] width 48 height 18
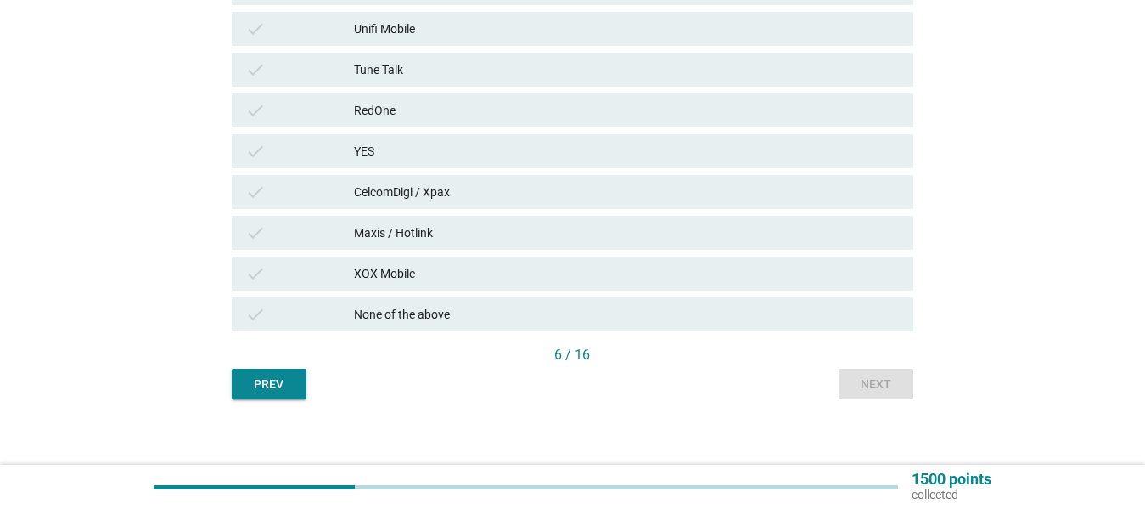
scroll to position [397, 0]
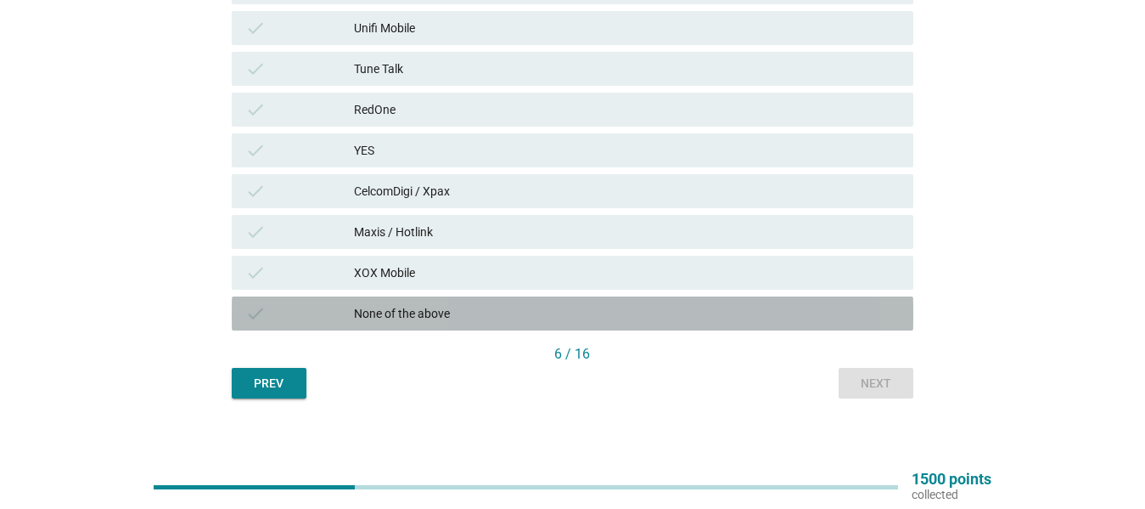
click at [662, 315] on div "None of the above" at bounding box center [627, 313] width 546 height 20
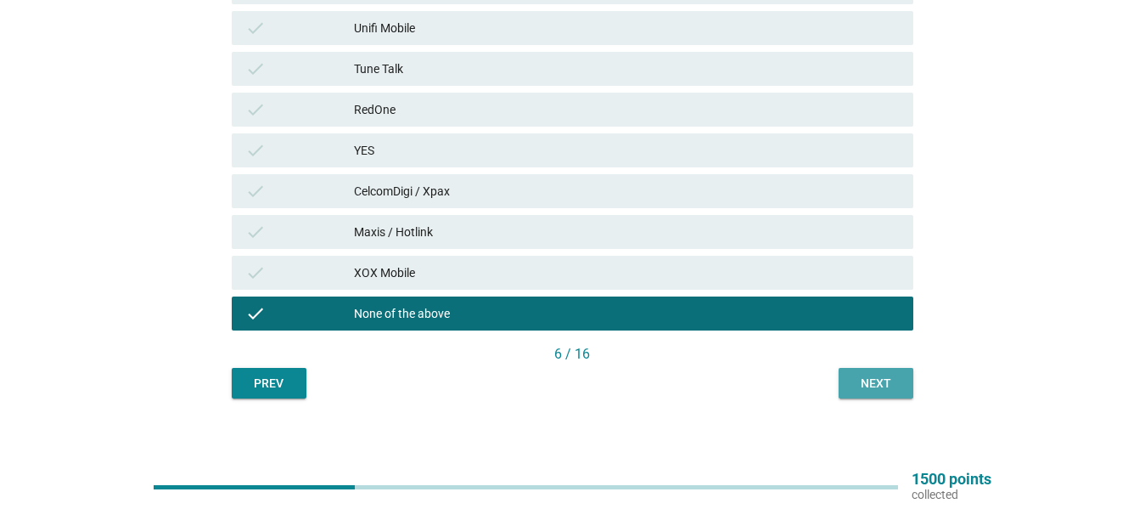
click at [863, 385] on div "Next" at bounding box center [876, 383] width 48 height 18
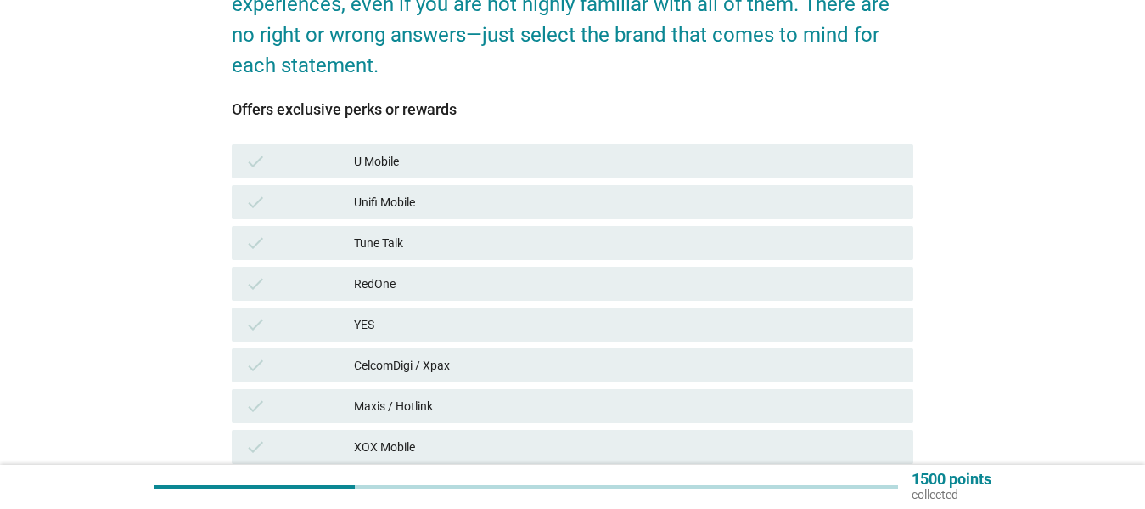
scroll to position [226, 0]
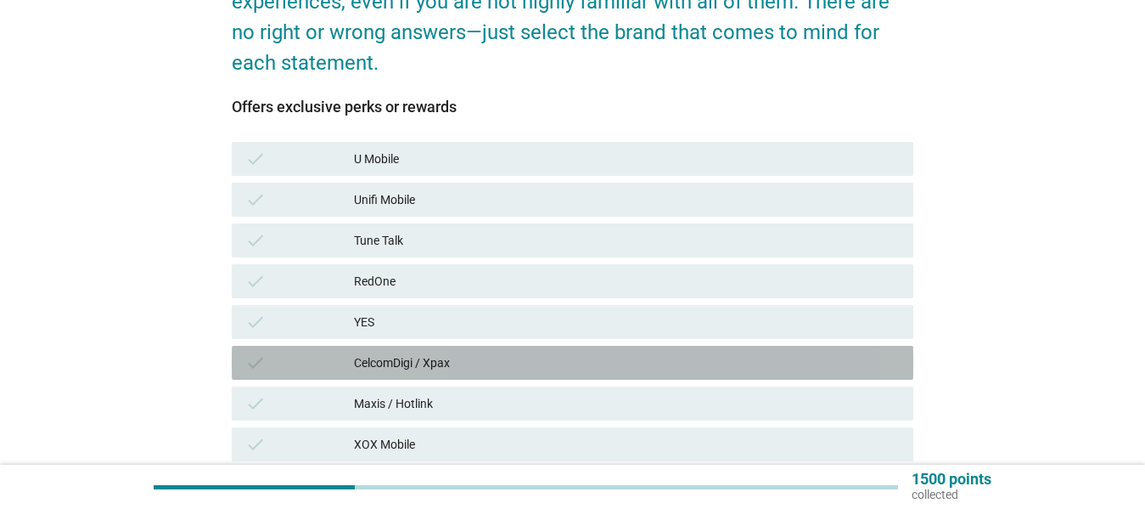
click at [723, 356] on div "CelcomDigi / Xpax" at bounding box center [627, 362] width 546 height 20
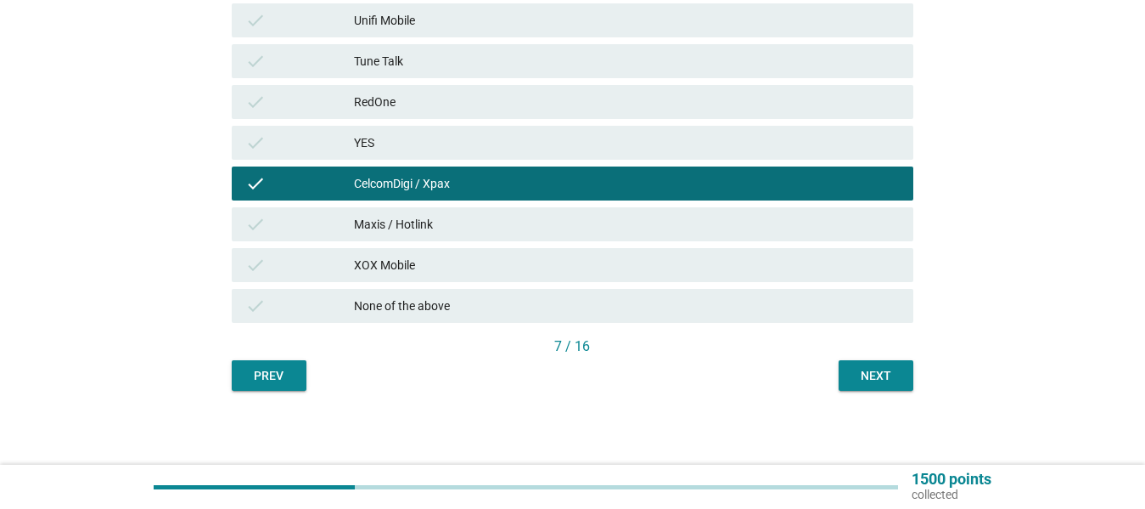
scroll to position [408, 0]
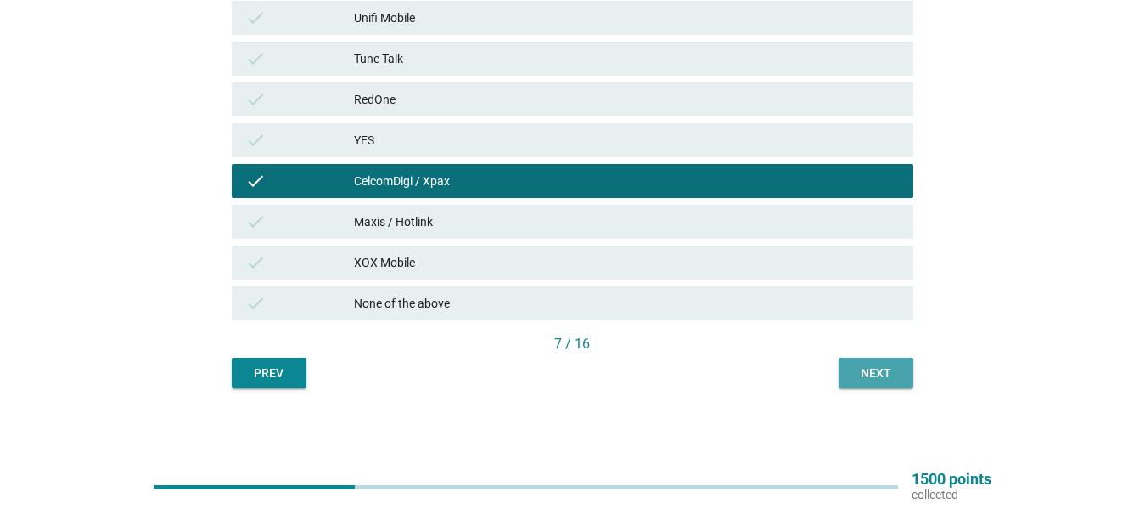
drag, startPoint x: 859, startPoint y: 362, endPoint x: 874, endPoint y: 363, distance: 14.5
click at [860, 362] on button "Next" at bounding box center [876, 372] width 75 height 31
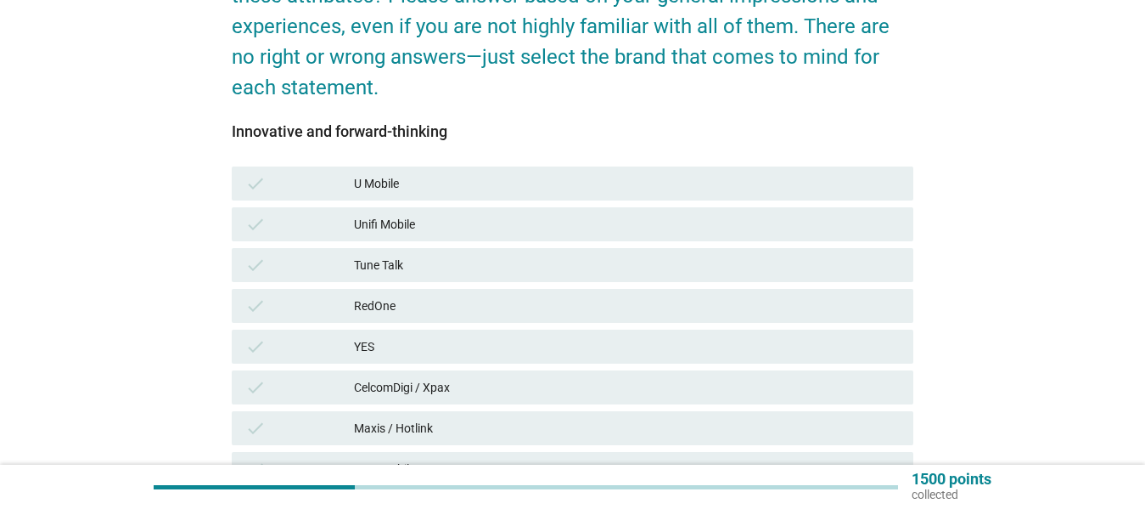
scroll to position [208, 0]
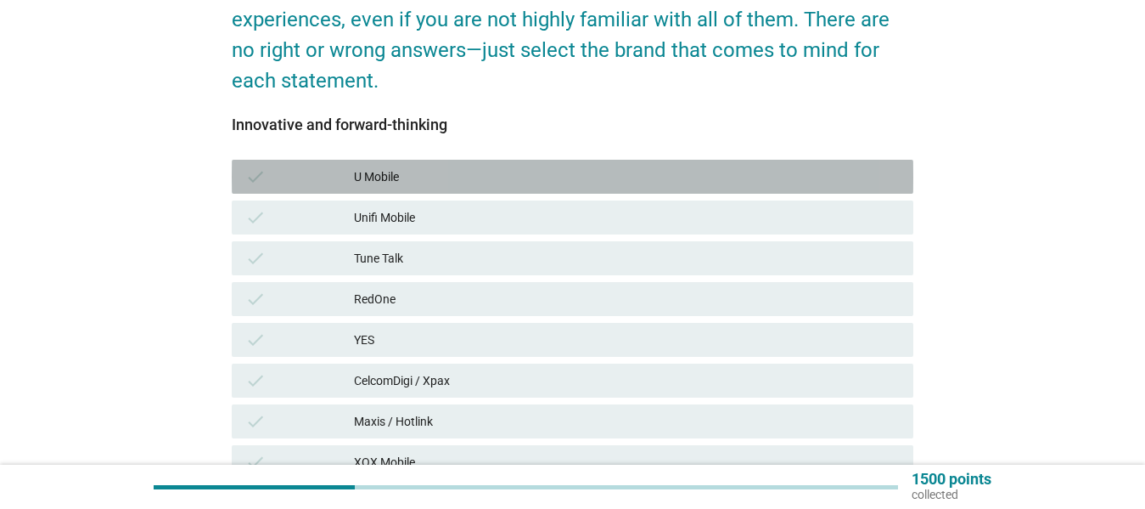
click at [722, 185] on div "U Mobile" at bounding box center [627, 176] width 546 height 20
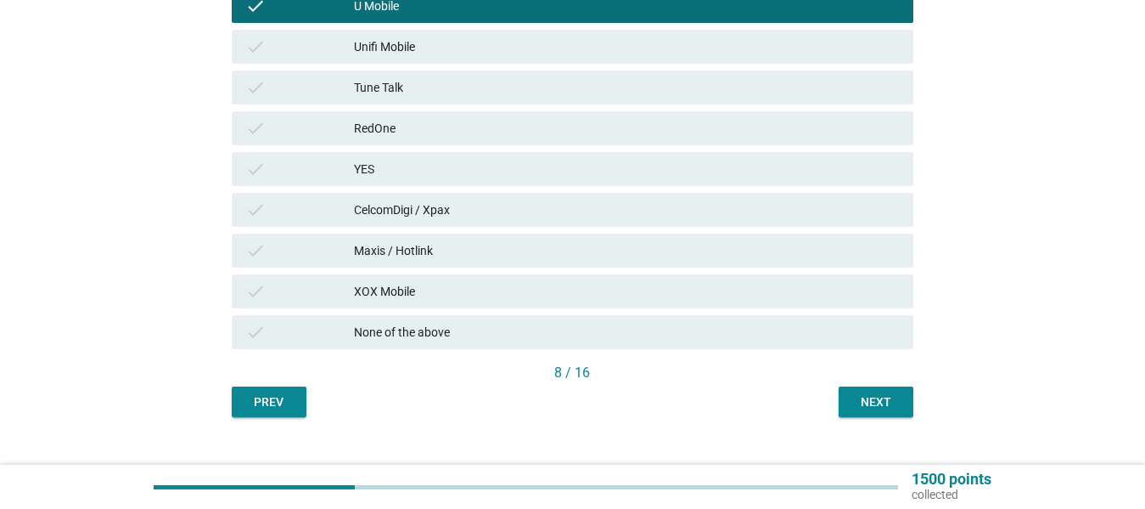
scroll to position [393, 0]
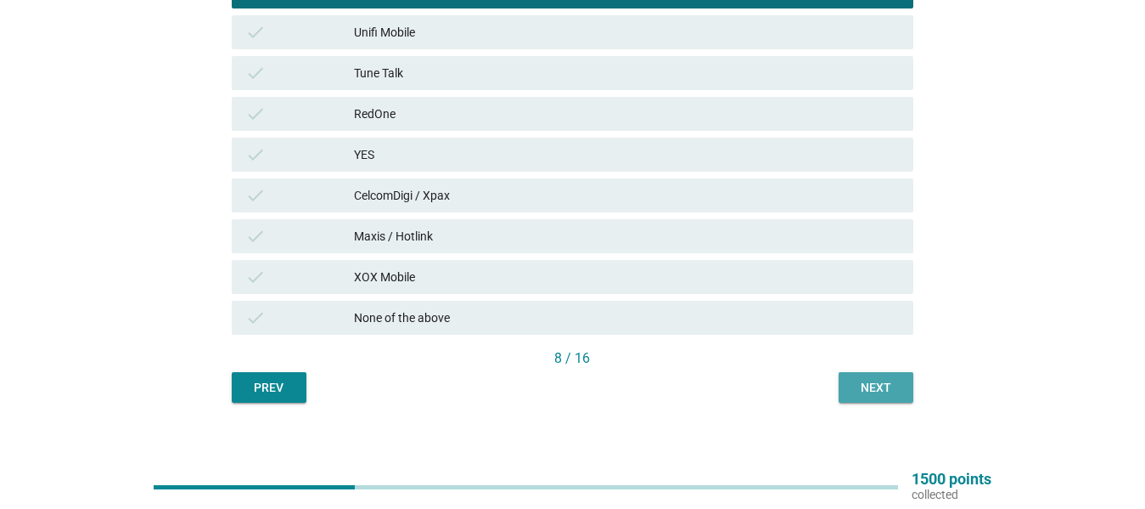
drag, startPoint x: 875, startPoint y: 392, endPoint x: 917, endPoint y: 330, distance: 74.6
click at [874, 391] on div "Next" at bounding box center [876, 388] width 48 height 18
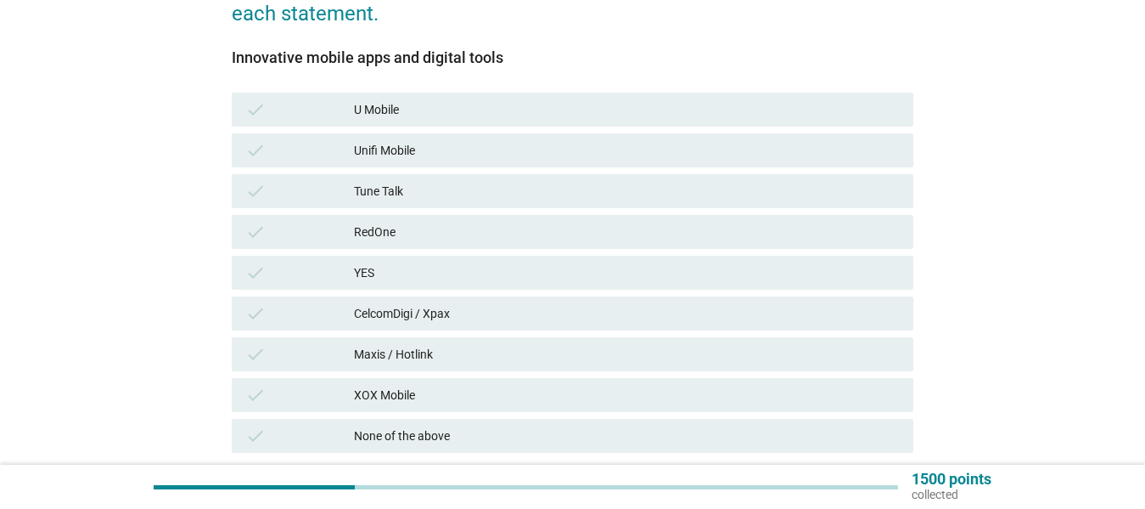
scroll to position [280, 0]
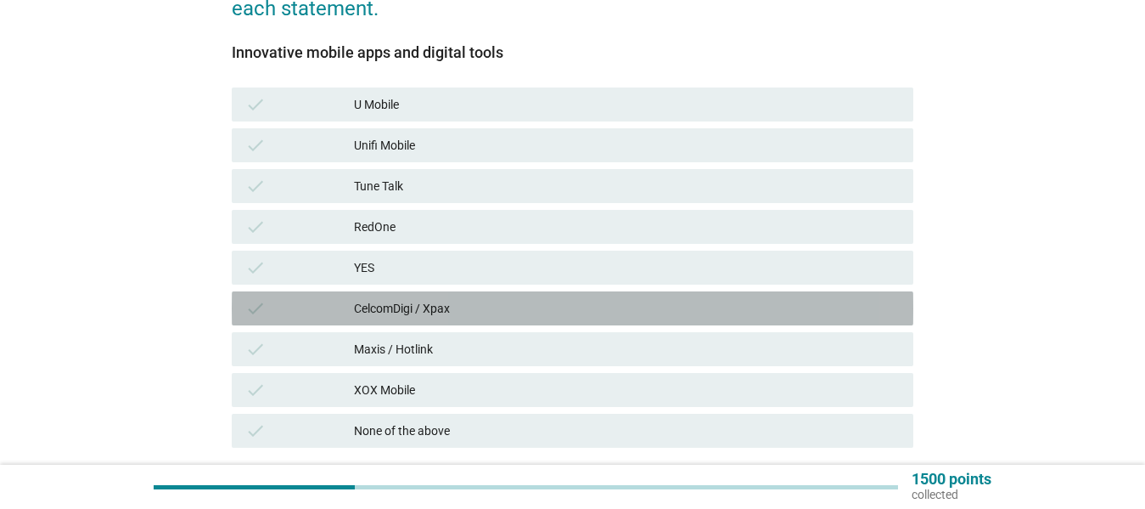
click at [753, 301] on div "CelcomDigi / Xpax" at bounding box center [627, 308] width 546 height 20
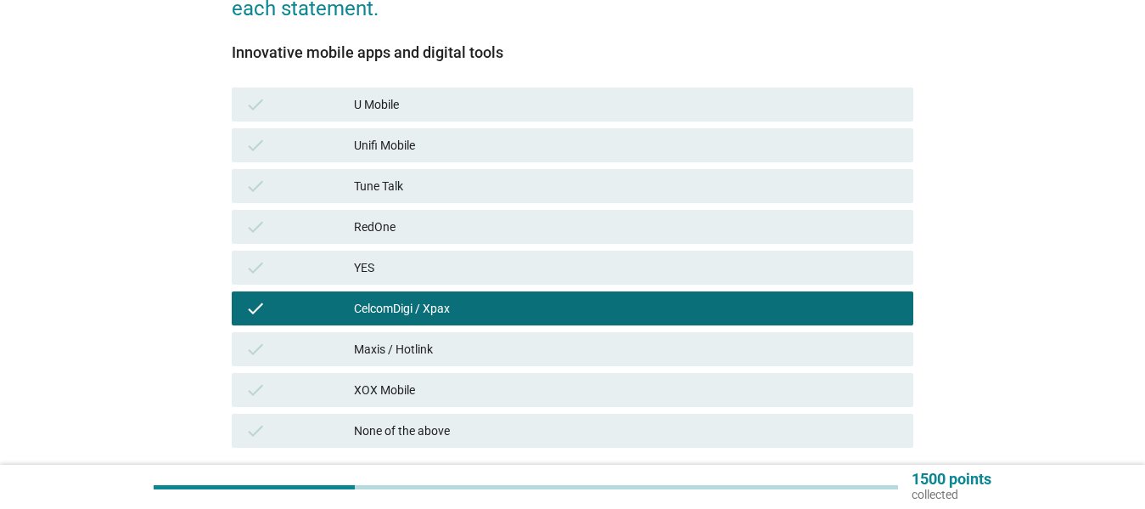
scroll to position [408, 0]
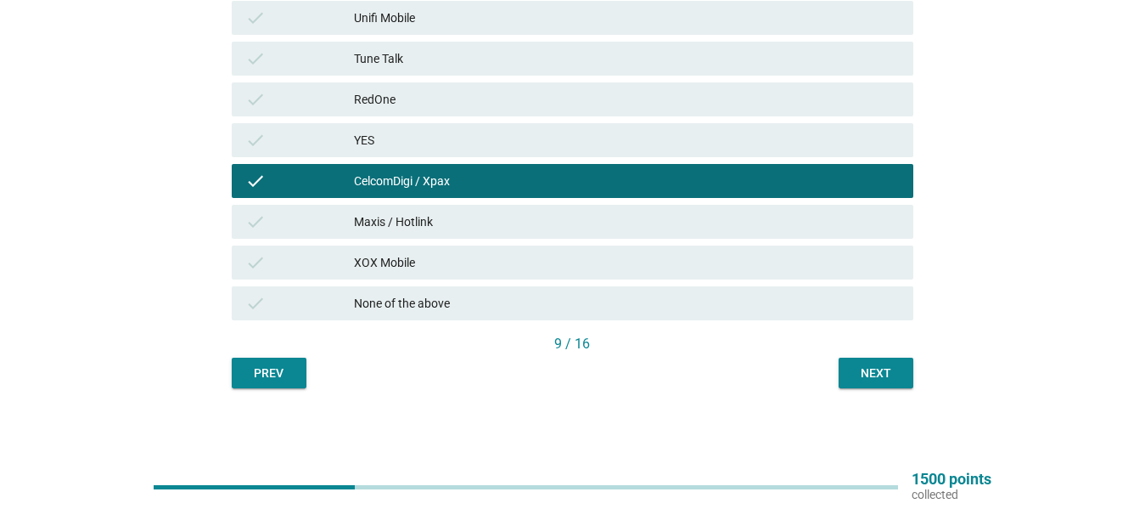
click at [879, 369] on div "Next" at bounding box center [876, 373] width 48 height 18
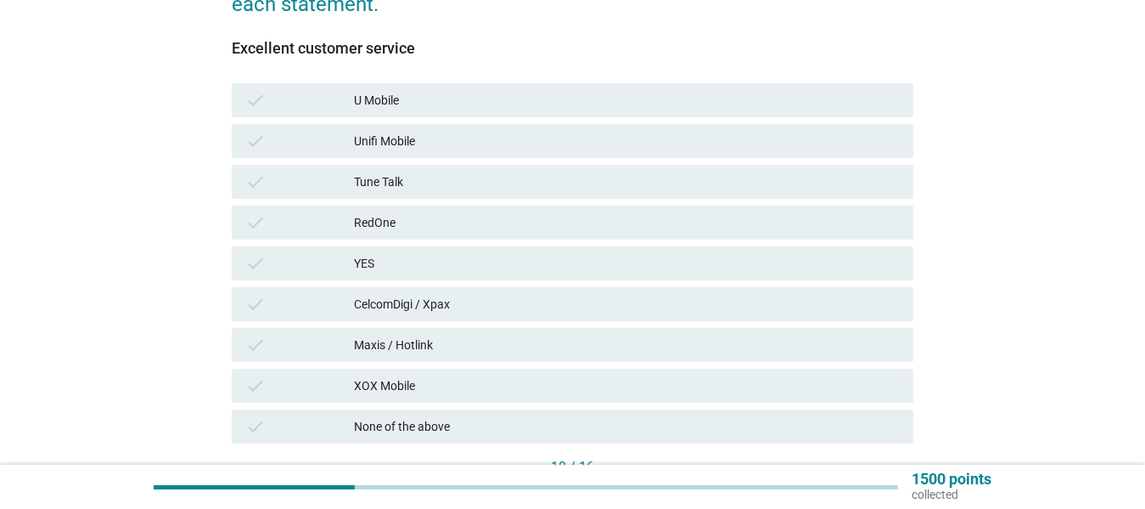
scroll to position [285, 0]
click at [773, 303] on div "CelcomDigi / Xpax" at bounding box center [627, 303] width 546 height 20
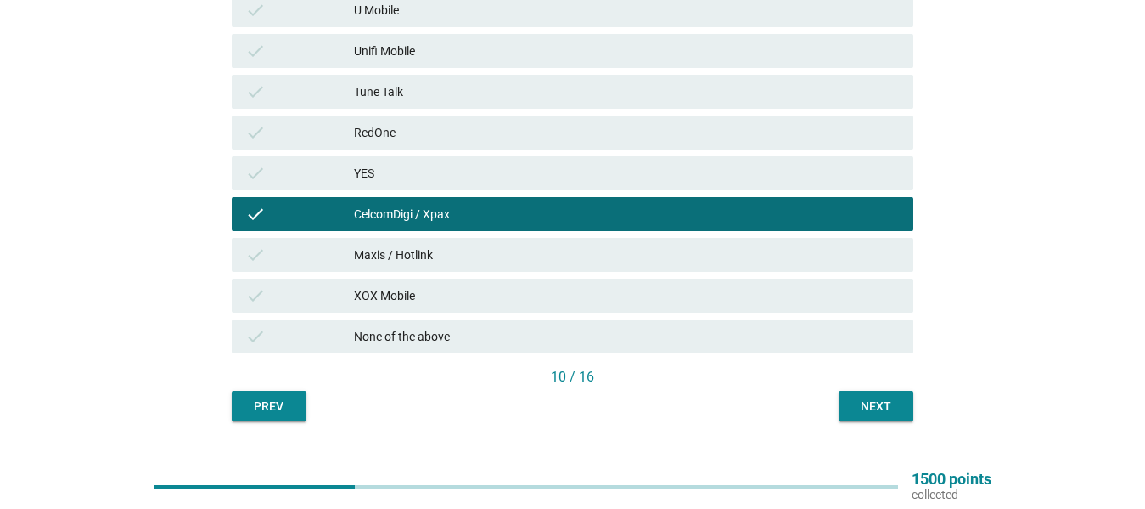
scroll to position [373, 0]
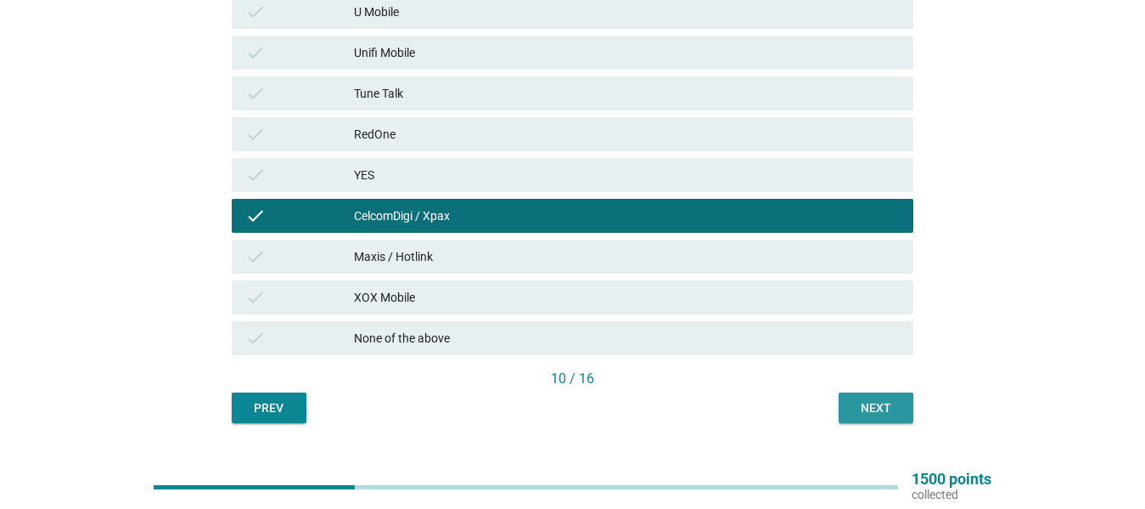
drag, startPoint x: 874, startPoint y: 411, endPoint x: 889, endPoint y: 388, distance: 27.1
click at [874, 409] on div "Next" at bounding box center [876, 408] width 48 height 18
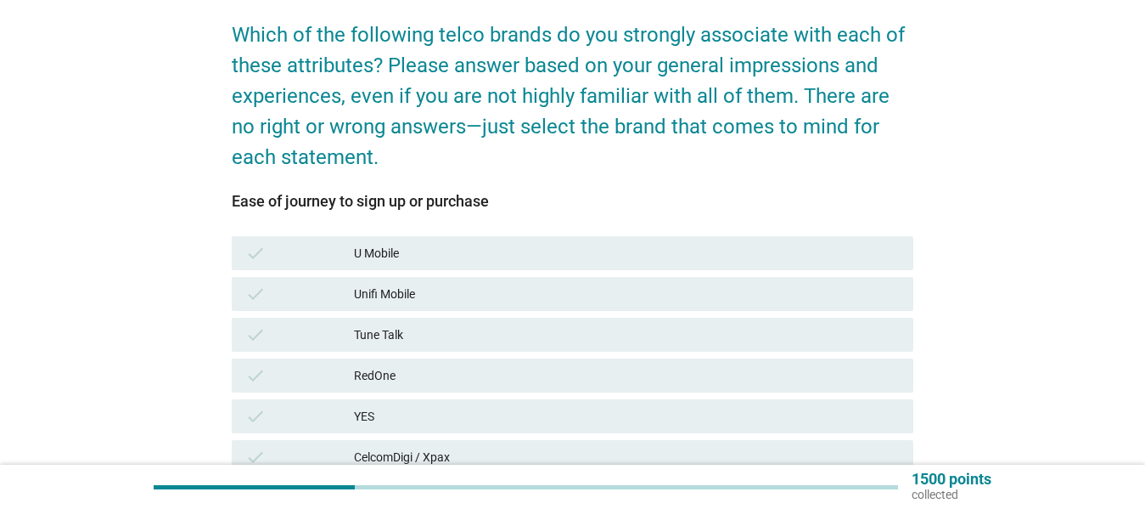
scroll to position [132, 0]
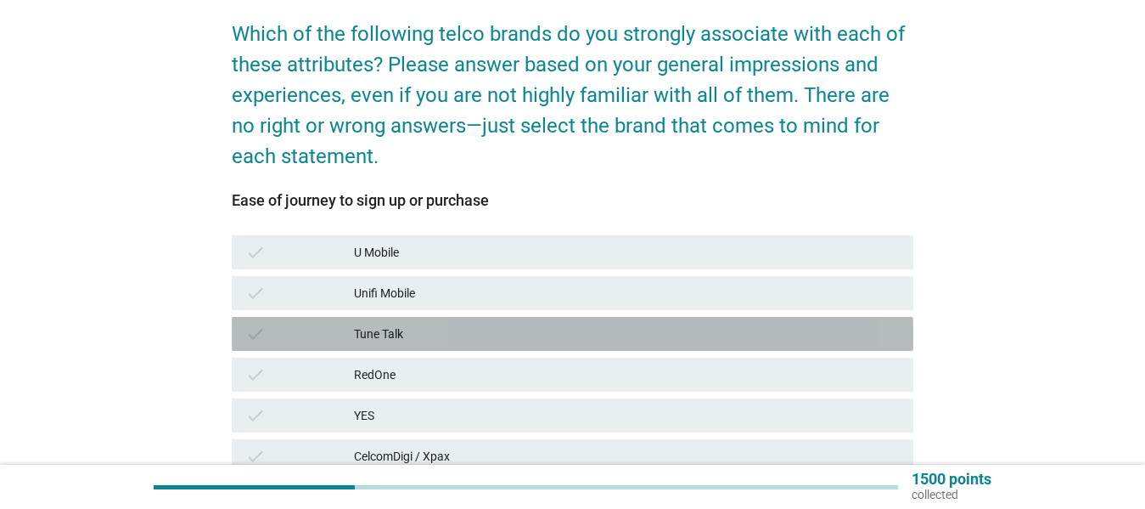
click at [694, 318] on div "check Tune Talk" at bounding box center [573, 334] width 682 height 34
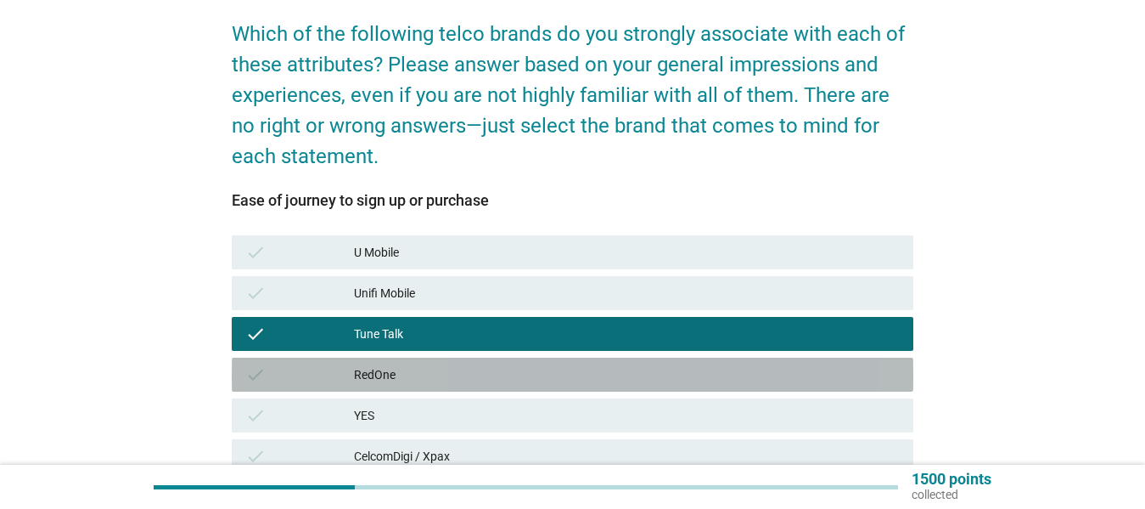
click at [681, 371] on div "RedOne" at bounding box center [627, 374] width 546 height 20
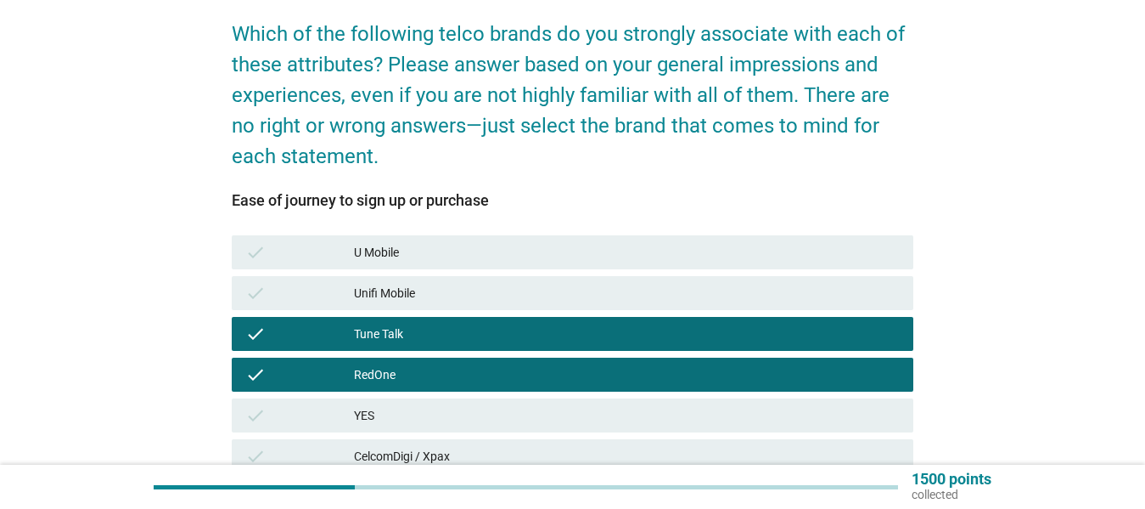
scroll to position [305, 0]
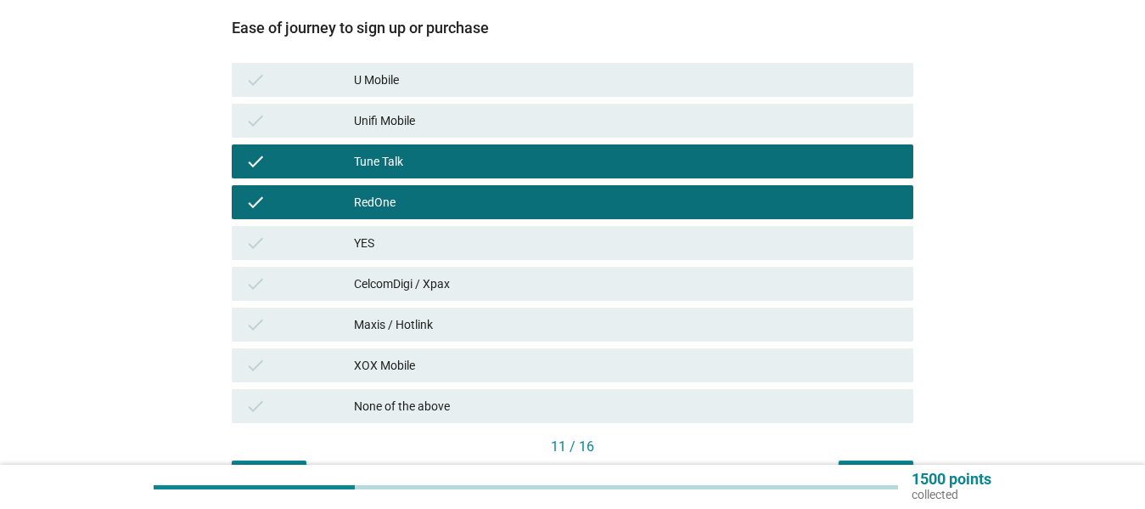
click at [675, 244] on div "YES" at bounding box center [627, 243] width 546 height 20
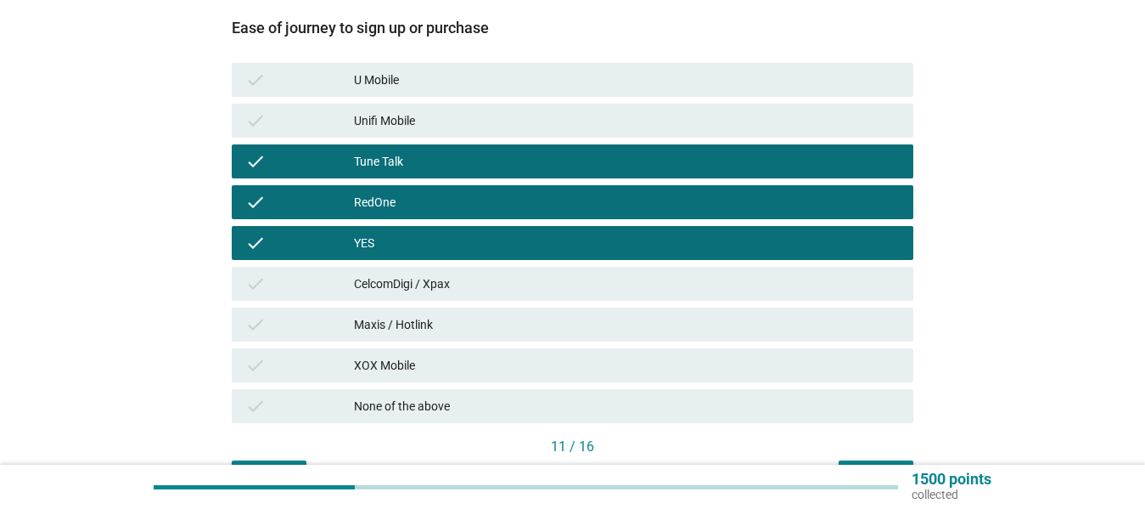
click at [697, 184] on div "check RedOne" at bounding box center [572, 202] width 689 height 41
click at [705, 150] on div "check Tune Talk" at bounding box center [573, 161] width 682 height 34
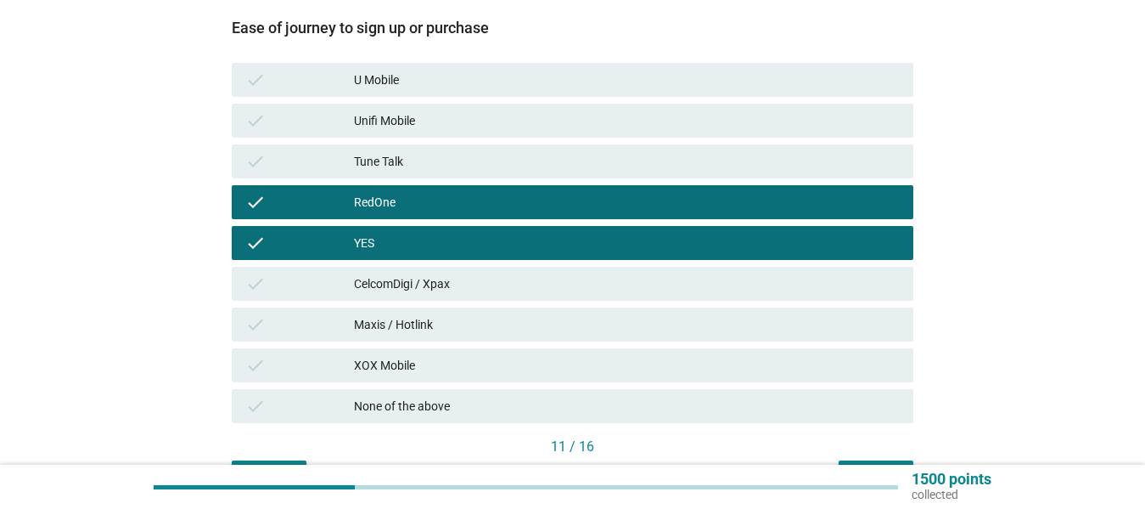
click at [693, 192] on div "RedOne" at bounding box center [627, 202] width 546 height 20
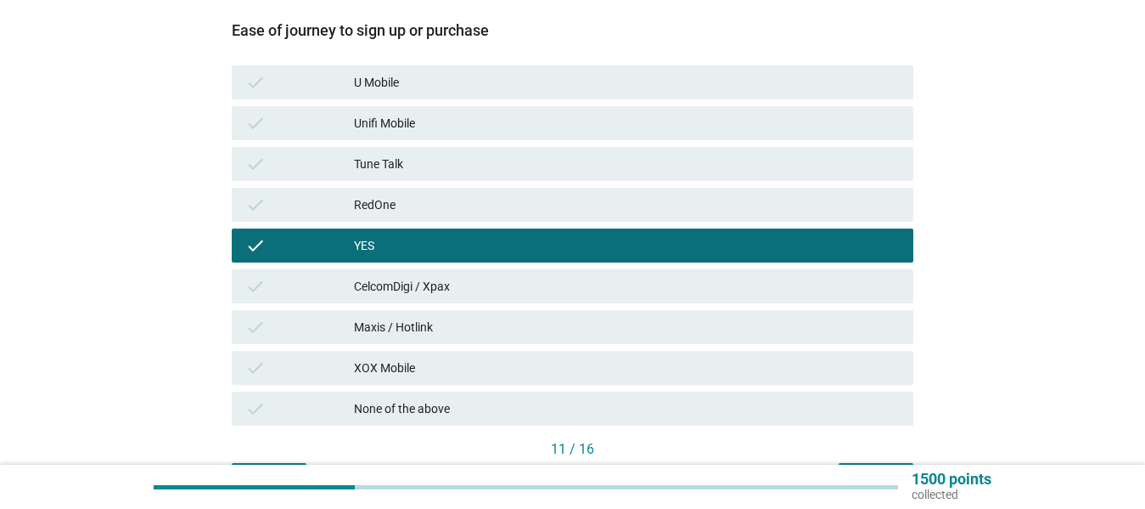
scroll to position [408, 0]
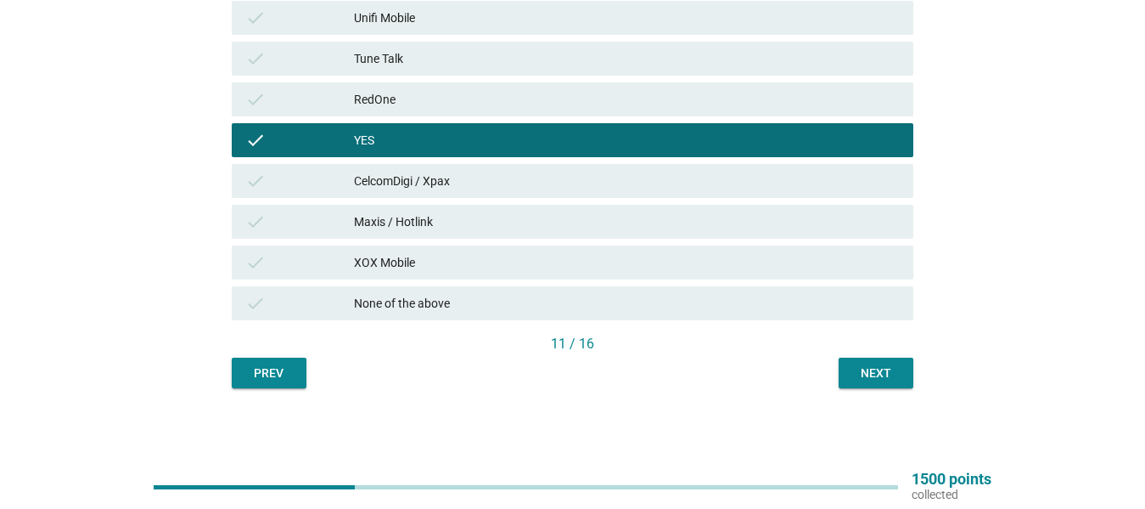
click at [873, 360] on button "Next" at bounding box center [876, 372] width 75 height 31
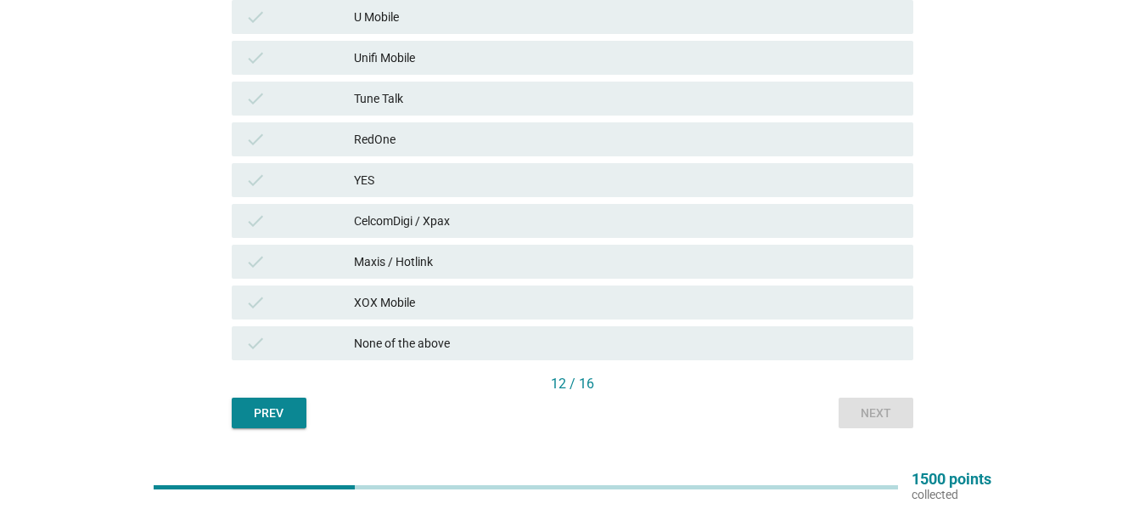
scroll to position [364, 0]
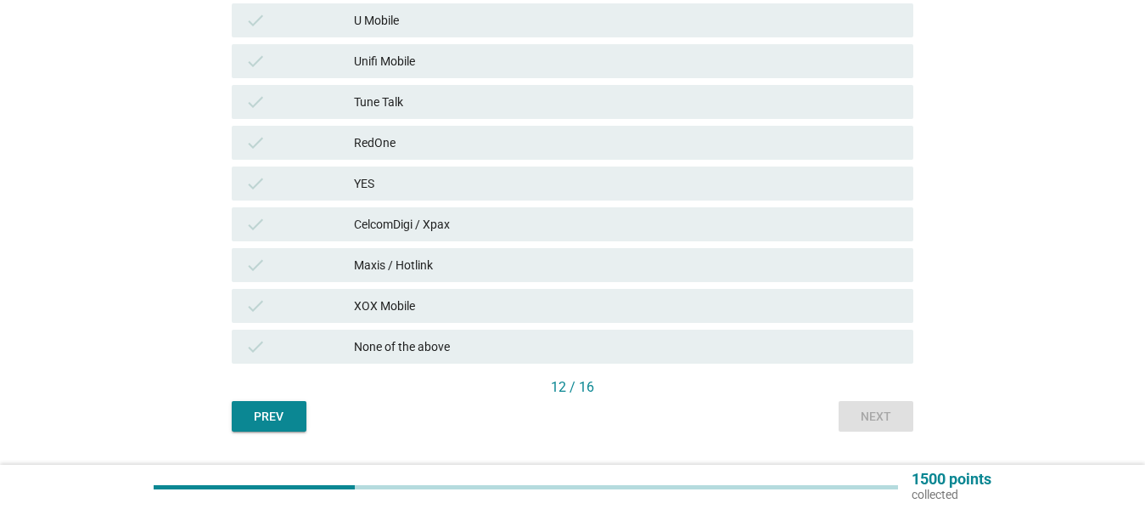
click at [818, 340] on div "None of the above" at bounding box center [627, 346] width 546 height 20
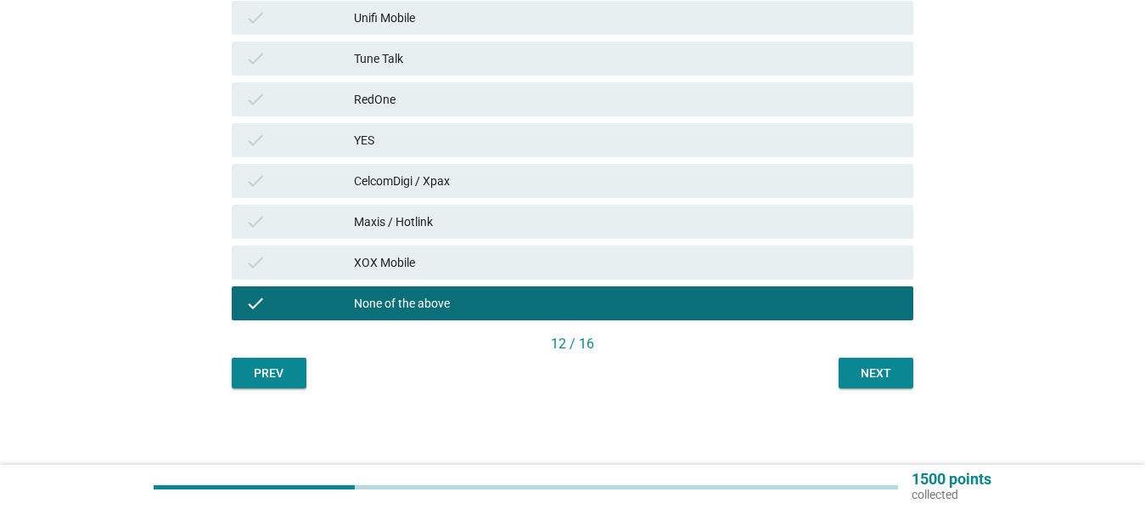
scroll to position [406, 0]
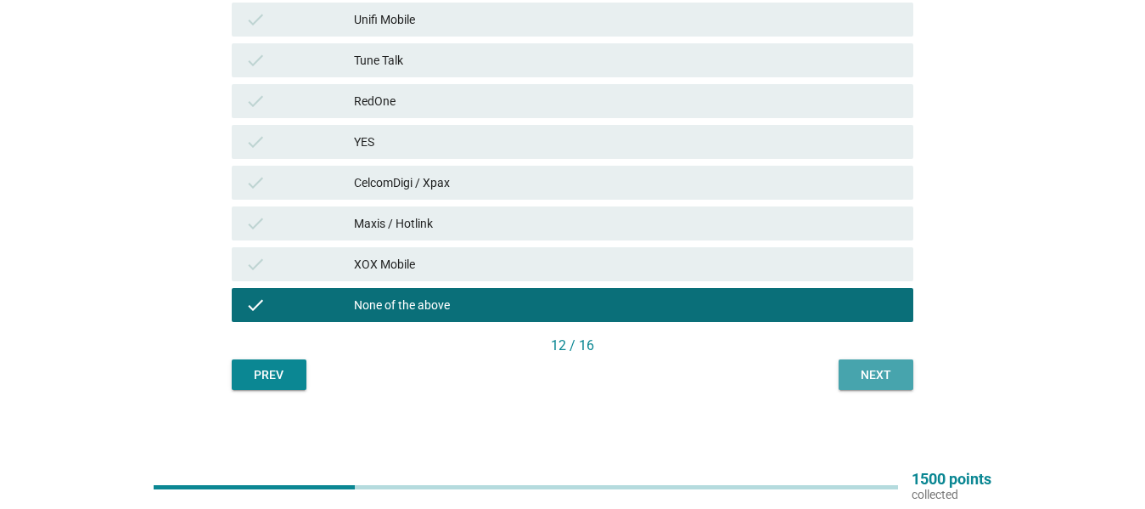
click at [871, 370] on div "Next" at bounding box center [876, 375] width 48 height 18
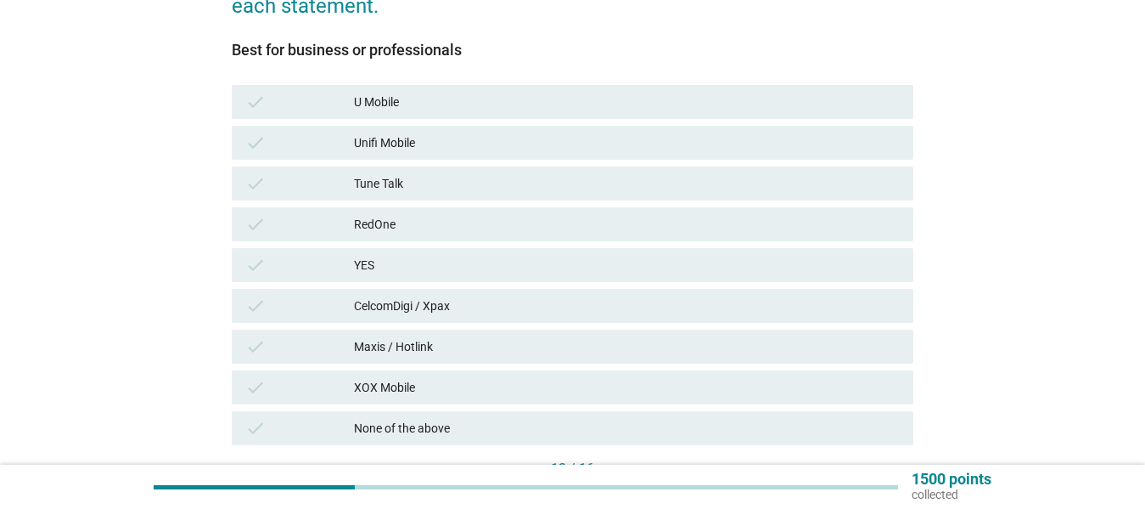
scroll to position [297, 0]
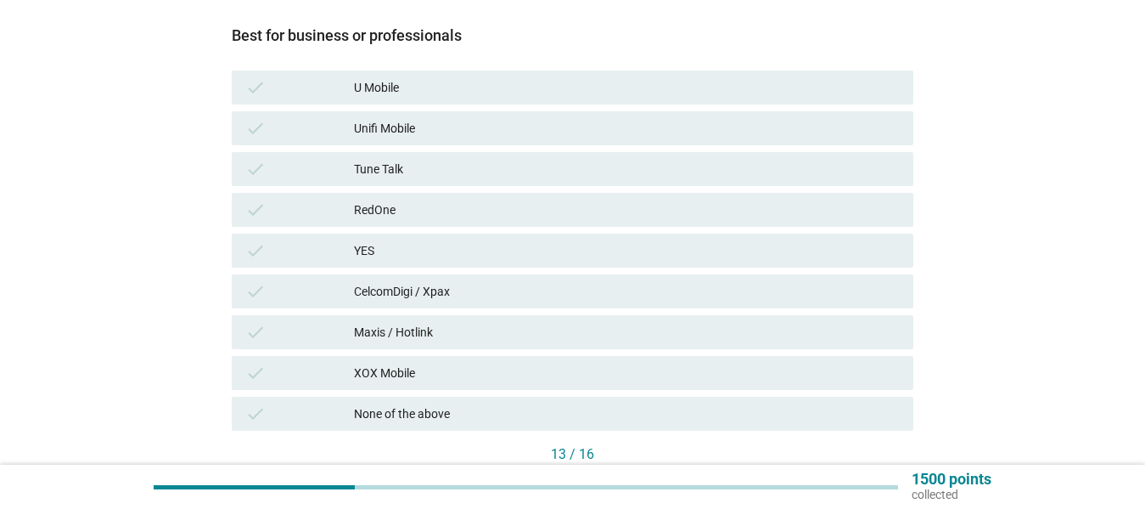
click at [706, 327] on div "Maxis / Hotlink" at bounding box center [627, 332] width 546 height 20
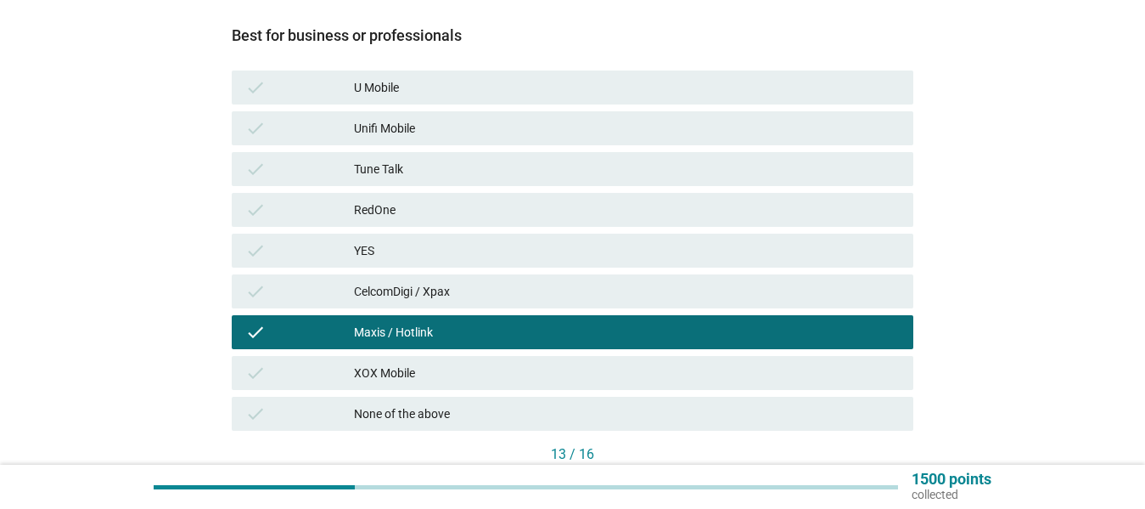
scroll to position [408, 0]
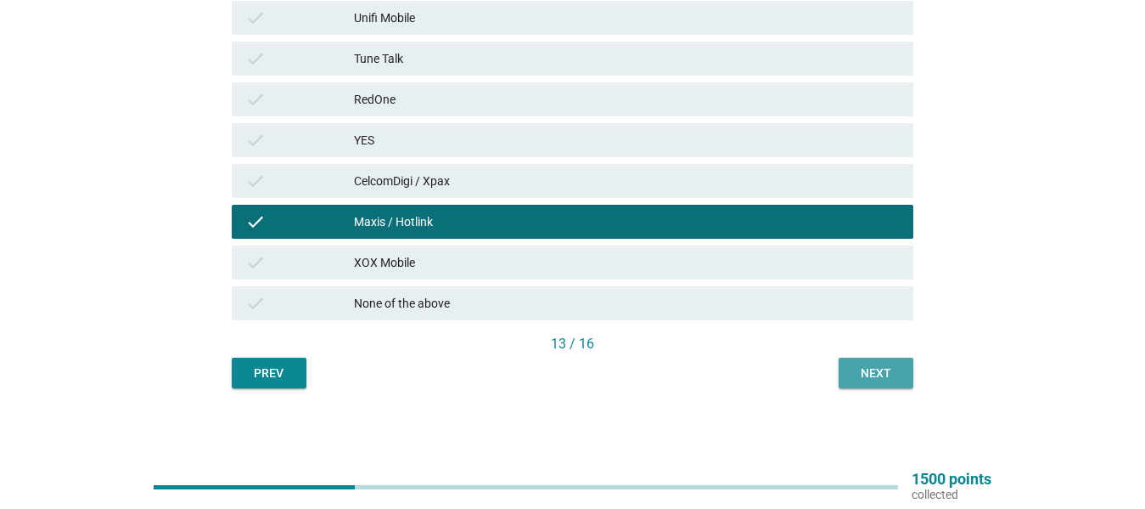
click at [869, 373] on div "Next" at bounding box center [876, 373] width 48 height 18
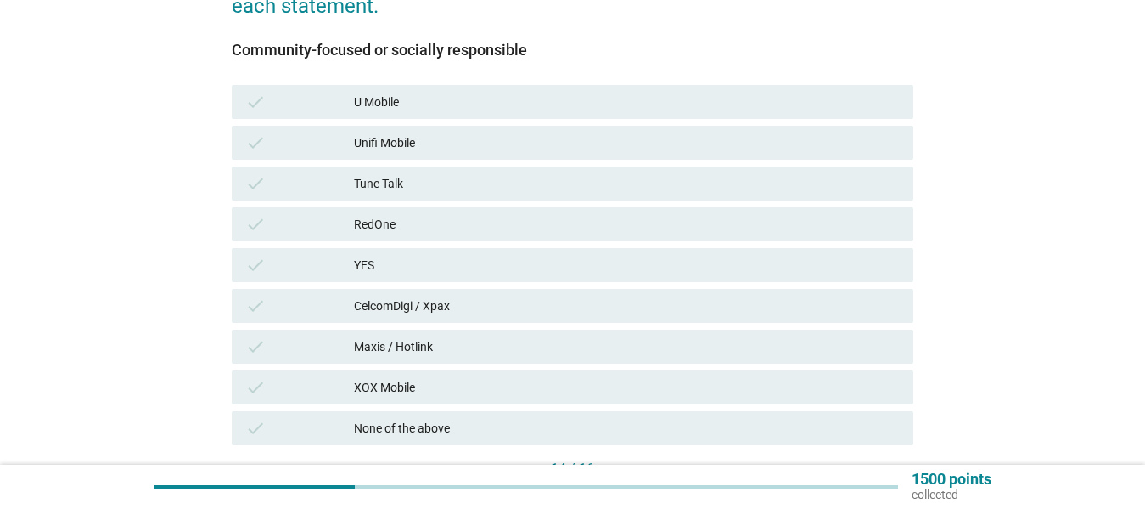
click at [626, 314] on div "CelcomDigi / Xpax" at bounding box center [627, 305] width 546 height 20
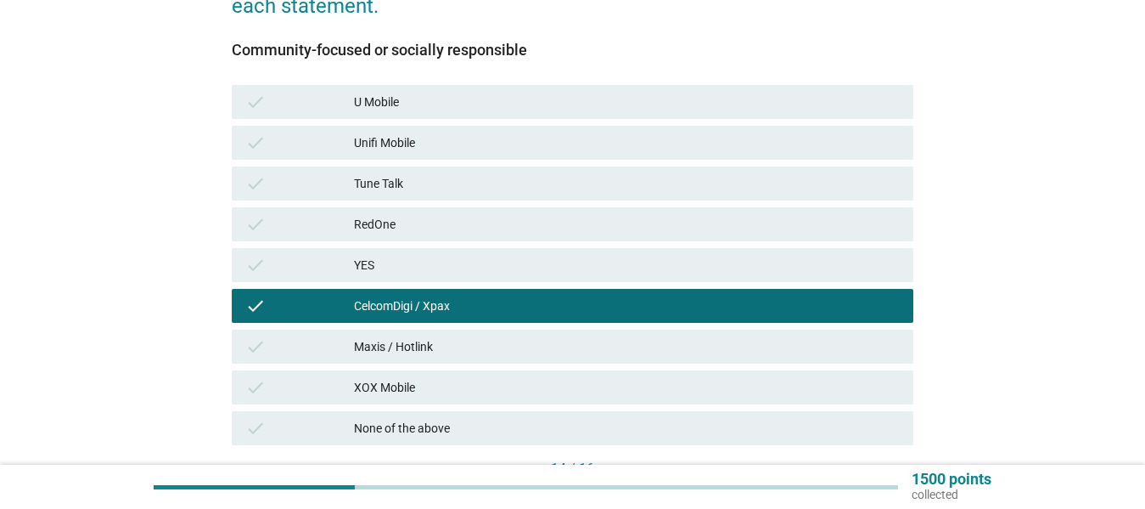
scroll to position [408, 0]
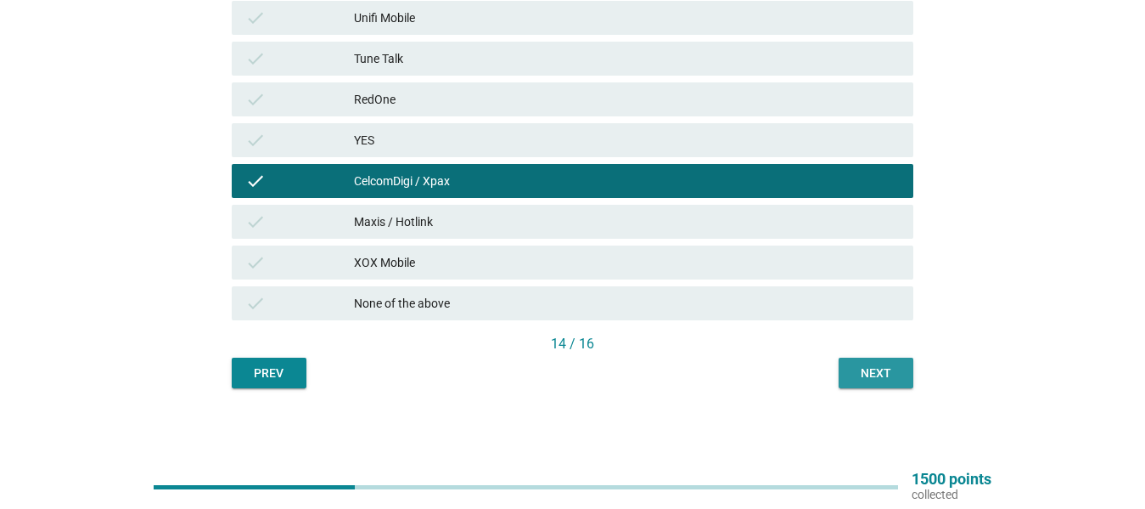
click at [868, 365] on div "Next" at bounding box center [876, 373] width 48 height 18
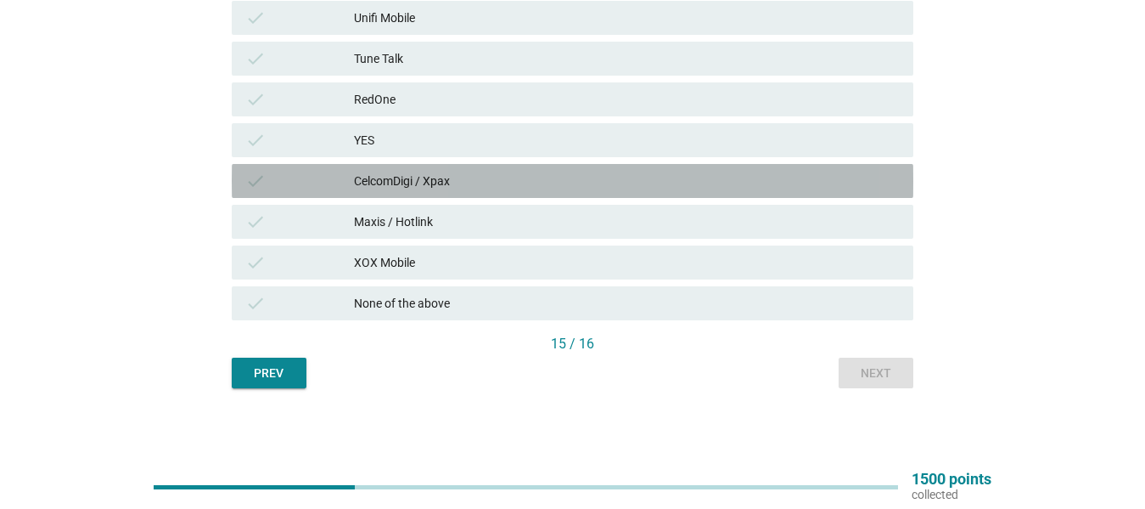
click at [724, 178] on div "CelcomDigi / Xpax" at bounding box center [627, 181] width 546 height 20
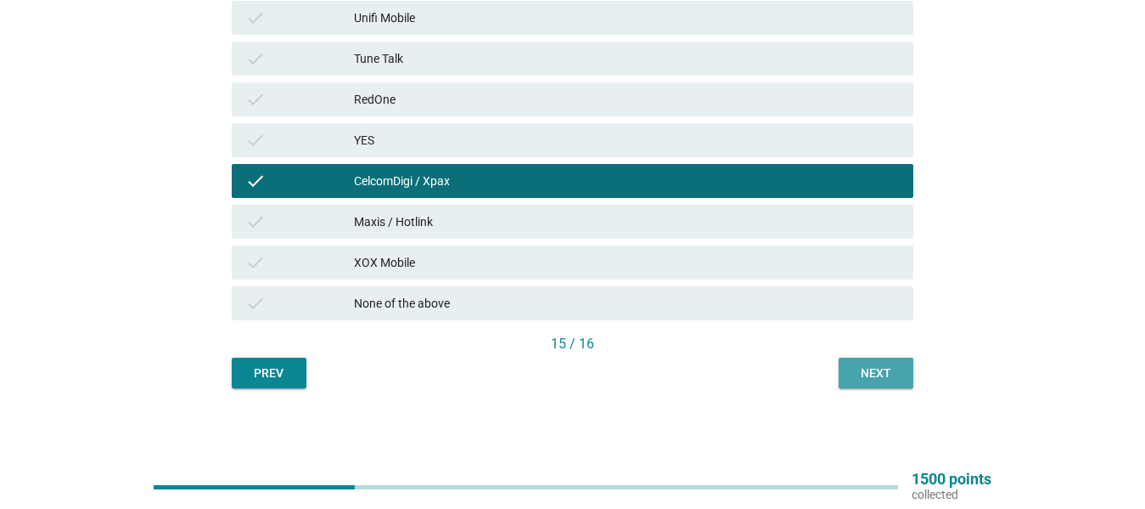
click at [874, 370] on div "Next" at bounding box center [876, 373] width 48 height 18
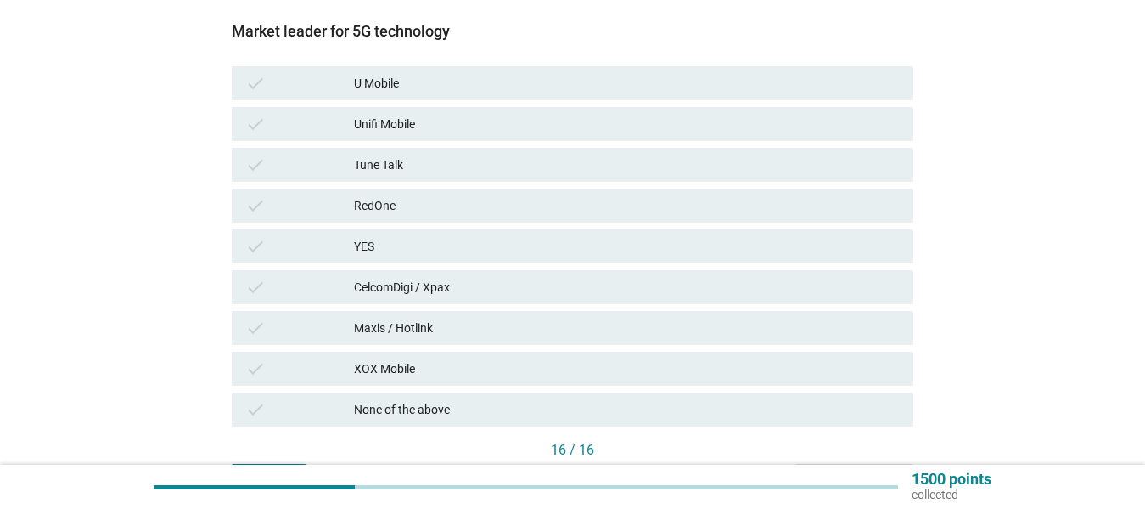
scroll to position [303, 0]
drag, startPoint x: 756, startPoint y: 239, endPoint x: 779, endPoint y: 239, distance: 22.1
click at [756, 239] on div "YES" at bounding box center [627, 244] width 546 height 20
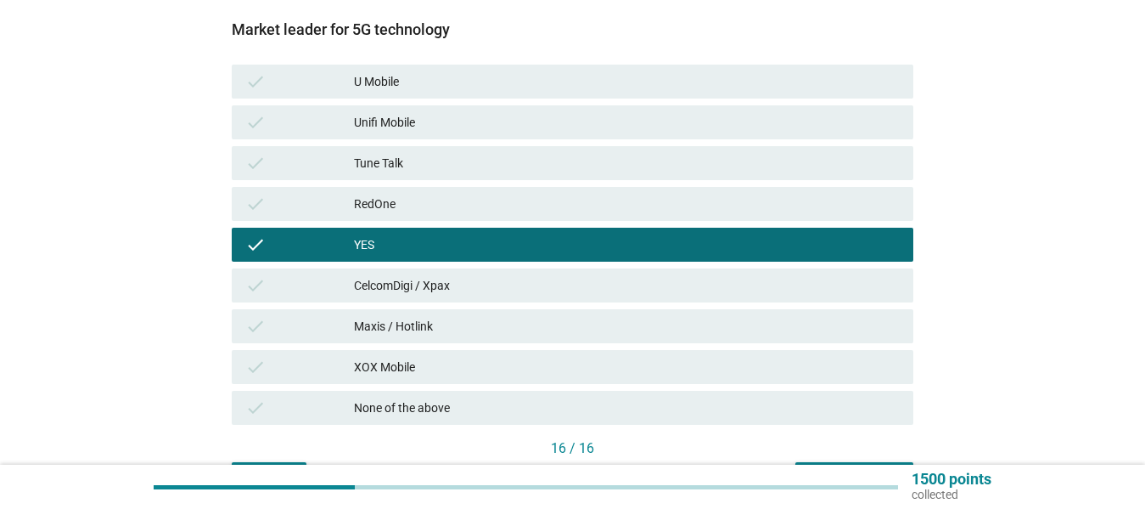
scroll to position [408, 0]
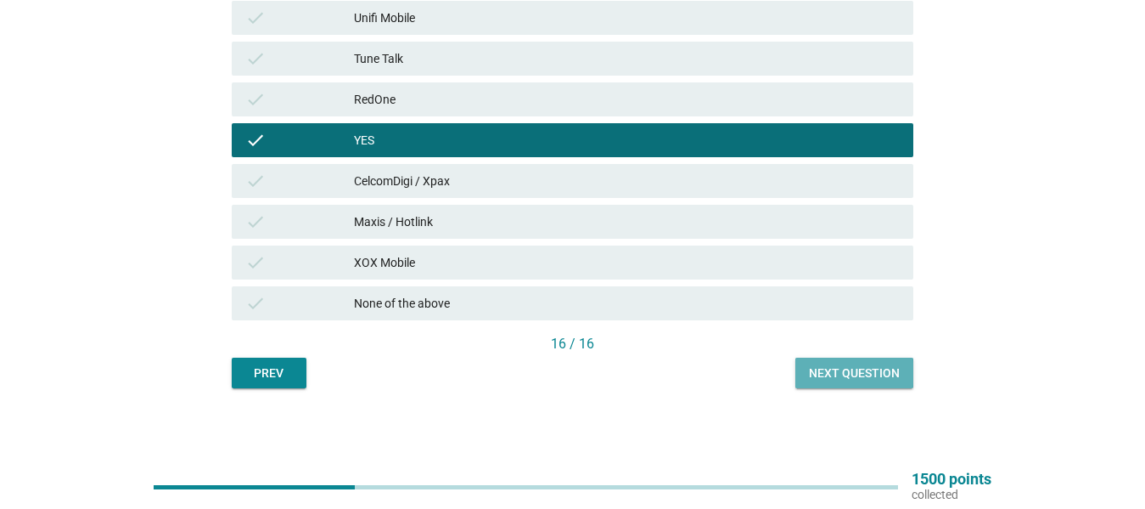
click at [881, 362] on button "Next question" at bounding box center [854, 372] width 118 height 31
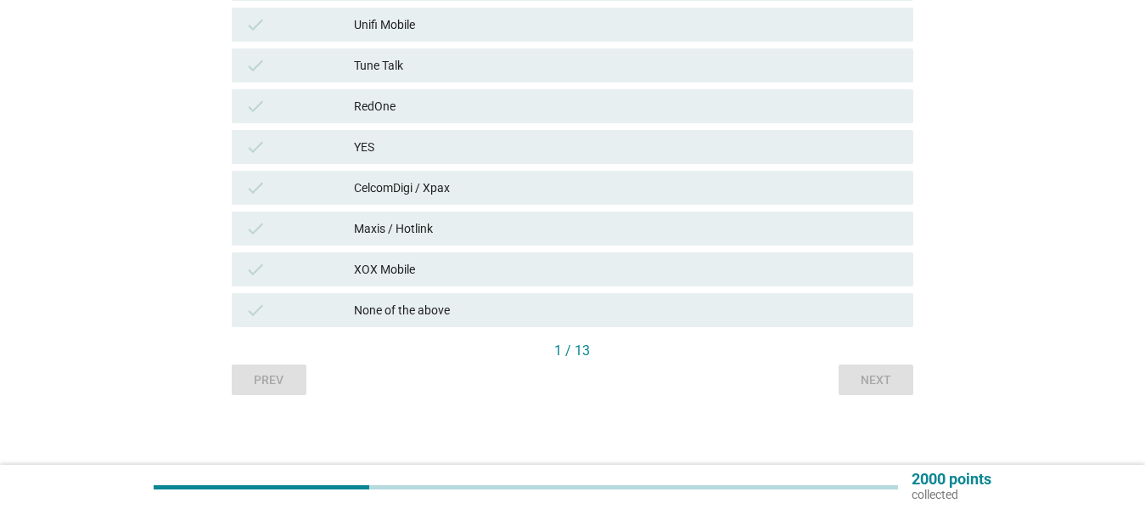
scroll to position [402, 0]
click at [683, 223] on div "Maxis / Hotlink" at bounding box center [627, 226] width 546 height 20
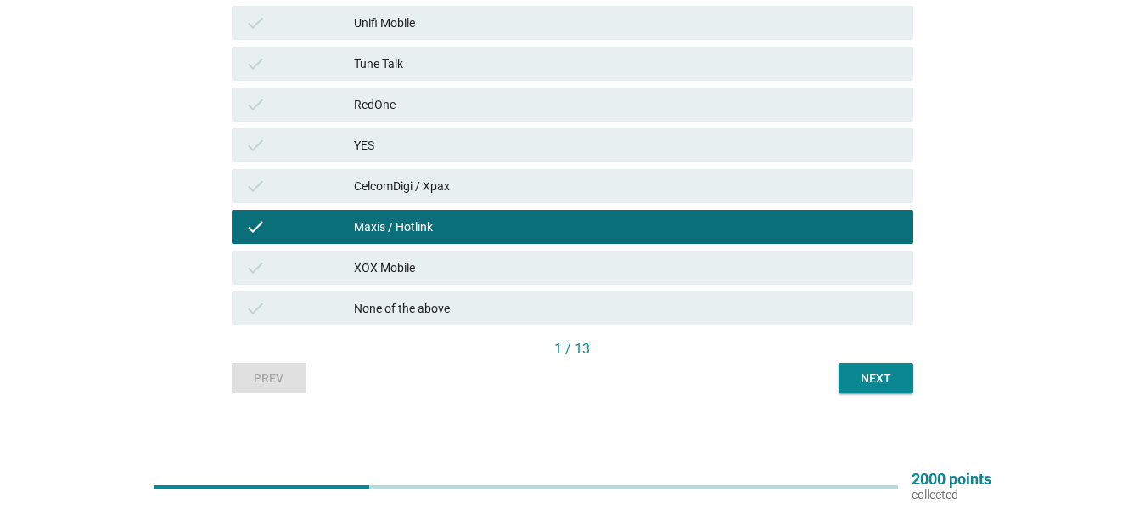
click at [869, 369] on div "Next" at bounding box center [876, 378] width 48 height 18
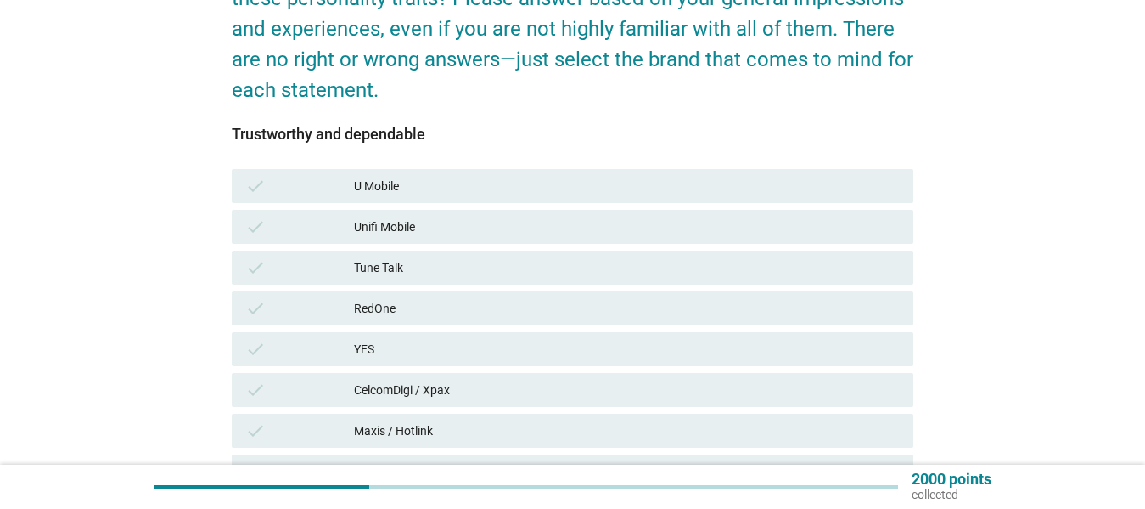
click at [575, 385] on div "CelcomDigi / Xpax" at bounding box center [627, 389] width 546 height 20
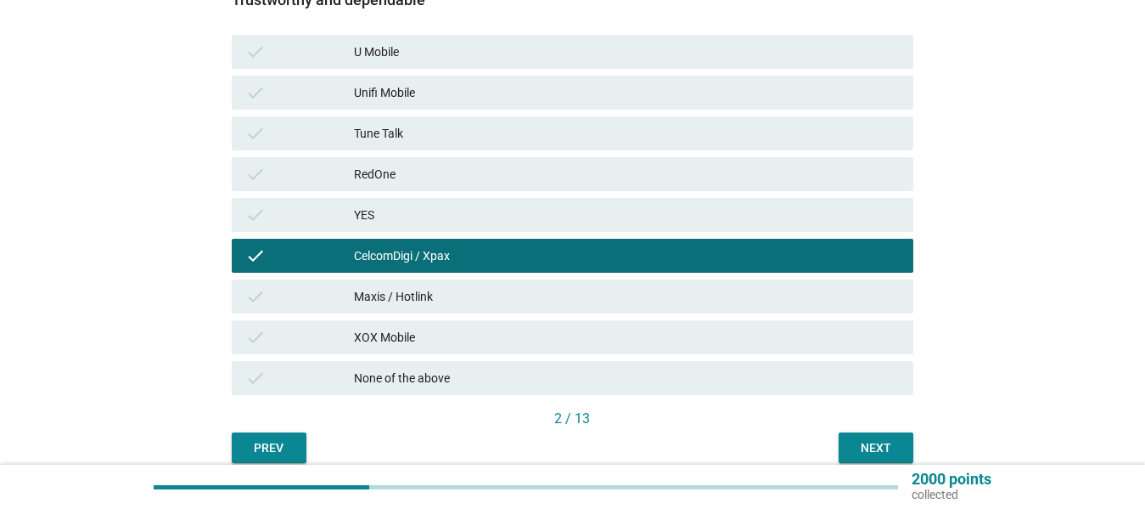
scroll to position [337, 0]
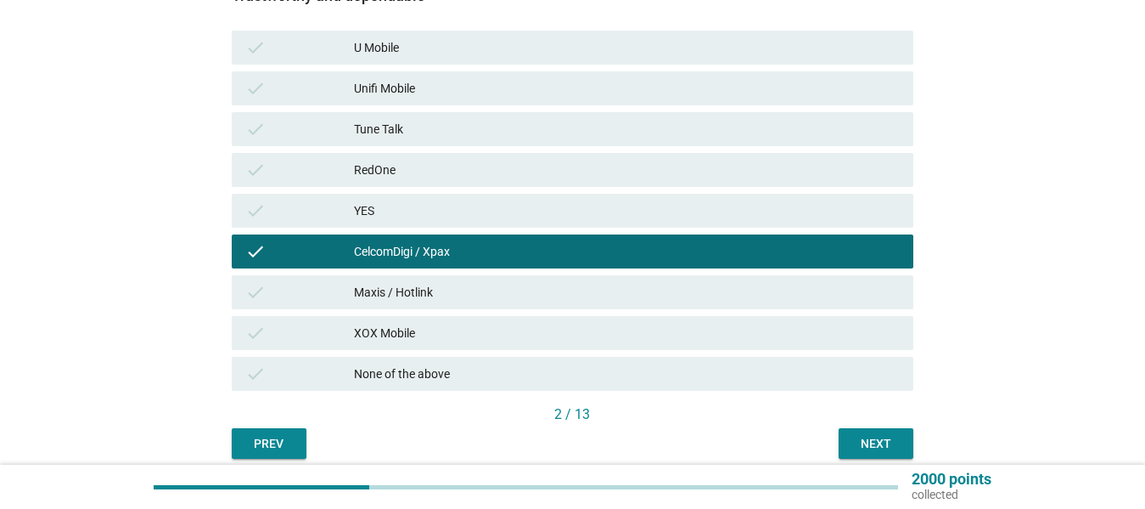
click at [870, 446] on div "Next" at bounding box center [876, 444] width 48 height 18
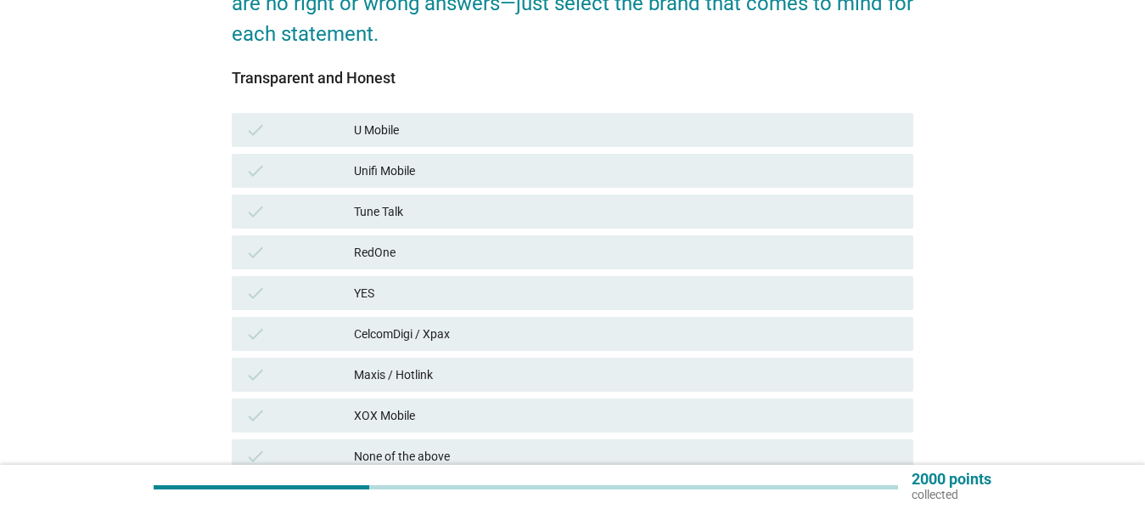
scroll to position [256, 0]
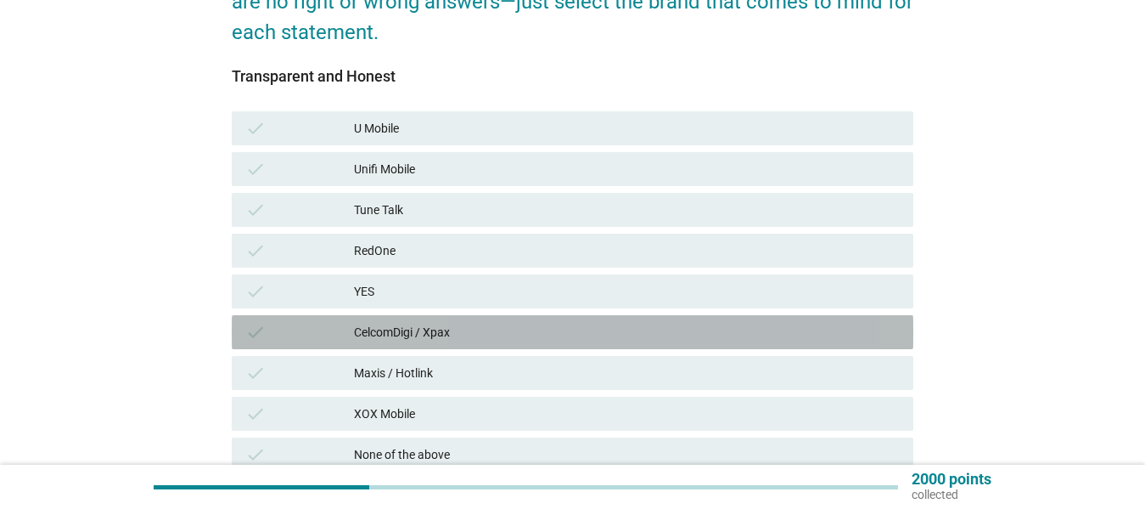
click at [734, 333] on div "CelcomDigi / Xpax" at bounding box center [627, 332] width 546 height 20
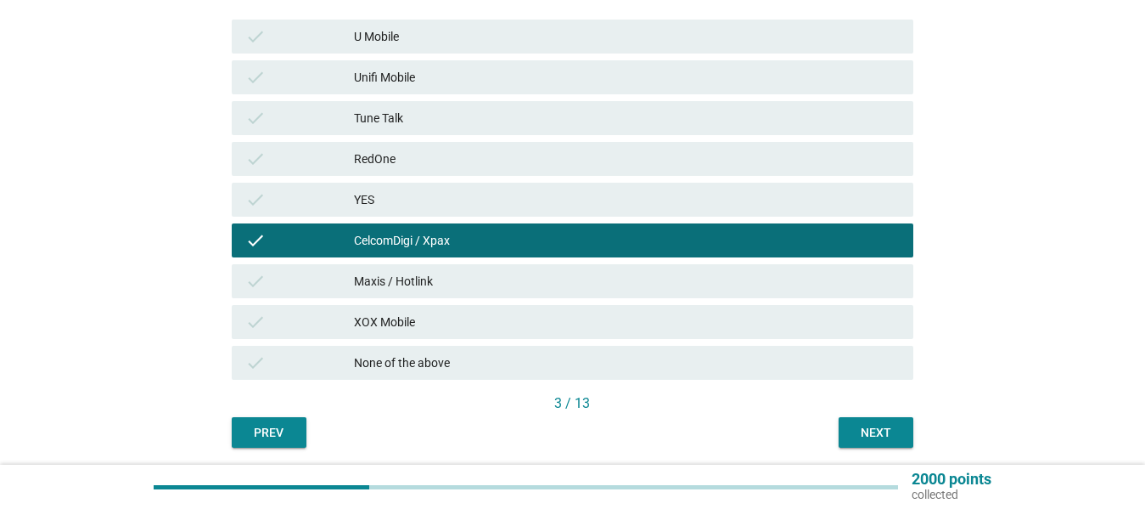
scroll to position [349, 0]
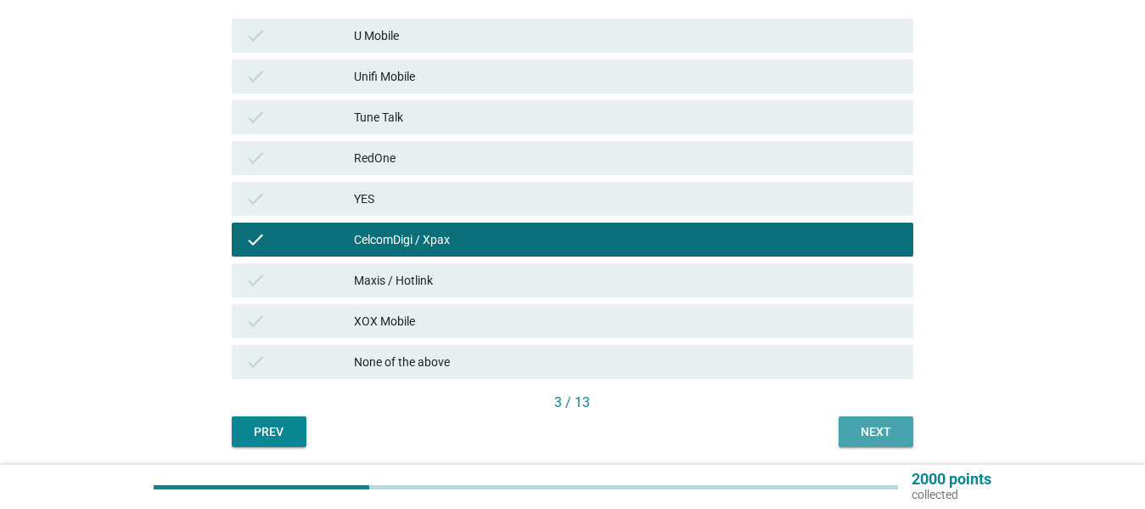
click at [885, 434] on div "Next" at bounding box center [876, 432] width 48 height 18
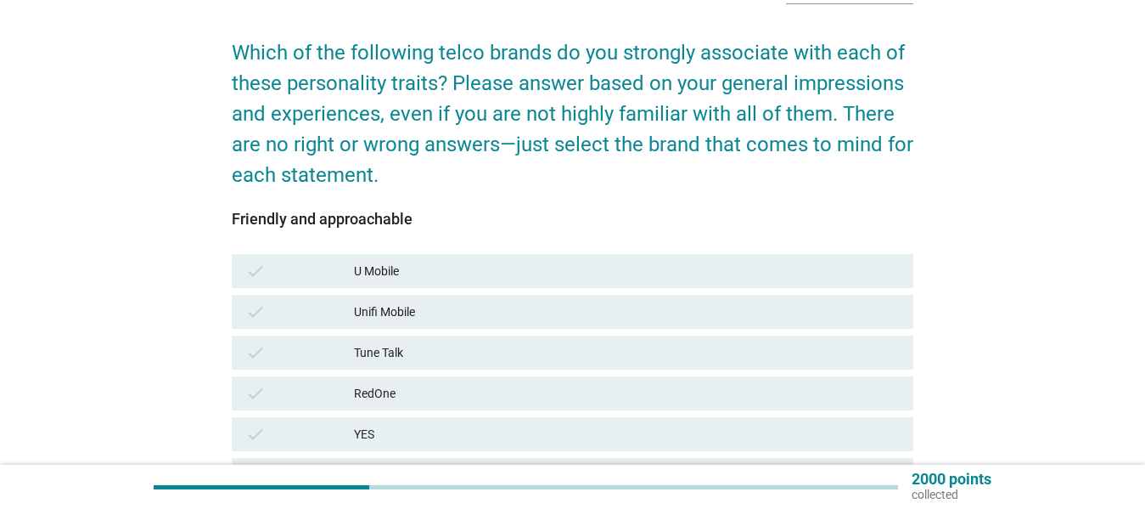
click at [568, 271] on div "U Mobile" at bounding box center [627, 271] width 546 height 20
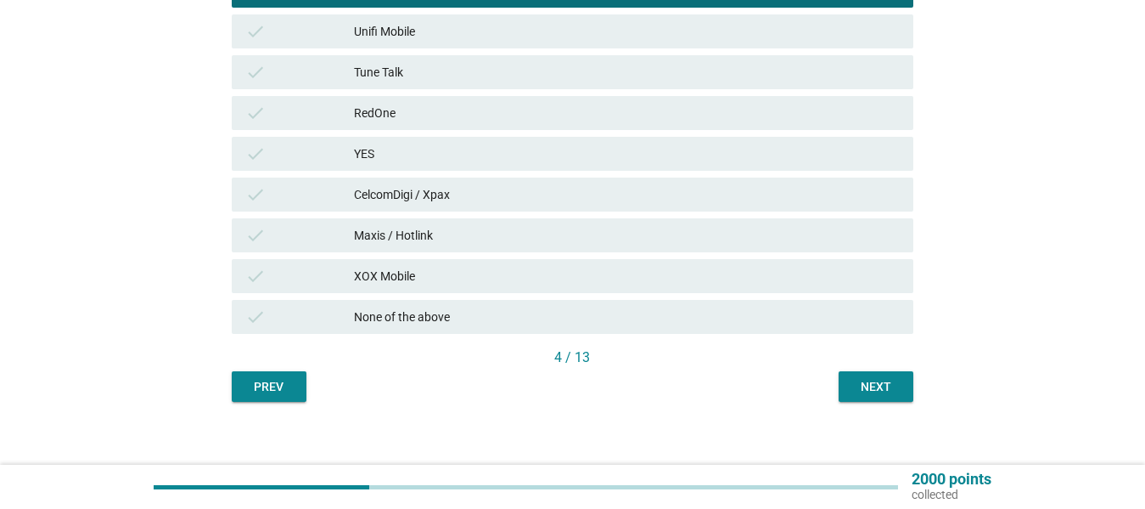
scroll to position [399, 0]
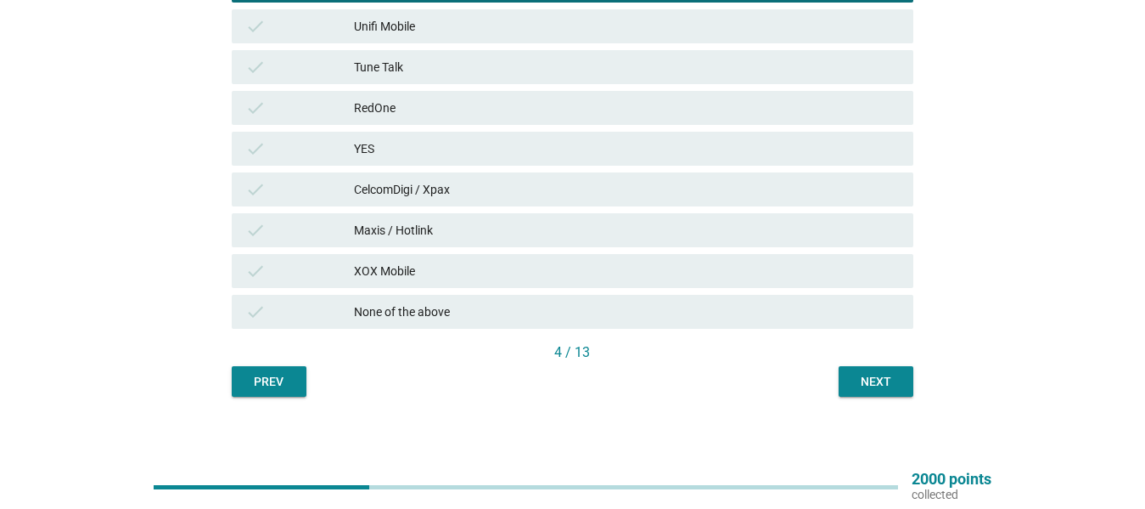
click at [870, 370] on button "Next" at bounding box center [876, 381] width 75 height 31
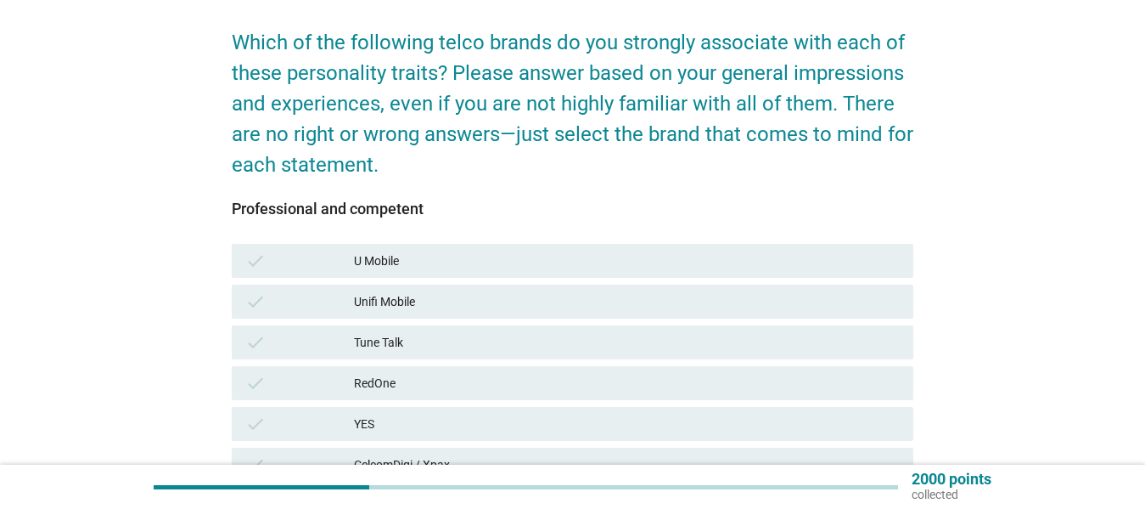
click at [630, 299] on div "Unifi Mobile" at bounding box center [627, 301] width 546 height 20
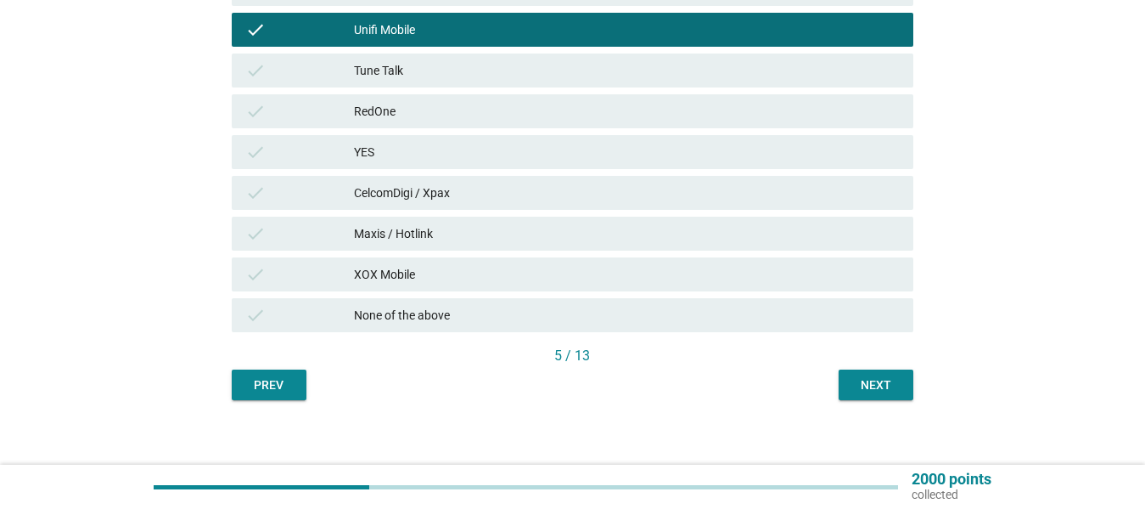
scroll to position [401, 0]
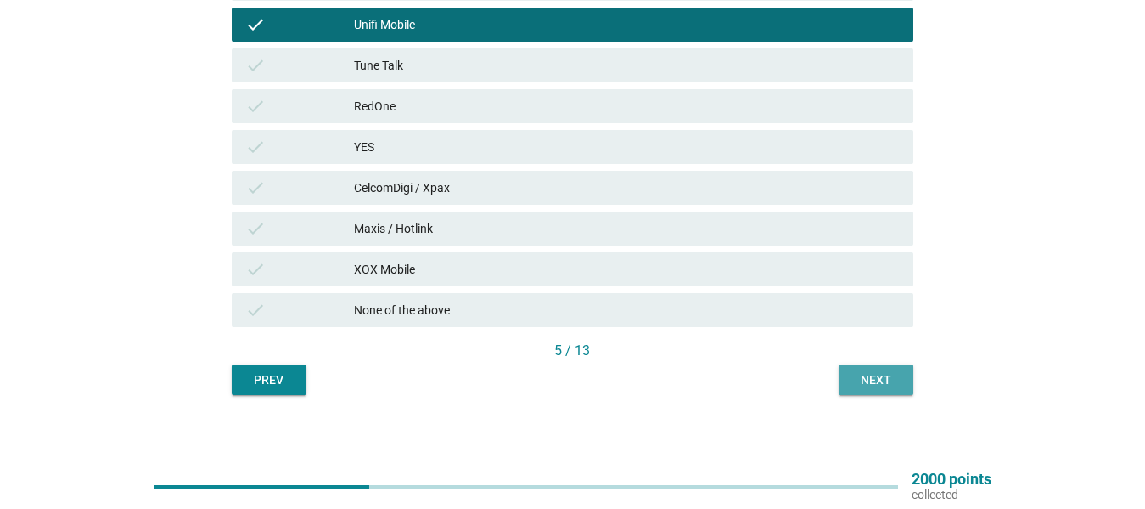
click at [865, 374] on div "Next" at bounding box center [876, 380] width 48 height 18
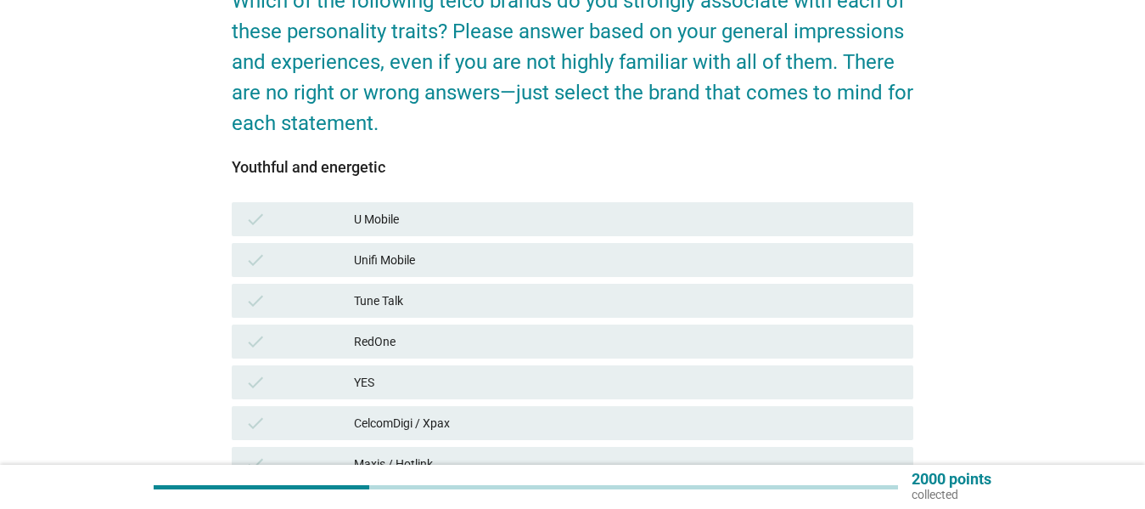
click at [656, 308] on div "Tune Talk" at bounding box center [627, 300] width 546 height 20
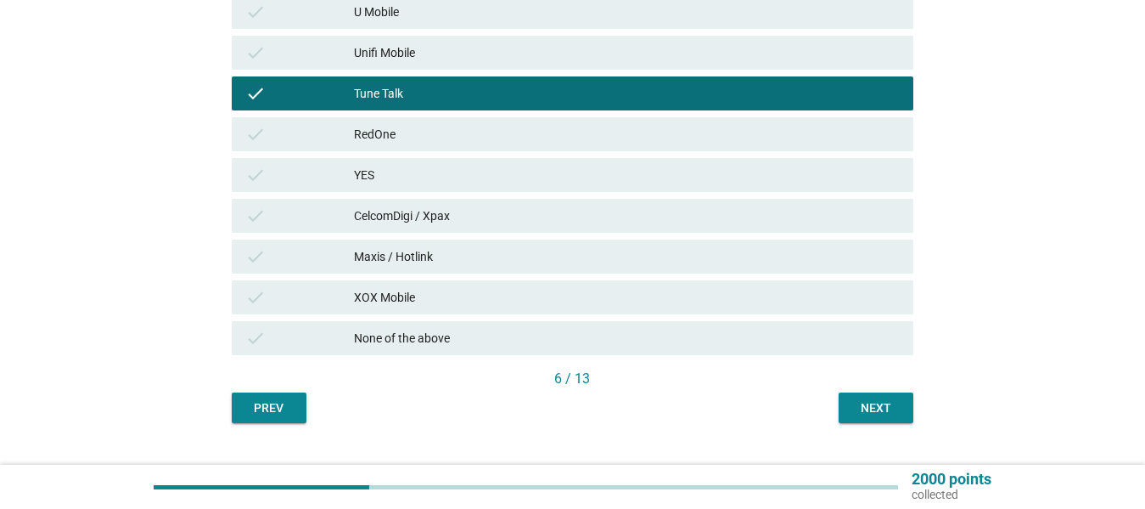
scroll to position [375, 0]
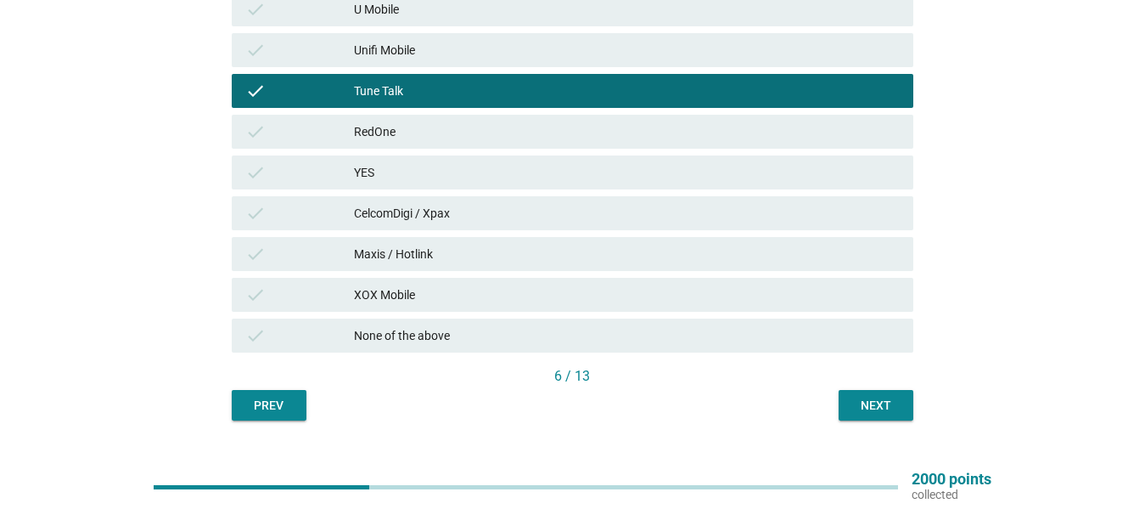
click at [868, 389] on div "6 / 13" at bounding box center [573, 378] width 682 height 24
click at [867, 408] on div "Next" at bounding box center [876, 405] width 48 height 18
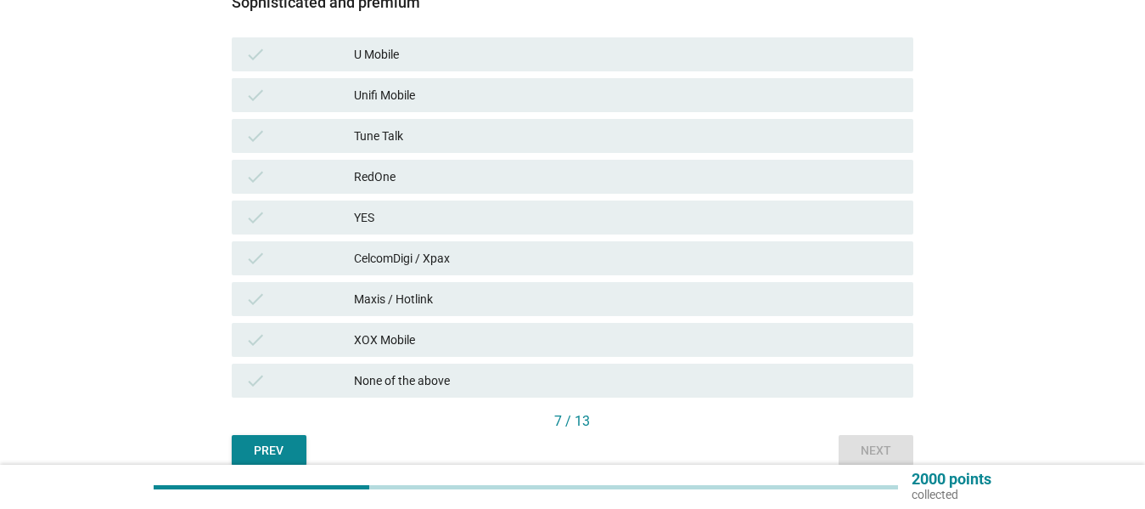
scroll to position [336, 0]
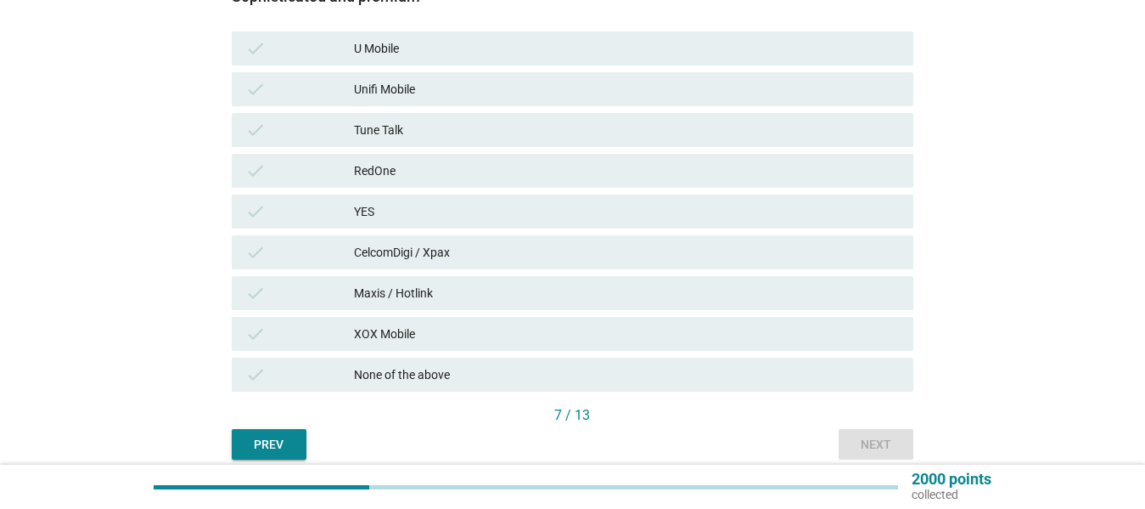
click at [660, 288] on div "Maxis / Hotlink" at bounding box center [627, 293] width 546 height 20
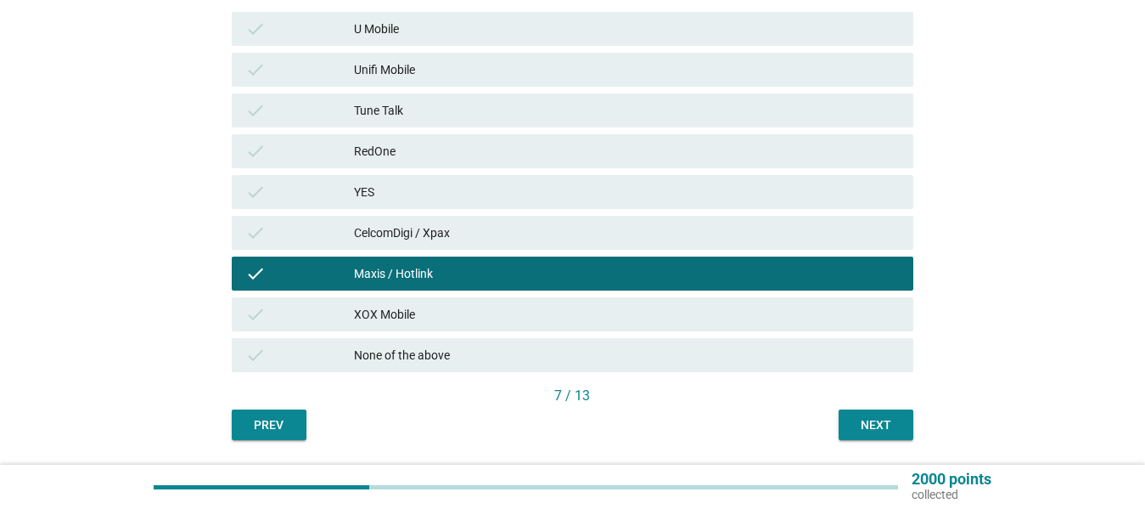
scroll to position [357, 0]
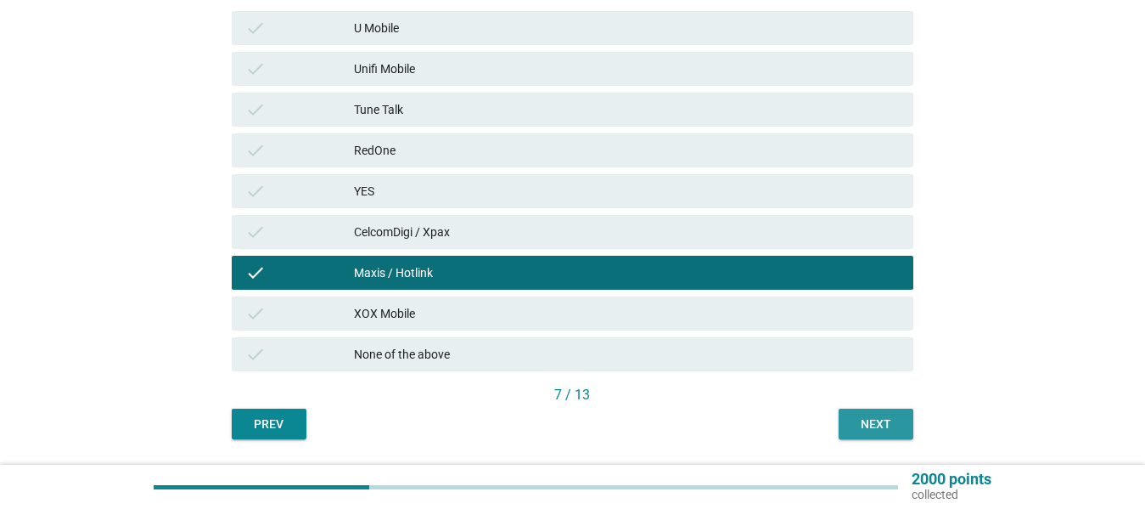
drag, startPoint x: 874, startPoint y: 430, endPoint x: 869, endPoint y: 419, distance: 12.6
click at [873, 429] on div "Next" at bounding box center [876, 424] width 48 height 18
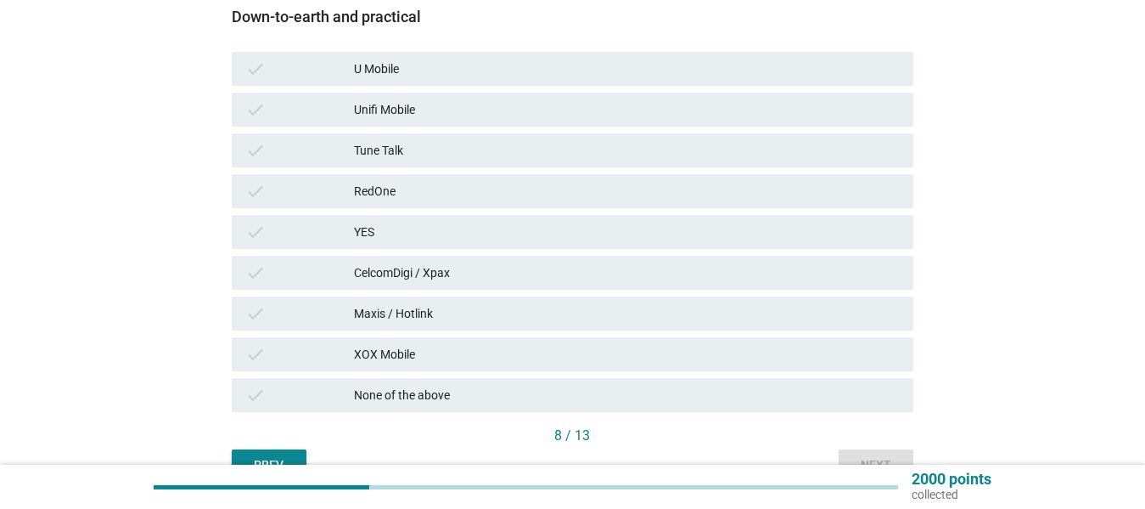
scroll to position [318, 0]
click at [684, 340] on div "check XOX Mobile" at bounding box center [573, 352] width 682 height 34
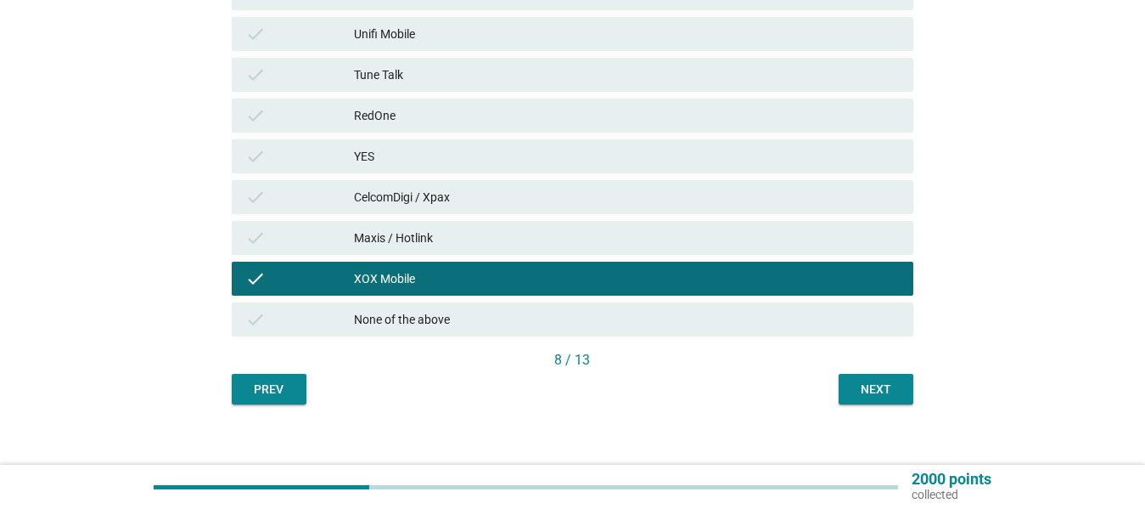
scroll to position [392, 0]
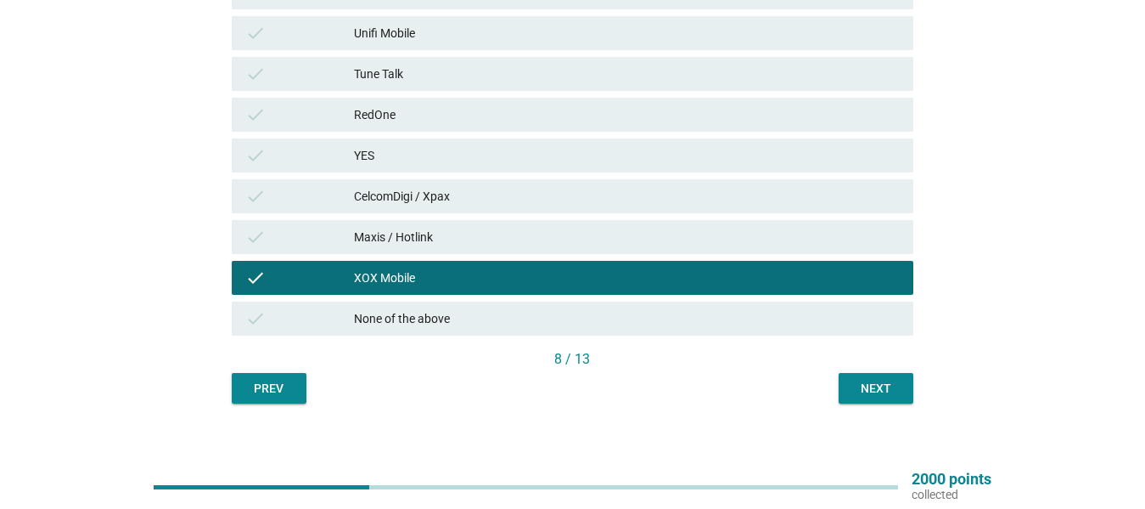
click at [866, 386] on div "Next" at bounding box center [876, 388] width 48 height 18
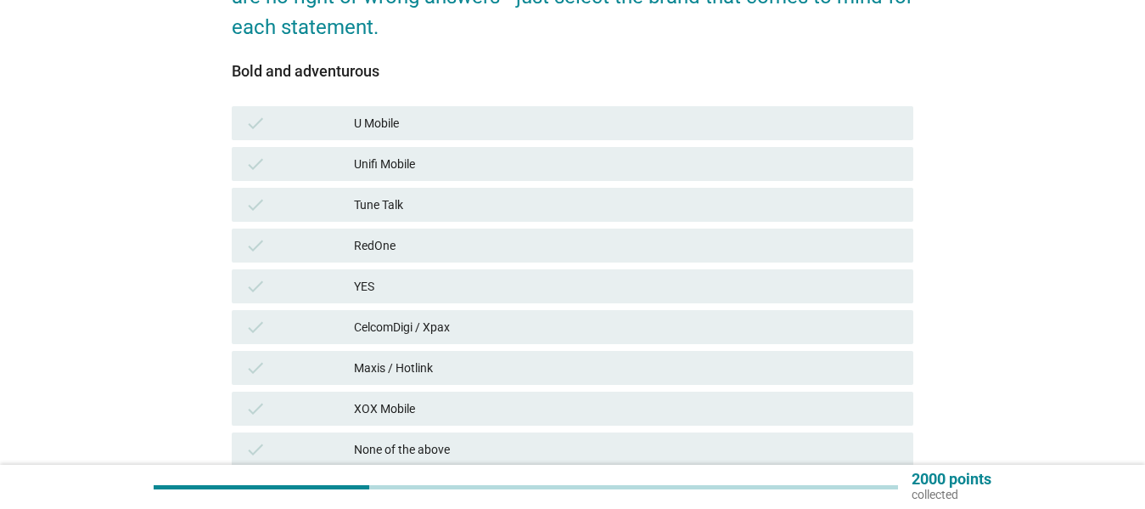
scroll to position [262, 0]
click at [773, 233] on div "check RedOne" at bounding box center [573, 245] width 682 height 34
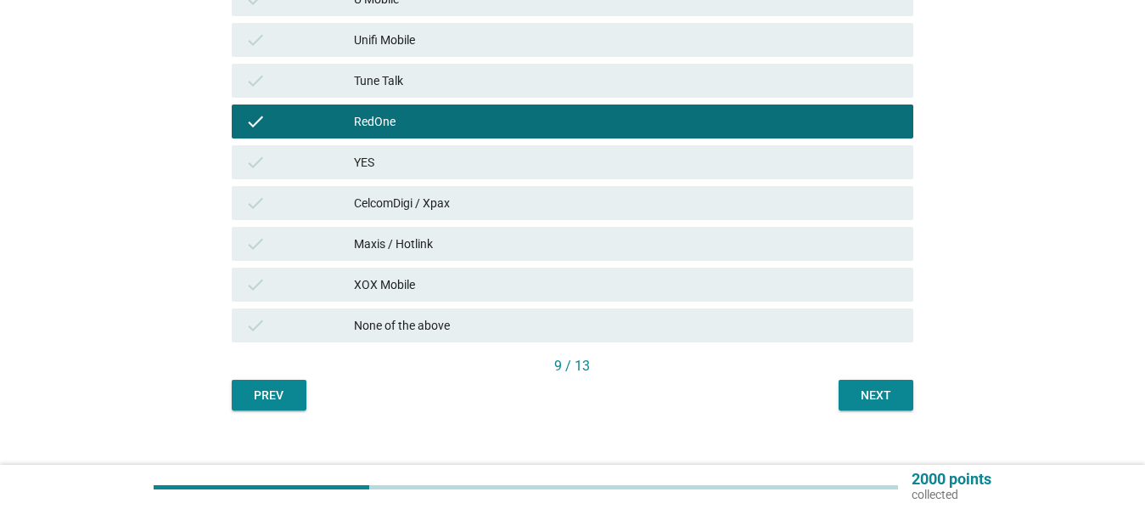
scroll to position [386, 0]
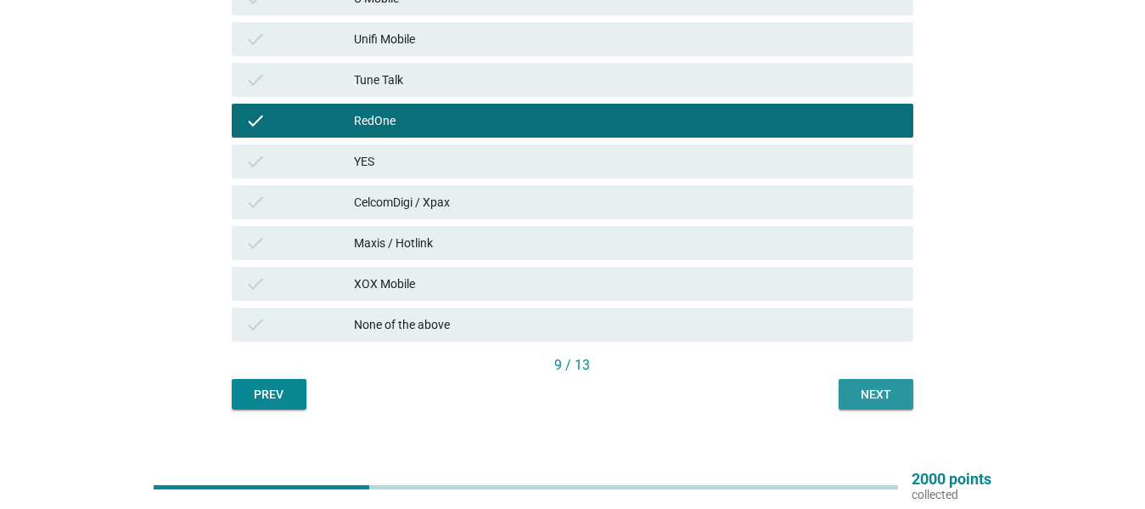
drag, startPoint x: 883, startPoint y: 396, endPoint x: 881, endPoint y: 387, distance: 9.5
click at [882, 396] on div "Next" at bounding box center [876, 394] width 48 height 18
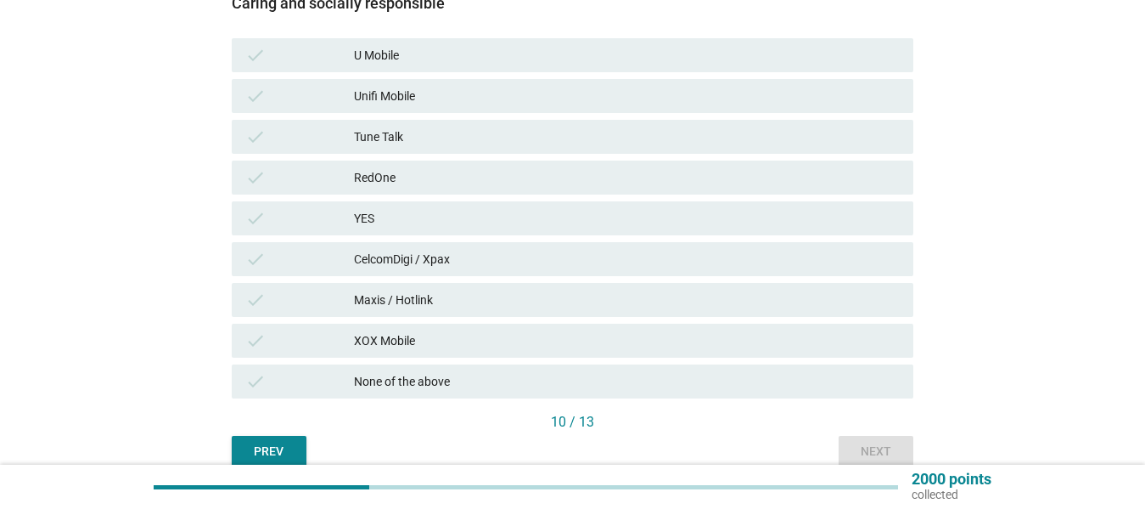
scroll to position [330, 0]
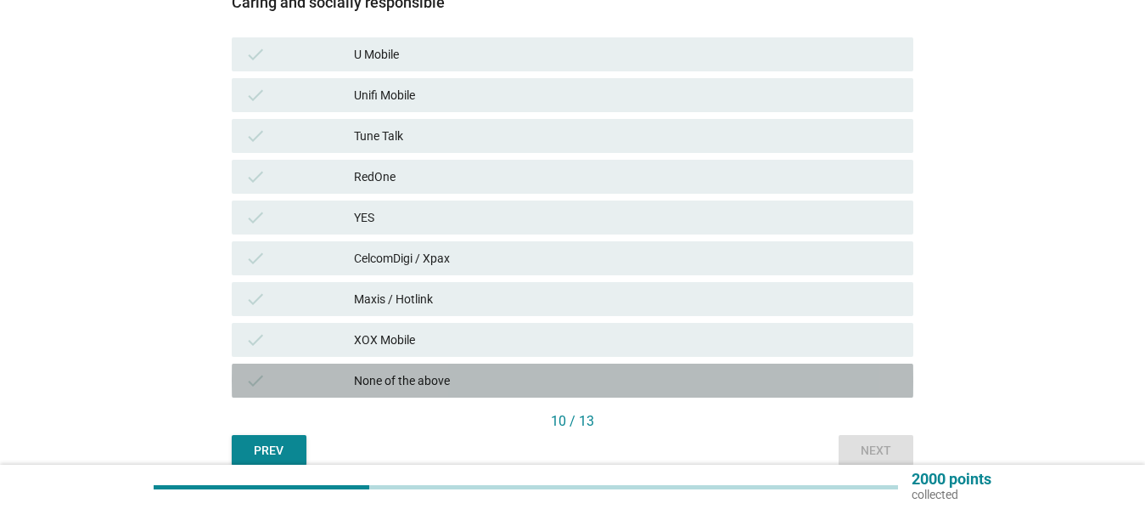
click at [729, 384] on div "None of the above" at bounding box center [627, 380] width 546 height 20
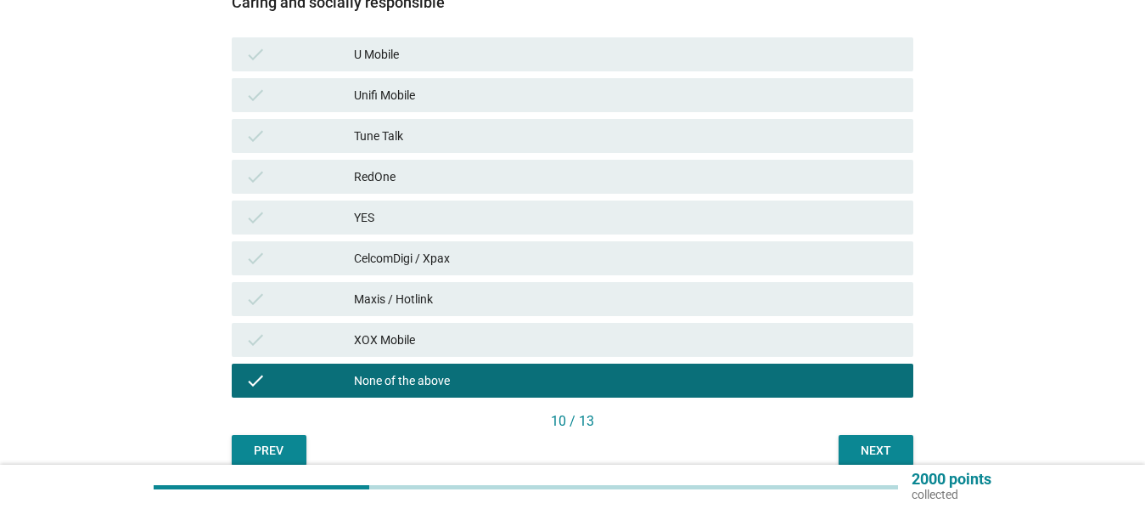
click at [867, 451] on div "Next" at bounding box center [876, 450] width 48 height 18
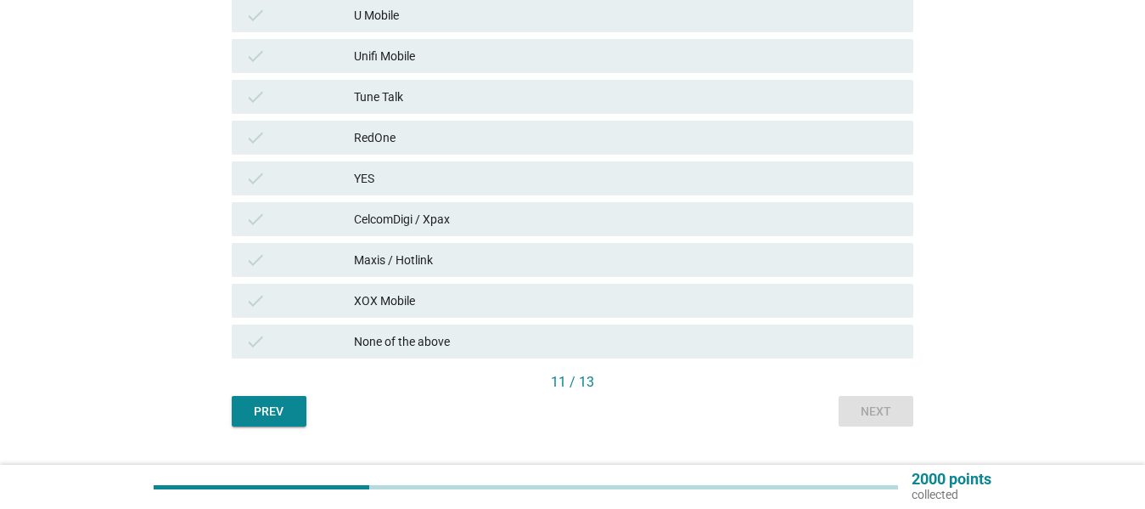
scroll to position [402, 0]
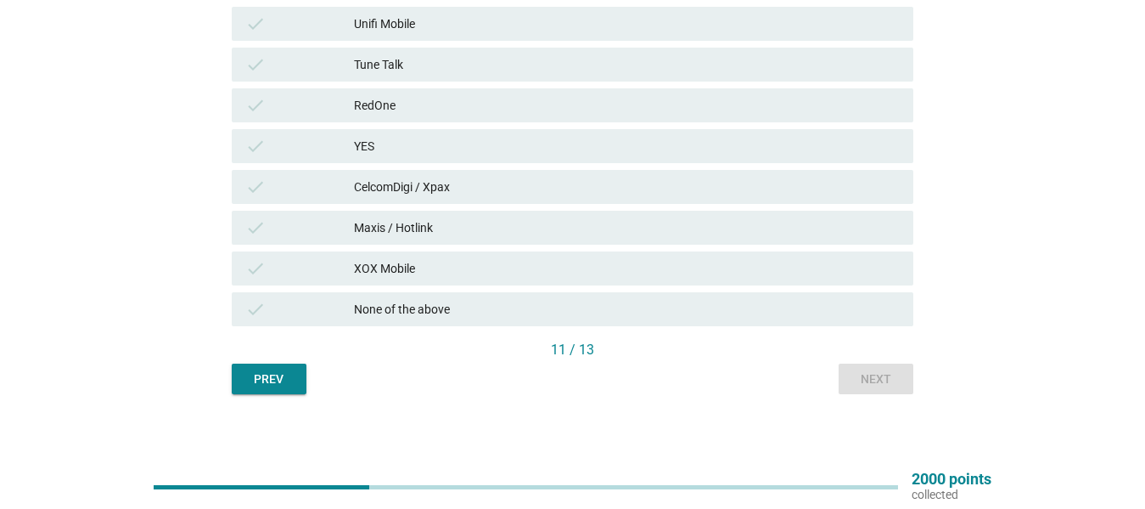
click at [745, 303] on div "None of the above" at bounding box center [627, 309] width 546 height 20
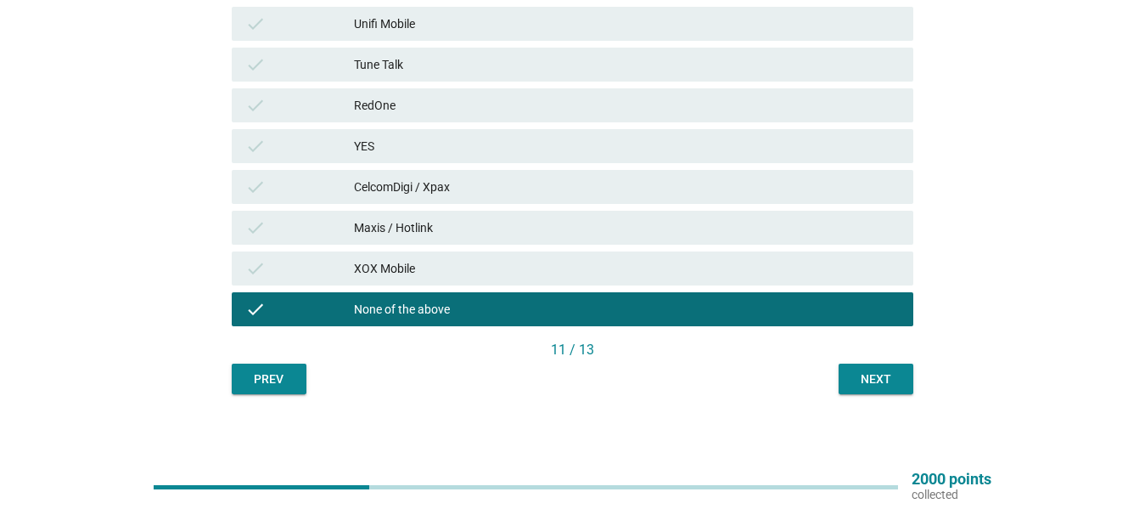
click at [874, 375] on div "Next" at bounding box center [876, 379] width 48 height 18
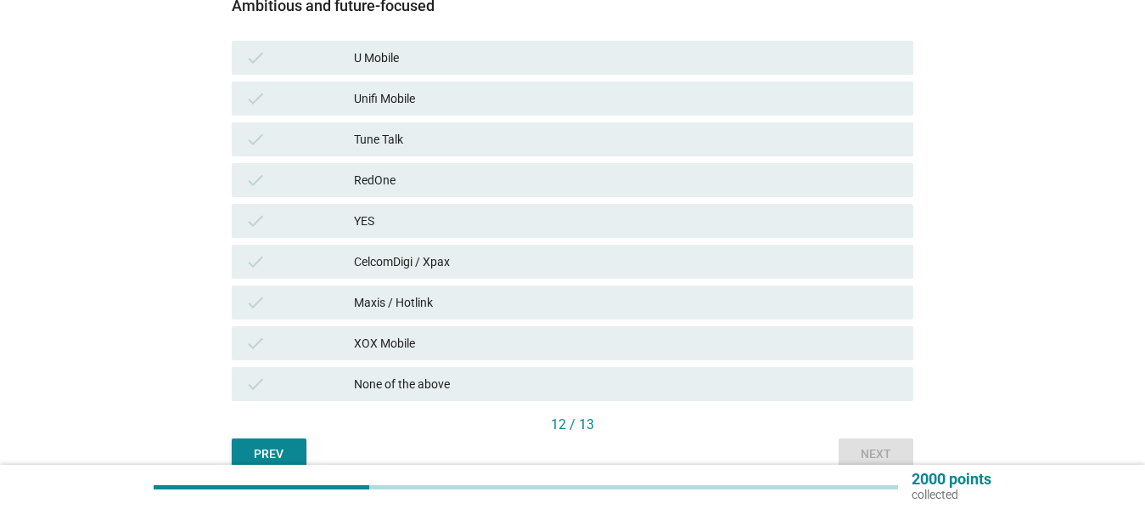
scroll to position [329, 0]
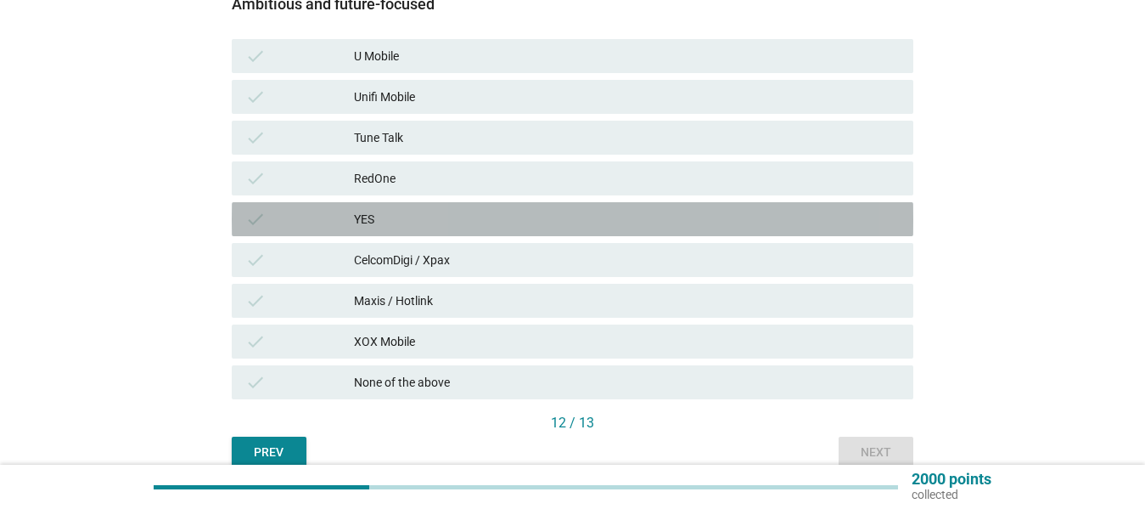
drag, startPoint x: 734, startPoint y: 210, endPoint x: 784, endPoint y: 245, distance: 61.0
click at [734, 211] on div "YES" at bounding box center [627, 219] width 546 height 20
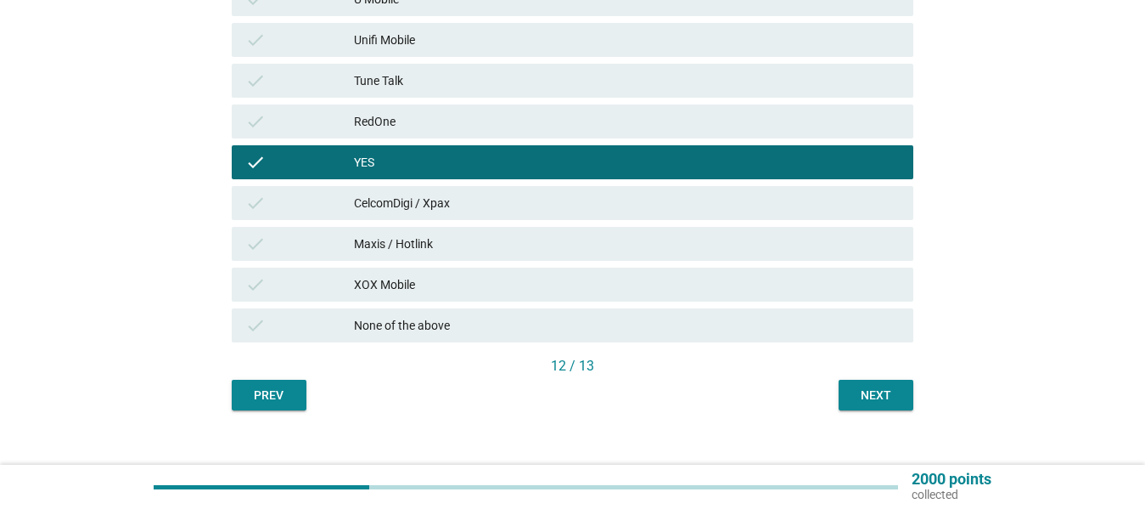
scroll to position [384, 0]
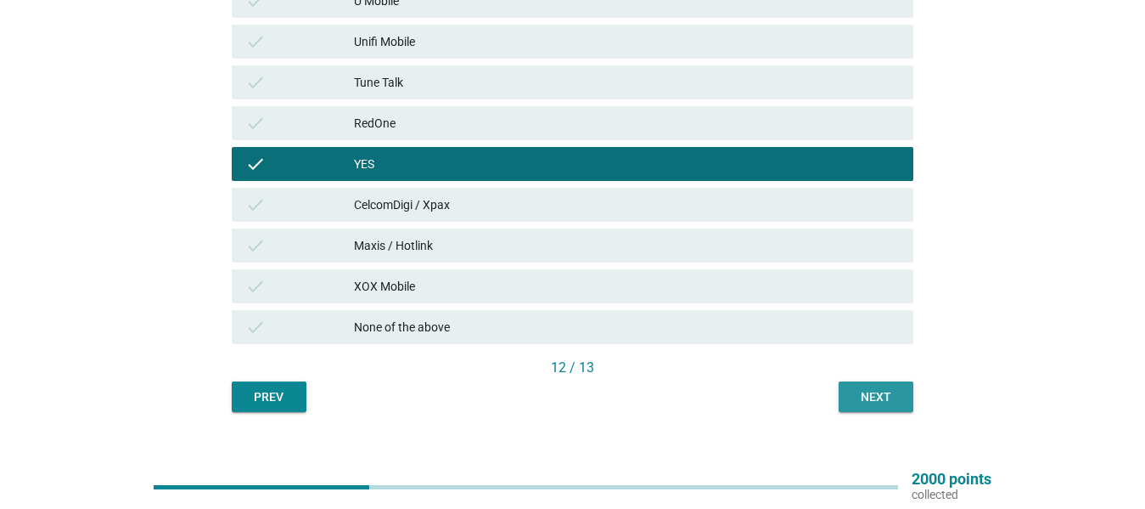
click at [873, 385] on button "Next" at bounding box center [876, 396] width 75 height 31
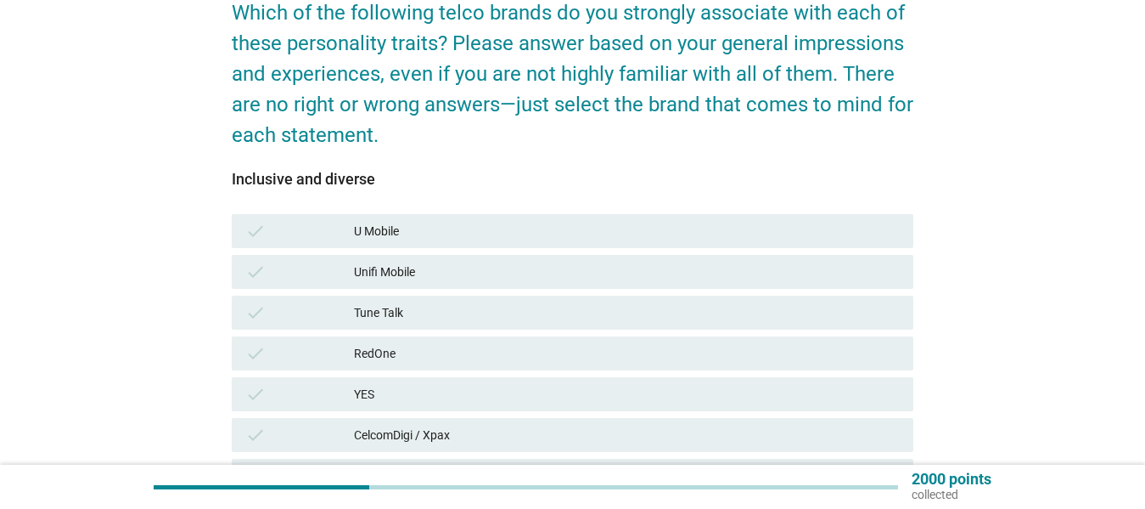
scroll to position [155, 0]
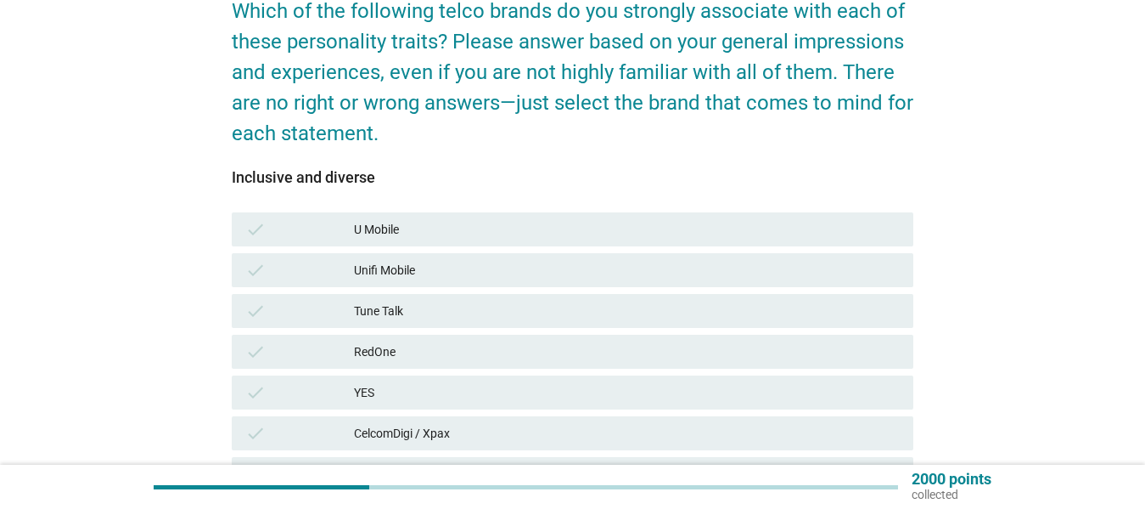
click at [731, 288] on div "check Unifi Mobile" at bounding box center [572, 270] width 689 height 41
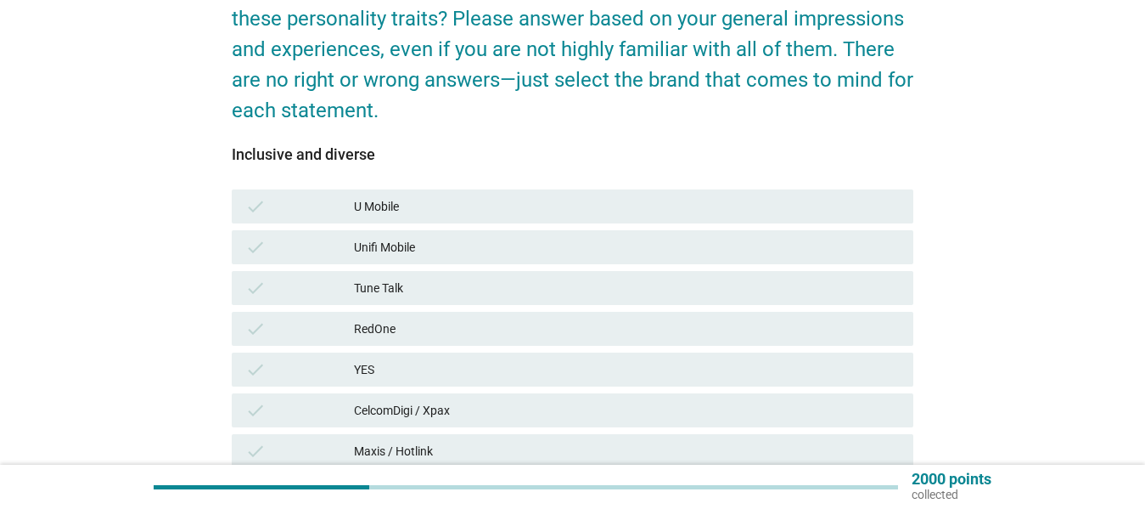
click at [795, 282] on div "Tune Talk" at bounding box center [627, 288] width 546 height 20
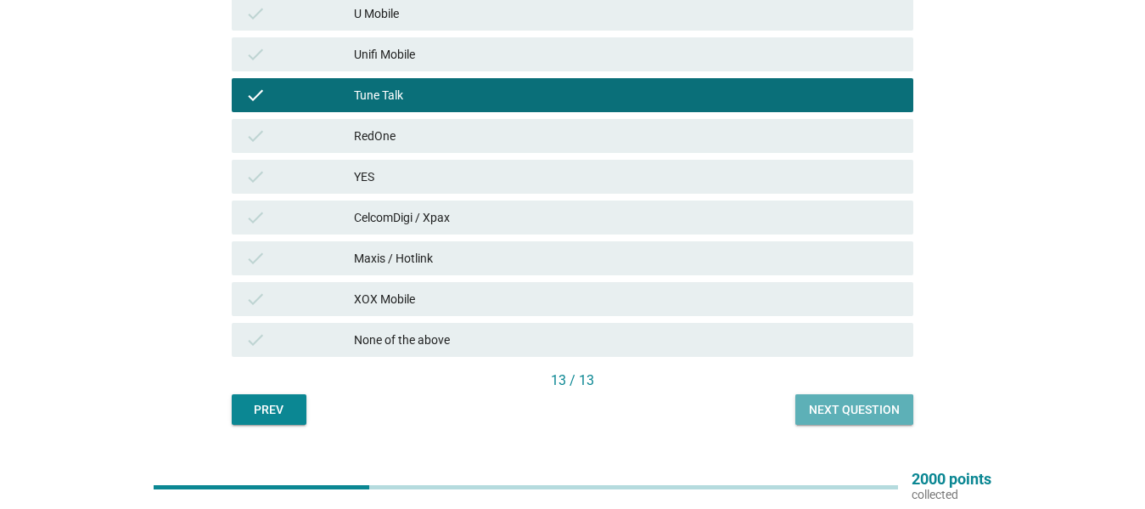
drag, startPoint x: 861, startPoint y: 401, endPoint x: 898, endPoint y: 363, distance: 52.8
click at [860, 402] on div "Next question" at bounding box center [854, 410] width 91 height 18
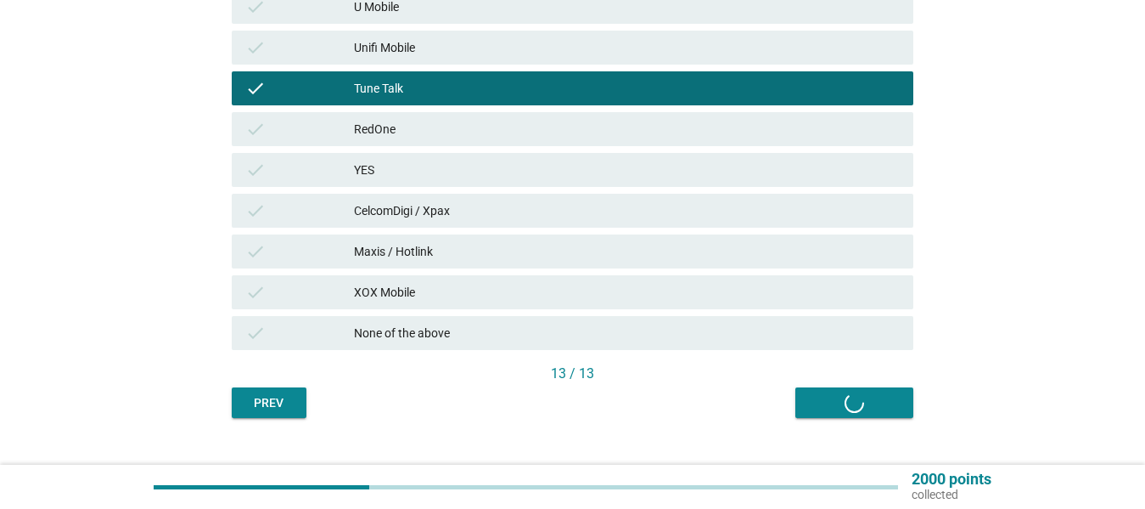
scroll to position [408, 0]
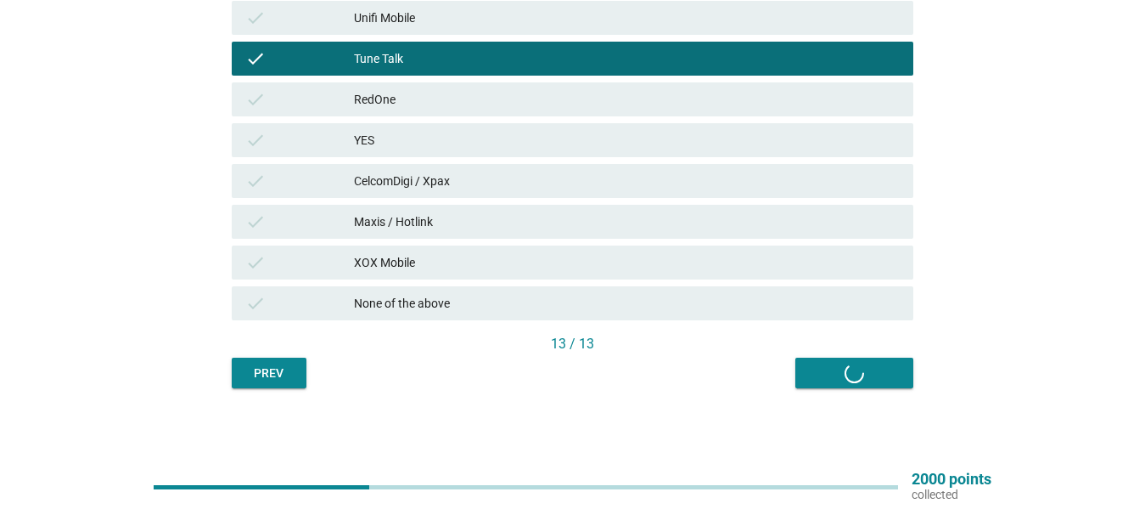
click at [857, 370] on div "Prev Next question" at bounding box center [573, 372] width 682 height 31
click at [852, 374] on div "Prev Next question" at bounding box center [573, 372] width 682 height 31
click at [848, 374] on div "Prev Next question" at bounding box center [573, 372] width 682 height 31
click at [843, 362] on div "Prev Next question" at bounding box center [573, 372] width 682 height 31
click at [849, 364] on div "Prev Next question" at bounding box center [573, 372] width 682 height 31
